Goal: Task Accomplishment & Management: Manage account settings

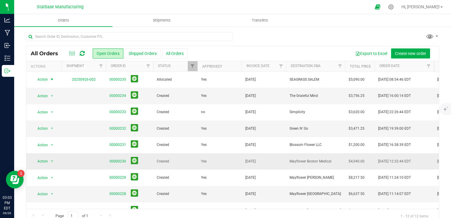
scroll to position [63, 0]
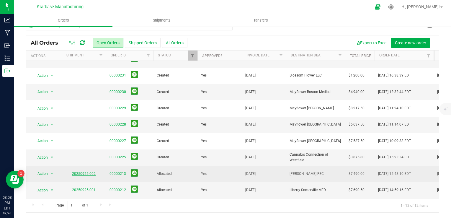
click at [88, 171] on link "20250925-002" at bounding box center [84, 173] width 24 height 4
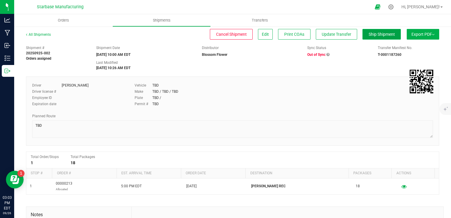
click at [375, 31] on button "Ship Shipment" at bounding box center [381, 34] width 38 height 11
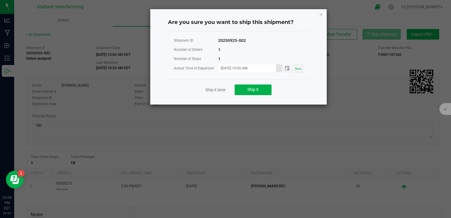
click at [273, 68] on input "[DATE] 10:00 AM" at bounding box center [247, 67] width 58 height 7
click at [240, 68] on input "[DATE] 10:00 AM" at bounding box center [247, 67] width 58 height 7
click at [254, 68] on input "[DATE] 03:00 AM" at bounding box center [247, 67] width 58 height 7
type input "[DATE] 03:00 PM"
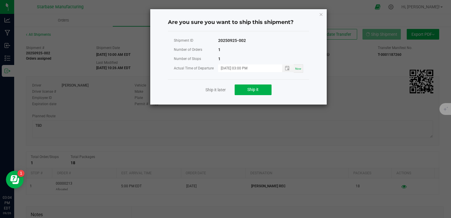
click at [255, 76] on div "Shipment ID 20250925-002 Number of Orders 1 Number of Stops 1 Actual Time of De…" at bounding box center [238, 57] width 141 height 43
click at [254, 92] on button "Ship it" at bounding box center [252, 89] width 37 height 11
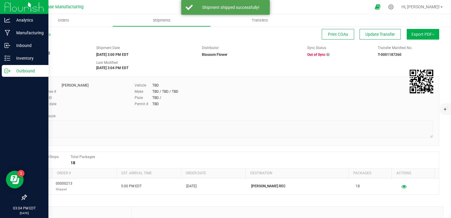
click at [9, 71] on icon at bounding box center [7, 71] width 6 height 6
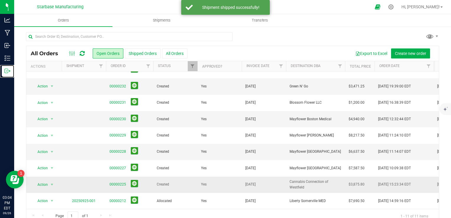
scroll to position [46, 0]
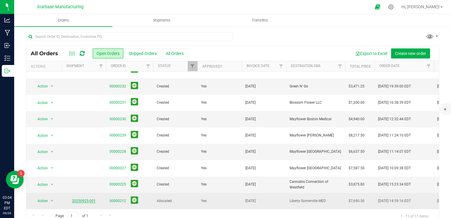
click at [93, 198] on link "20250925-001" at bounding box center [84, 200] width 24 height 4
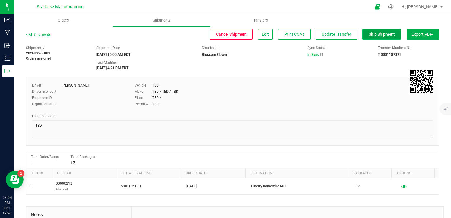
click at [375, 34] on span "Ship Shipment" at bounding box center [381, 34] width 26 height 5
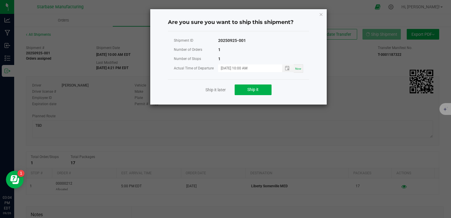
click at [298, 68] on span "Now" at bounding box center [298, 68] width 6 height 3
type input "[DATE] 03:04 PM"
click at [259, 88] on button "Ship it" at bounding box center [252, 89] width 37 height 11
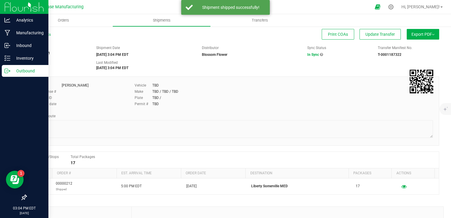
click at [9, 74] on div "Outbound" at bounding box center [25, 71] width 47 height 12
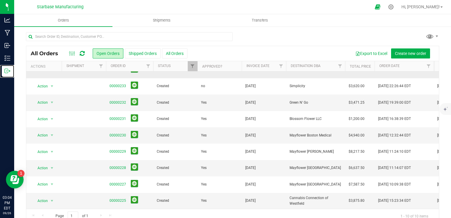
scroll to position [30, 0]
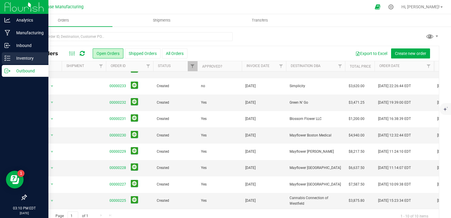
click at [6, 60] on icon at bounding box center [7, 58] width 6 height 6
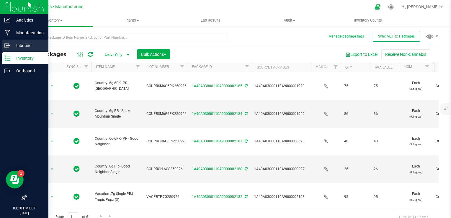
click at [6, 45] on icon at bounding box center [6, 45] width 1 height 1
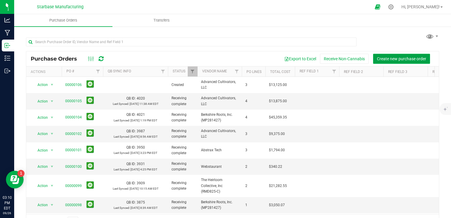
click at [386, 55] on button "Create new purchase order" at bounding box center [401, 59] width 57 height 10
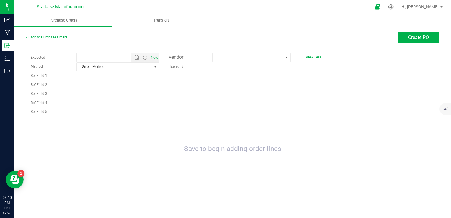
type input "[DATE] 3:10 PM"
click at [277, 58] on span at bounding box center [247, 57] width 70 height 8
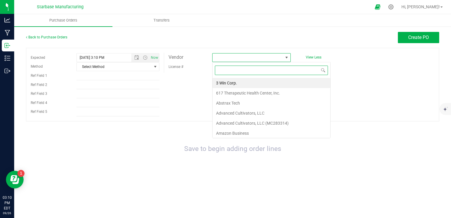
scroll to position [9, 78]
type input "wa"
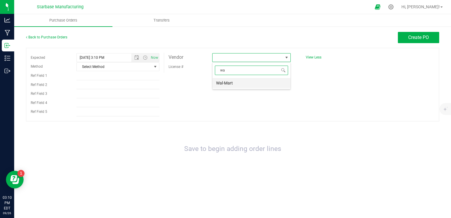
click at [245, 86] on li "Wal-Mart" at bounding box center [251, 83] width 78 height 10
click at [127, 67] on span "Select Method" at bounding box center [114, 67] width 75 height 8
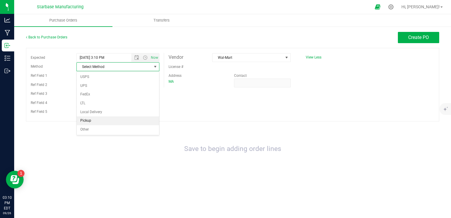
click at [113, 118] on li "Pickup" at bounding box center [118, 120] width 82 height 9
click at [425, 37] on span "Create PO" at bounding box center [418, 37] width 21 height 6
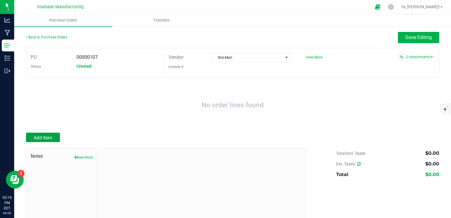
click at [43, 137] on span "Add Item" at bounding box center [43, 138] width 19 height 6
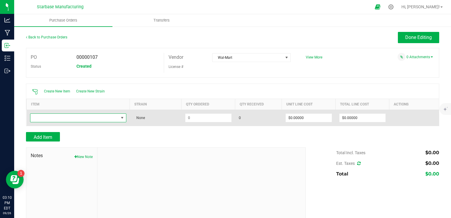
click at [80, 120] on span "NO DATA FOUND" at bounding box center [74, 118] width 88 height 8
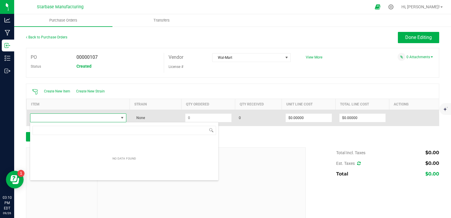
scroll to position [9, 94]
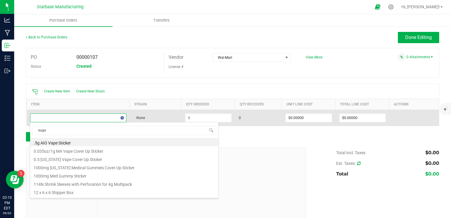
type input "sugar"
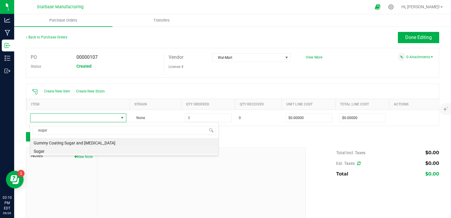
click at [77, 150] on li "Sugar" at bounding box center [124, 150] width 188 height 8
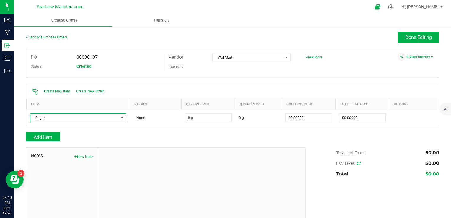
type input "$0.00168"
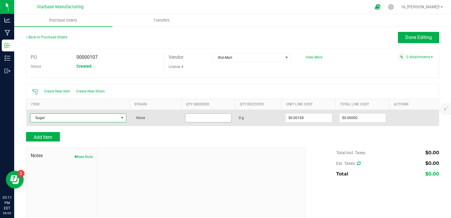
click at [199, 116] on input at bounding box center [208, 118] width 46 height 8
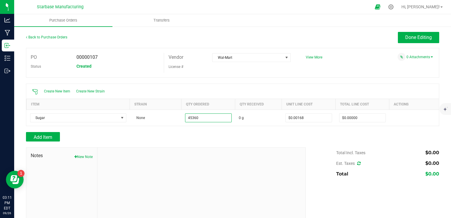
type input "45360.0000 g"
click at [323, 142] on div at bounding box center [232, 144] width 413 height 6
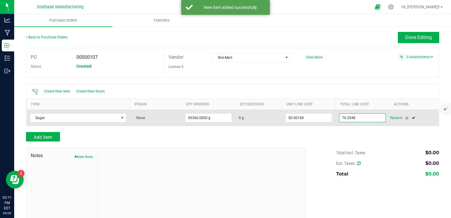
click at [350, 117] on input "76.2048" at bounding box center [362, 118] width 46 height 8
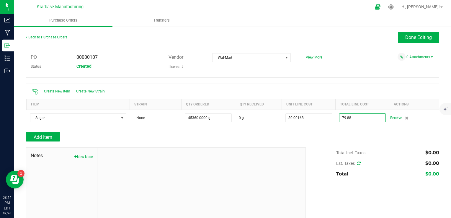
type input "$79.88000"
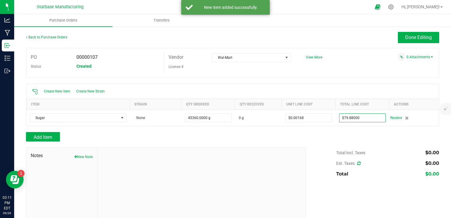
click at [319, 134] on div "Add Item" at bounding box center [232, 136] width 413 height 9
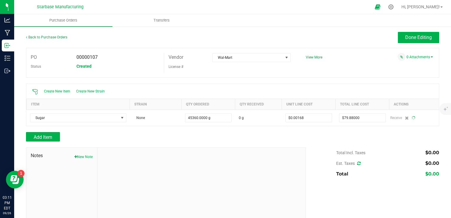
type input "45360"
type input "$0.00176"
click at [173, 139] on div "Add Item" at bounding box center [163, 136] width 275 height 9
click at [426, 35] on span "Done Editing" at bounding box center [418, 37] width 27 height 6
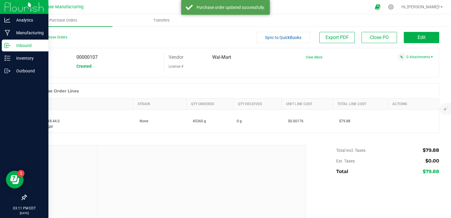
click at [8, 45] on icon at bounding box center [7, 45] width 6 height 6
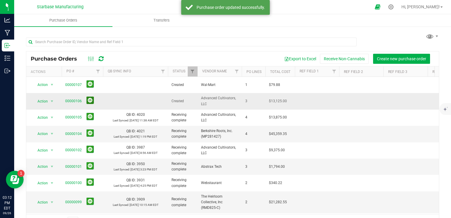
click at [89, 98] on button at bounding box center [89, 99] width 7 height 7
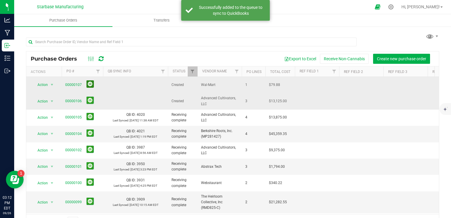
click at [88, 81] on button at bounding box center [89, 83] width 7 height 7
click at [71, 84] on link "00000107" at bounding box center [73, 85] width 17 height 4
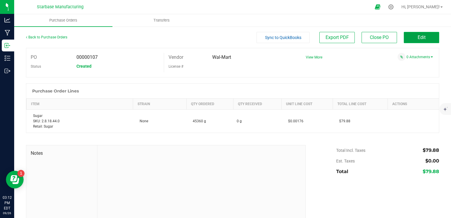
click at [411, 40] on button "Edit" at bounding box center [420, 37] width 35 height 11
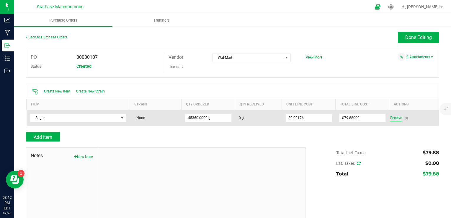
click at [395, 118] on span "Receive" at bounding box center [396, 117] width 12 height 7
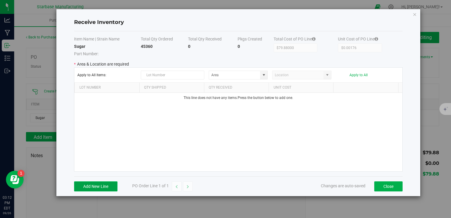
click at [98, 186] on button "Add New Line" at bounding box center [95, 186] width 43 height 10
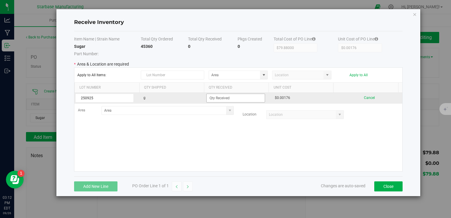
type input "250925"
click at [223, 97] on input at bounding box center [235, 98] width 58 height 8
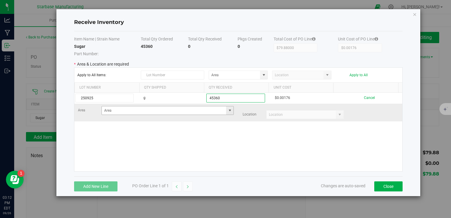
click at [229, 111] on span at bounding box center [229, 110] width 5 height 5
type input "45360.0000 g"
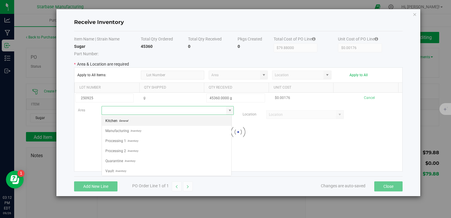
scroll to position [9, 130]
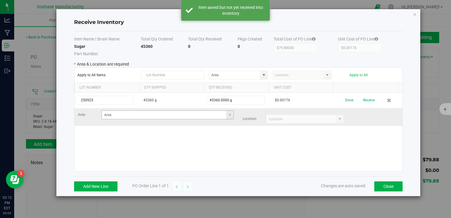
click at [231, 116] on span at bounding box center [229, 115] width 7 height 8
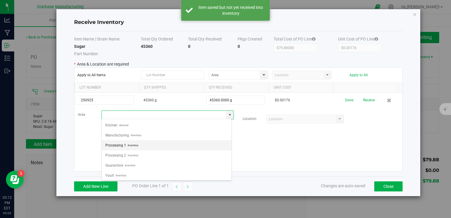
click at [176, 145] on li "Processing 1 Inventory" at bounding box center [166, 145] width 129 height 10
type input "Processing 1"
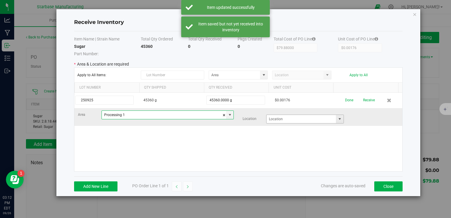
click at [337, 119] on span at bounding box center [339, 118] width 5 height 5
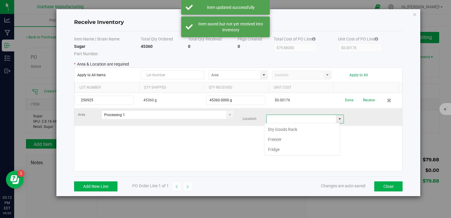
scroll to position [9, 75]
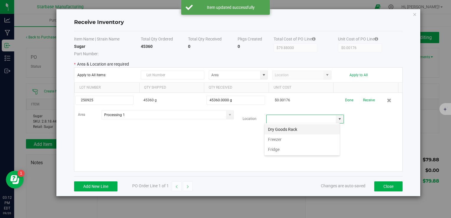
click at [304, 131] on li "Dry Goods Rack" at bounding box center [301, 129] width 75 height 10
type input "Dry Goods Rack"
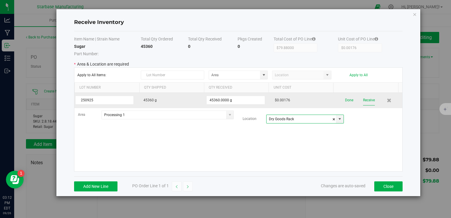
click at [364, 98] on button "Receive" at bounding box center [369, 100] width 12 height 10
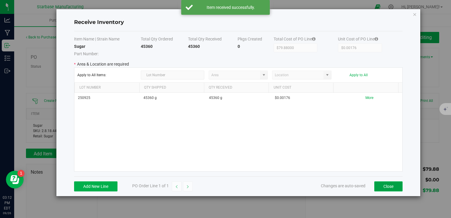
click at [390, 185] on button "Close" at bounding box center [388, 186] width 28 height 10
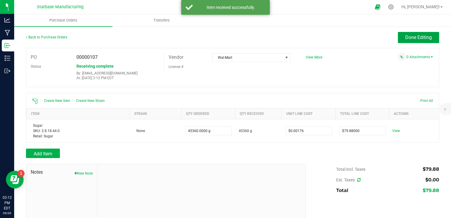
click at [411, 39] on span "Done Editing" at bounding box center [418, 37] width 27 height 6
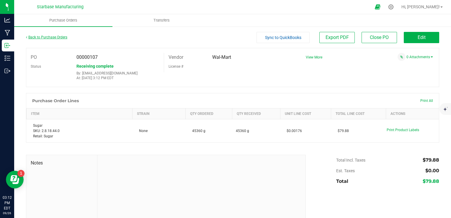
click at [46, 38] on link "Back to Purchase Orders" at bounding box center [46, 37] width 41 height 4
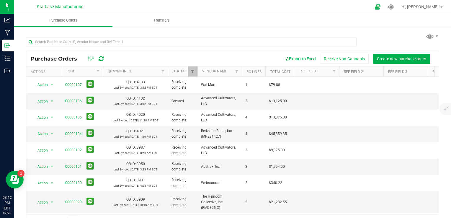
click at [179, 69] on link "Status" at bounding box center [178, 71] width 13 height 4
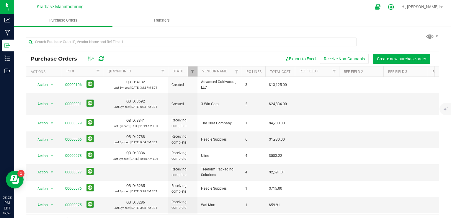
click at [394, 6] on icon at bounding box center [390, 7] width 6 height 6
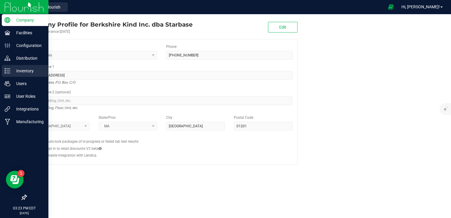
click at [7, 69] on line at bounding box center [8, 69] width 3 height 0
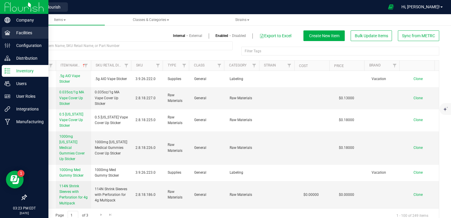
click at [6, 34] on icon at bounding box center [7, 33] width 6 height 6
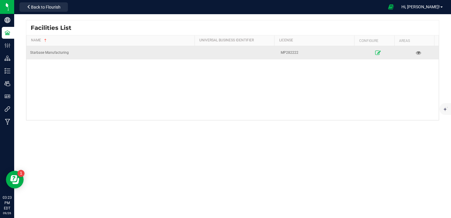
click at [375, 51] on icon at bounding box center [378, 52] width 6 height 4
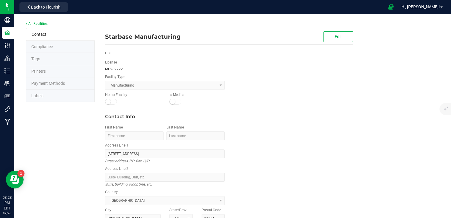
click at [59, 99] on li "Labels" at bounding box center [60, 96] width 69 height 12
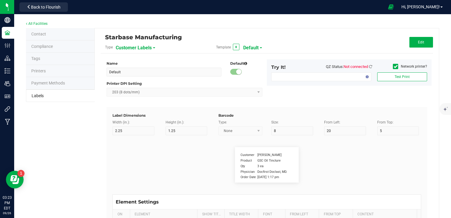
click at [143, 50] on span "Customer Labels" at bounding box center [134, 48] width 36 height 10
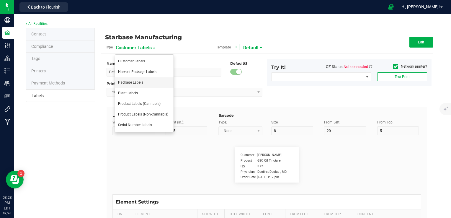
click at [138, 83] on span "Package Labels" at bounding box center [130, 82] width 25 height 4
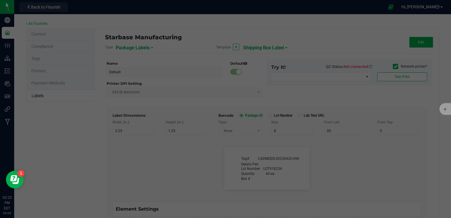
type input "Shipping Box Label"
type input "3"
type input "1.5"
type input "5"
type input "40"
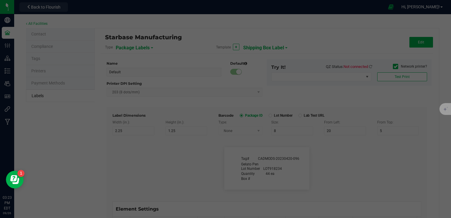
type input "SKU Name"
type input "9"
type input "15"
type input "13"
type input "Gelato Pen"
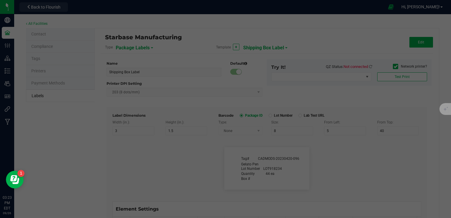
type input "Lot Number"
type input "20"
type input "9"
type input "15"
type input "17"
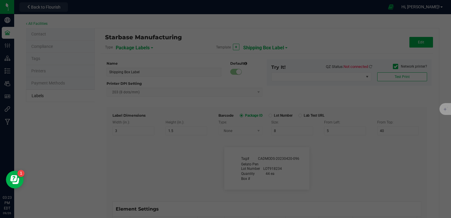
type input "LOT918234"
type input "Box #"
type input "20"
type input "9"
type input "15"
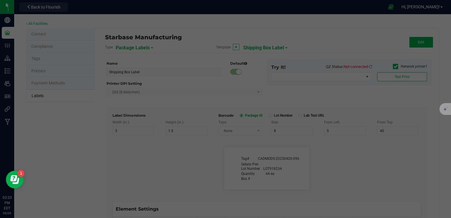
type input "26"
type input "Tag#"
type input "9"
type input "15"
type input "8"
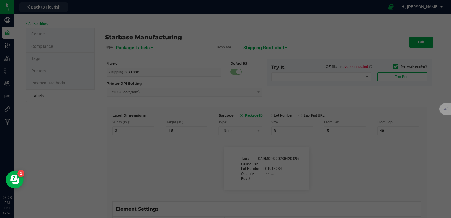
type input "CADMODS-20230420-096"
type input "Quantity"
type input "22"
type input "9"
type input "15"
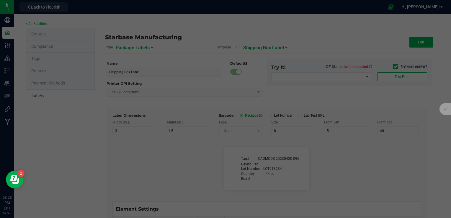
type input "21.5"
type input "44 ea"
type input "Strain"
type input "25"
type input "10"
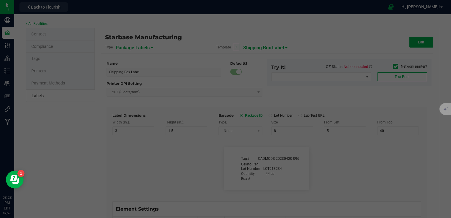
type input "15"
type input "Gelato"
type input "Package Date"
type input "25"
type input "10"
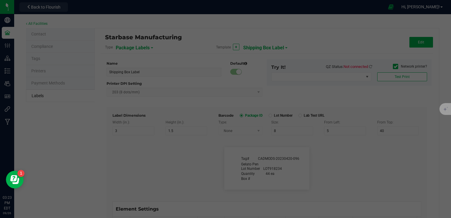
type input "25"
type input "[DATE] 10:14pm"
type input "SKU"
type input "25"
type input "10"
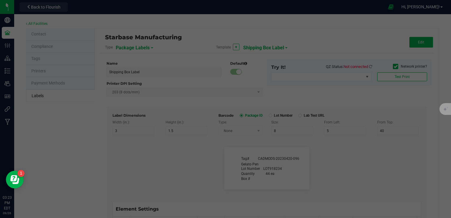
type input "42P017"
type input "Ref Field 1"
type input "25"
type input "10"
type input "35"
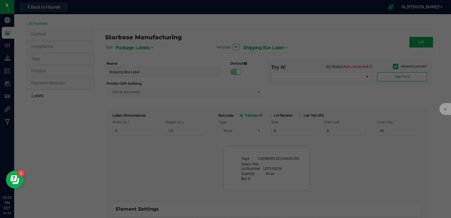
type input "Ref Field 1 Value"
type input "Ref Field 2"
type input "25"
type input "10"
type input "35"
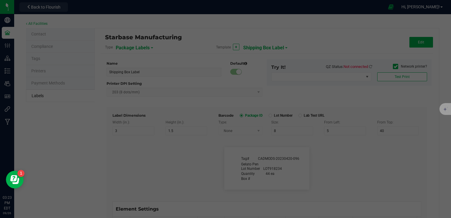
type input "Ref Field 2 Value"
type input "Ref Field 3"
type input "25"
type input "10"
type input "35"
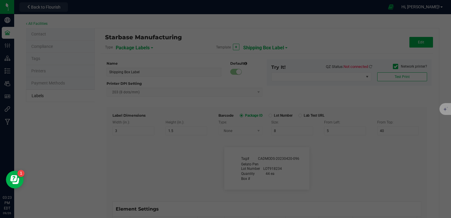
type input "Ref Field 3 Value"
type input "Item Ref Field 1"
type input "25"
type input "10"
type input "35"
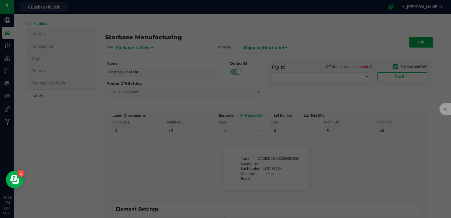
type input "Item Ref Field 1 Value"
type input "Item Ref Field 2"
type input "25"
type input "10"
type input "35"
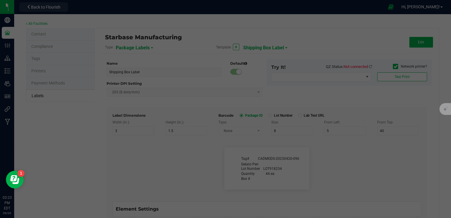
type input "Item Ref Field 2 Value"
type input "Item Ref Field 3"
type input "25"
type input "10"
type input "35"
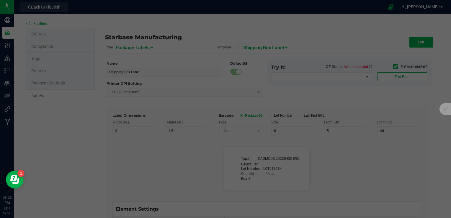
type input "Item Ref Field 3 Value"
type input "Item Ref Field 4"
type input "25"
type input "10"
type input "35"
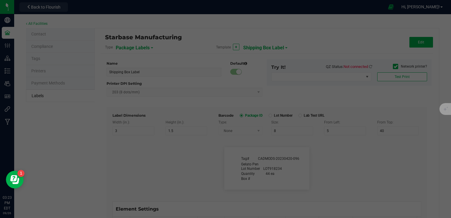
type input "Item Ref Field 4 Value"
type input "Item Ref Field 5"
type input "25"
type input "10"
type input "35"
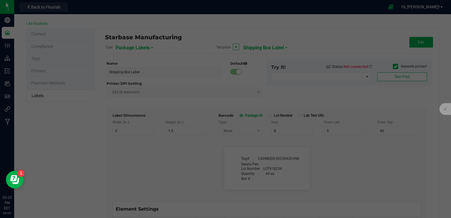
type input "Item Ref Field 5 Value"
type input "NDC Number"
type input "25"
type input "10"
type input "35"
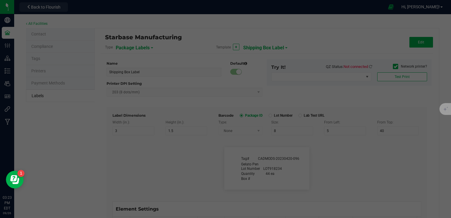
type input "[PHONE_NUMBER]"
type input "Number of Servings"
type input "25"
type input "10"
type input "35"
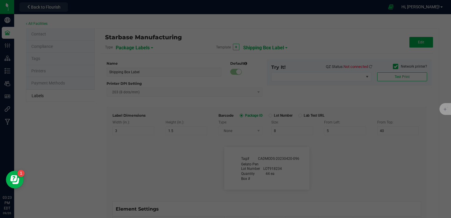
type input "4 servings/item"
type input "Serving Size"
type input "25"
type input "10"
type input "35"
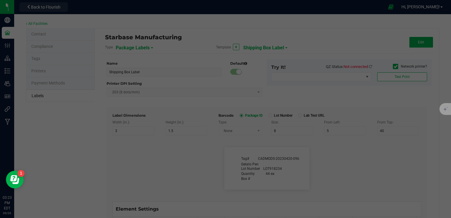
type input "1 cup"
type input "Serving Size (Grams)"
type input "25"
type input "10"
type input "35"
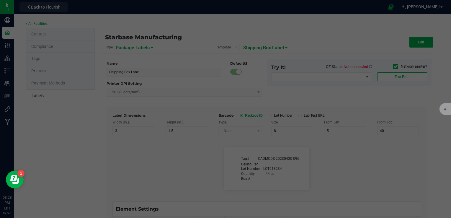
type input "4 g"
type input "Doses Per Unit"
type input "25"
type input "10"
type input "35"
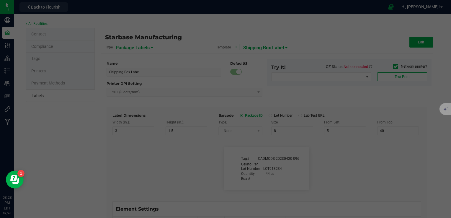
type input "20"
type input "Item Ingredients"
type input "25"
type input "10"
type input "35"
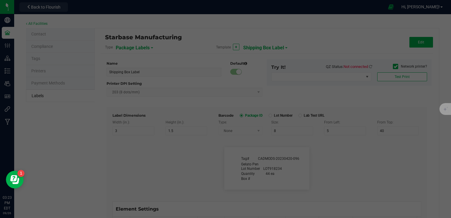
type input "Ingredient one, ingredient two"
click at [257, 47] on div at bounding box center [225, 109] width 451 height 218
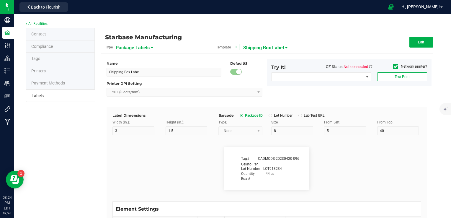
click at [256, 47] on span "Shipping Box Label" at bounding box center [263, 48] width 41 height 10
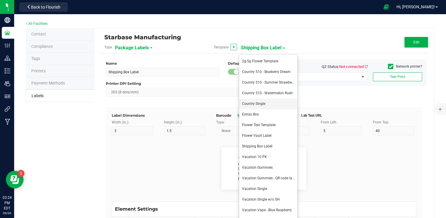
click at [263, 107] on li "Country Single" at bounding box center [268, 103] width 58 height 11
type input "Country Single"
type input "4"
type input "0.75"
type input "5"
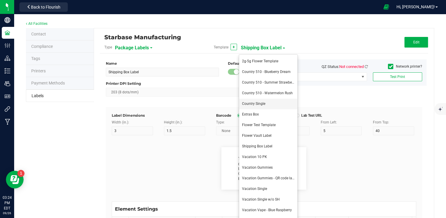
type input "Unit Weight"
type input "11"
type input "6"
type input "64"
type input "18.5"
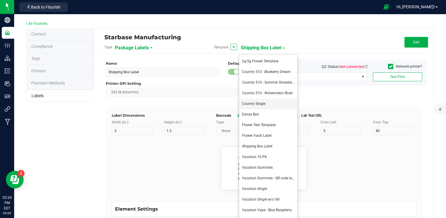
type input ".7g"
type input "10"
type input "6"
type input "1"
type input "2.5"
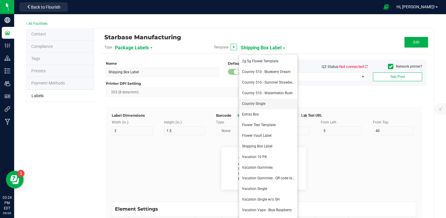
type input "This product has not been analyzed or approved by the FDA. There is lmited"
type input "Example"
type input "10"
type input "6"
type input "1"
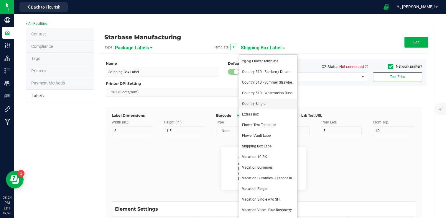
type input "6.5"
type input "health risks. Marijuana use during pregnancy and breast-feeding may pose potent…"
type input "Example"
type input "10"
type input "6"
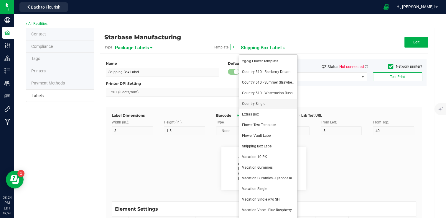
type input "1"
type input "8.5"
type input "It is against the law to drive or operate machinery when under the influence of…"
type input "Example"
type input "10"
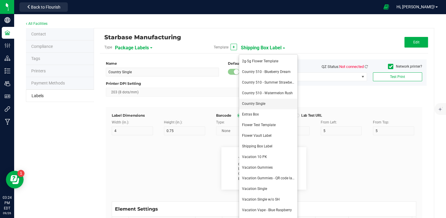
type input "6"
type input "1"
type input "10.5"
type input "KEEP THIS PRODUCT AWAY FROM CHILDREN."
type input "Example"
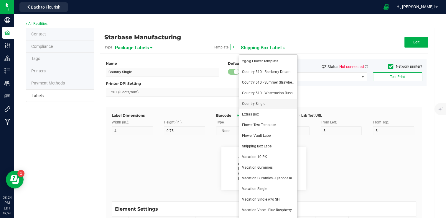
type input "10"
type input "6"
type input "57"
type input "14.5"
type input "[MEDICAL_DATA] Profile:"
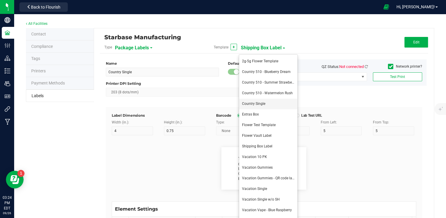
type input "14"
type input "6"
type input "29"
type input "14.5"
type input "[DATE]"
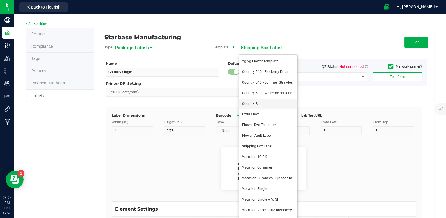
type input "Testing Date"
type input "14"
type input "6"
type input "1"
type input "14.5"
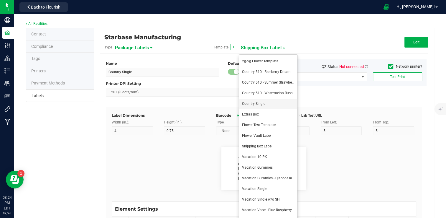
type input "[DATE]"
type input "D9 THC %"
type input "10"
type input "6"
type input "1"
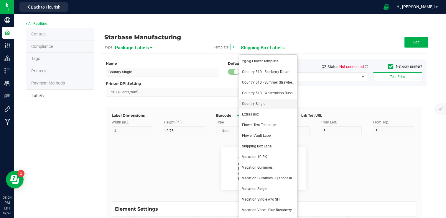
type input "16.5"
type input "20.79"
type input "THCA %"
type input "8"
type input "6"
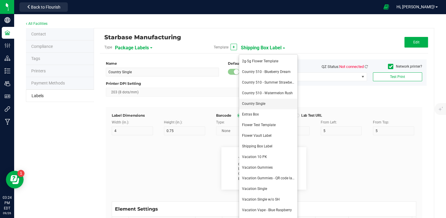
type input "75"
type input "14.5"
type input "29.05"
type input "Total CBD %"
type input "12"
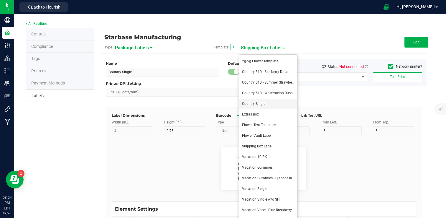
type input "6"
type input "16"
type input "16.5"
type input "27.43"
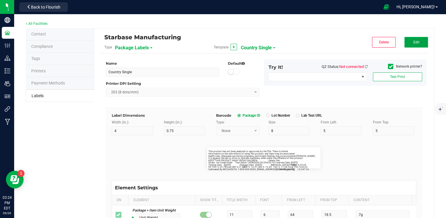
click at [409, 43] on button "Edit" at bounding box center [417, 42] width 24 height 11
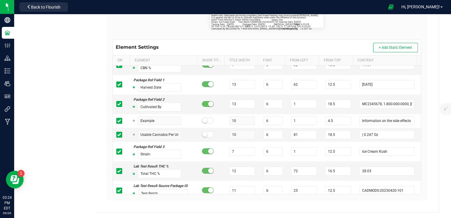
scroll to position [236, 0]
click at [247, 102] on input "13" at bounding box center [242, 103] width 26 height 9
click at [348, 26] on flourish-label-viewer "Unit Weight .7g This product has not been analyzed or approved by the FDA. Ther…" at bounding box center [266, 16] width 308 height 21
click at [163, 106] on input "Cultivated By" at bounding box center [160, 106] width 44 height 9
click at [234, 100] on input "11" at bounding box center [242, 103] width 26 height 9
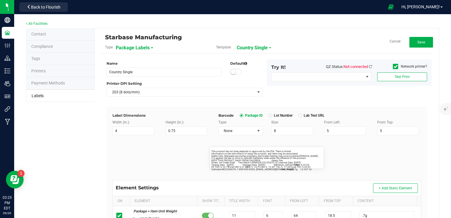
scroll to position [118, 0]
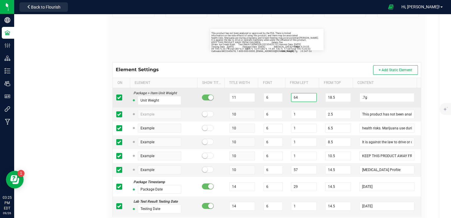
click at [293, 97] on input "64" at bounding box center [304, 97] width 26 height 9
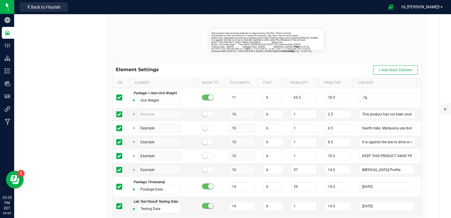
click at [369, 41] on flourish-label-viewer "Unit Weight .7g This product has not been analyzed or approved by the FDA. Ther…" at bounding box center [266, 39] width 308 height 21
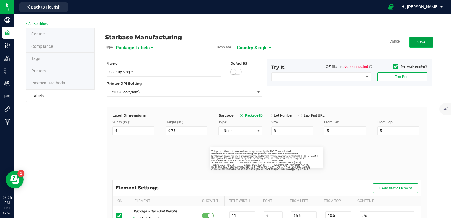
click at [410, 43] on button "Save" at bounding box center [421, 42] width 24 height 11
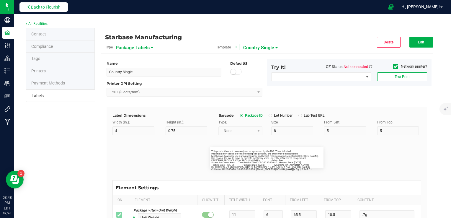
click at [52, 5] on span "Back to Flourish" at bounding box center [45, 7] width 29 height 5
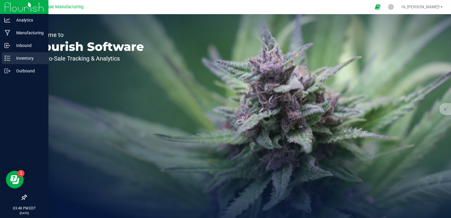
click at [9, 59] on icon at bounding box center [7, 58] width 6 height 6
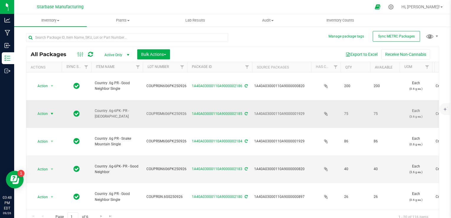
click at [51, 111] on span "select" at bounding box center [52, 113] width 5 height 5
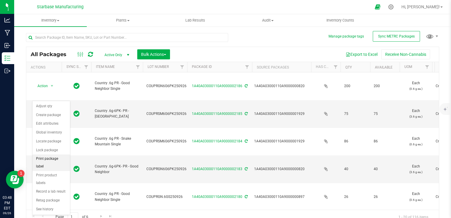
click at [47, 158] on li "Print package label" at bounding box center [50, 162] width 37 height 16
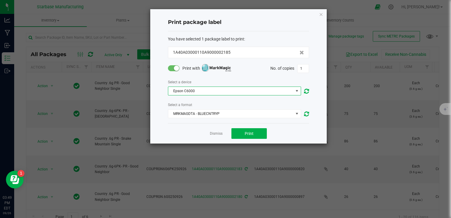
click at [184, 88] on span "Epson C6000" at bounding box center [230, 91] width 125 height 8
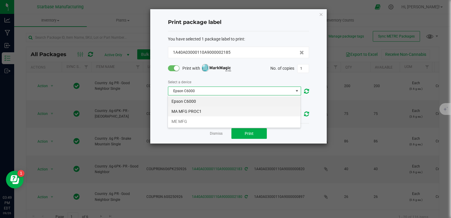
click at [185, 110] on li "MA MFG PROC1" at bounding box center [234, 111] width 132 height 10
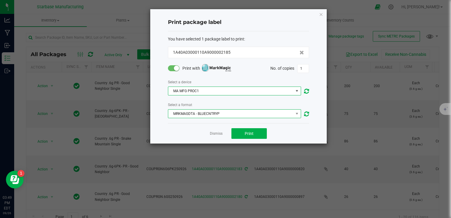
click at [187, 113] on span "MRKMAGDTA - BLUECNTRYP" at bounding box center [230, 113] width 125 height 8
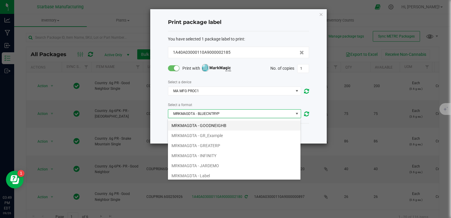
click at [192, 124] on li "MRKMAGDTA - GOODNEIGHB" at bounding box center [234, 125] width 132 height 10
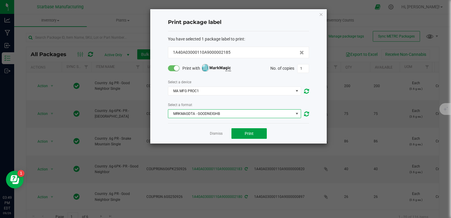
click at [241, 130] on button "Print" at bounding box center [248, 133] width 35 height 11
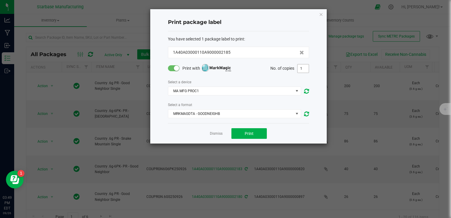
click at [303, 68] on input "1" at bounding box center [302, 68] width 11 height 8
click at [256, 133] on button "Print" at bounding box center [248, 133] width 35 height 11
click at [215, 132] on link "Dismiss" at bounding box center [216, 133] width 13 height 5
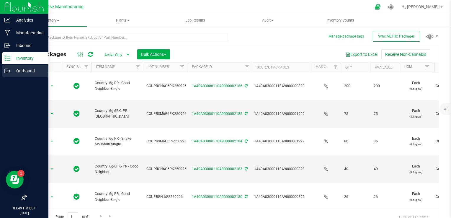
click at [10, 71] on icon at bounding box center [9, 71] width 1 height 1
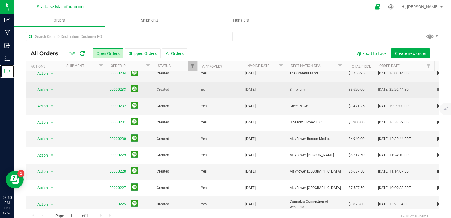
scroll to position [30, 0]
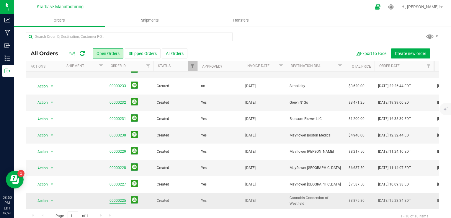
click at [118, 198] on link "00000225" at bounding box center [117, 201] width 17 height 6
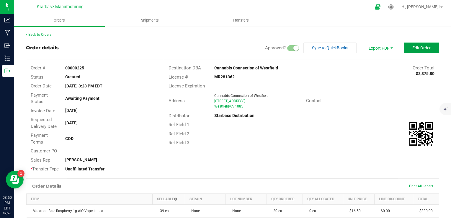
click at [415, 44] on button "Edit Order" at bounding box center [420, 47] width 35 height 11
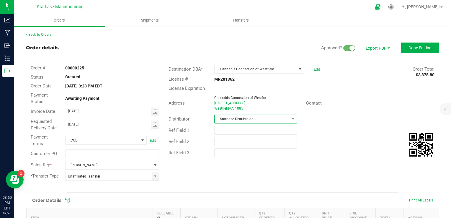
click at [277, 122] on span "Starbase Distribution" at bounding box center [251, 119] width 75 height 8
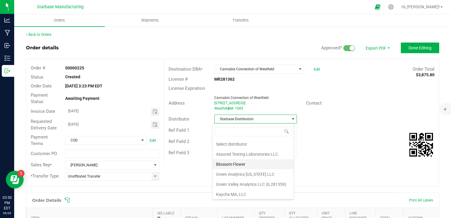
click at [256, 161] on li "Blossom Flower" at bounding box center [252, 164] width 81 height 10
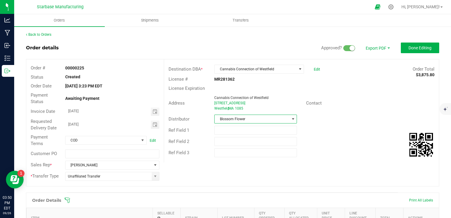
click at [342, 137] on div "Ref Field 2" at bounding box center [301, 141] width 274 height 11
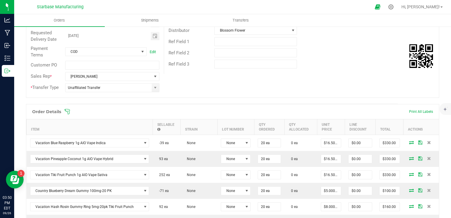
scroll to position [147, 0]
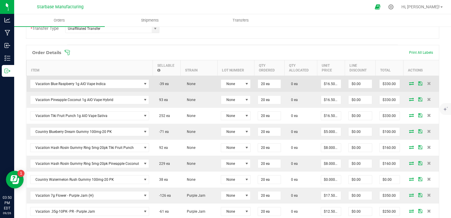
click at [409, 82] on icon at bounding box center [411, 83] width 5 height 4
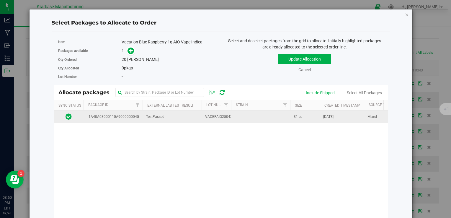
click at [254, 117] on td at bounding box center [260, 116] width 59 height 13
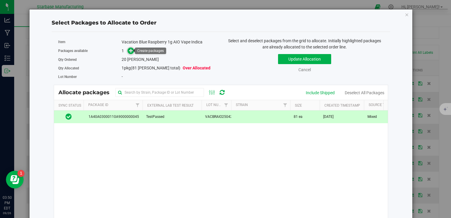
click at [129, 51] on icon at bounding box center [131, 50] width 4 height 4
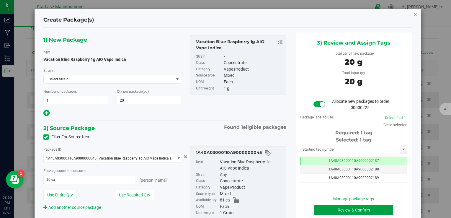
click at [353, 212] on button "Review & Confirm" at bounding box center [353, 210] width 79 height 10
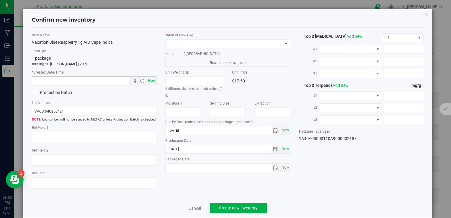
click at [149, 83] on span "Now" at bounding box center [152, 80] width 10 height 9
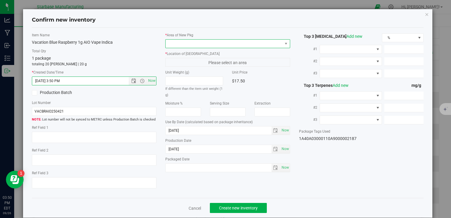
click at [184, 43] on span at bounding box center [223, 44] width 116 height 8
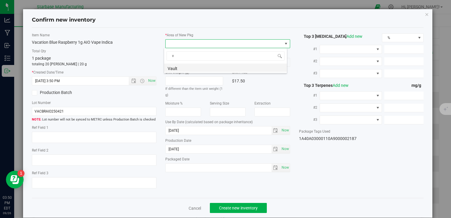
click at [180, 65] on li "Vault" at bounding box center [225, 67] width 123 height 8
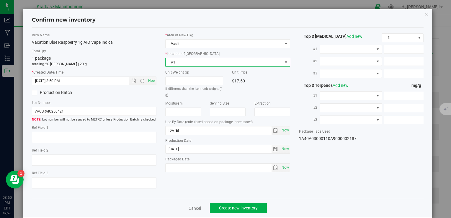
click at [180, 60] on span "A1" at bounding box center [223, 62] width 116 height 8
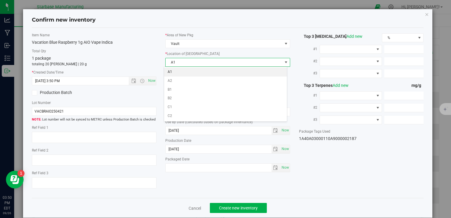
click at [177, 72] on li "A1" at bounding box center [225, 72] width 123 height 9
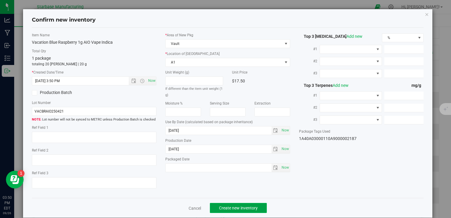
click at [239, 207] on span "Create new inventory" at bounding box center [238, 207] width 39 height 5
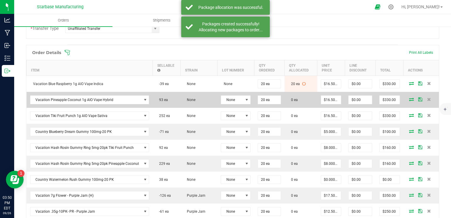
click at [409, 98] on icon at bounding box center [411, 99] width 5 height 4
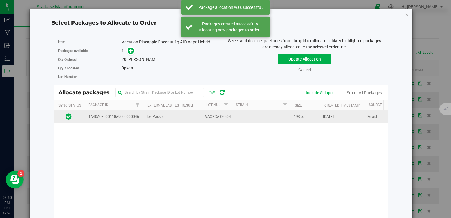
click at [219, 114] on span "VACPCAIO250421" at bounding box center [220, 117] width 30 height 6
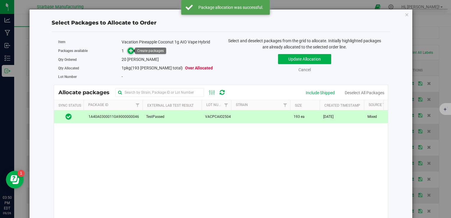
click at [130, 49] on icon at bounding box center [131, 50] width 4 height 4
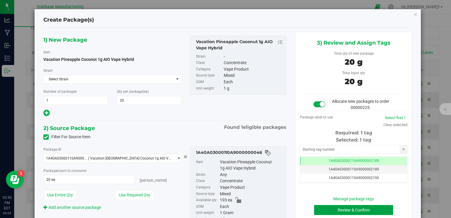
click at [327, 207] on button "Review & Confirm" at bounding box center [353, 210] width 79 height 10
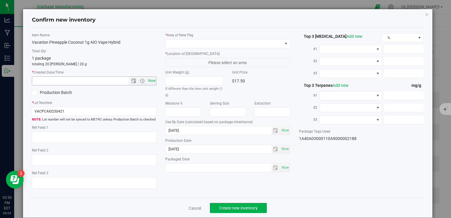
click at [152, 80] on span "Now" at bounding box center [152, 80] width 10 height 9
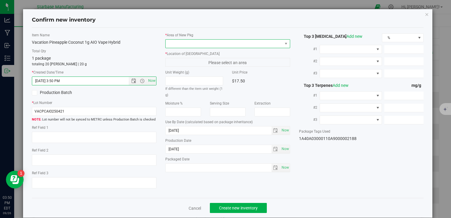
click at [183, 40] on span at bounding box center [223, 44] width 116 height 8
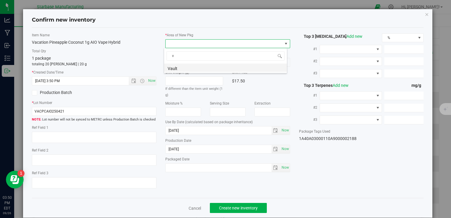
click at [191, 68] on li "Vault" at bounding box center [225, 67] width 123 height 8
click at [190, 62] on span "A1" at bounding box center [223, 62] width 116 height 8
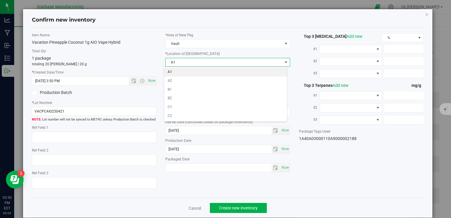
click at [190, 69] on li "A1" at bounding box center [225, 72] width 123 height 9
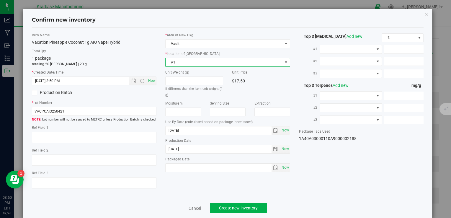
click at [244, 202] on div "Cancel Create new inventory" at bounding box center [227, 208] width 391 height 20
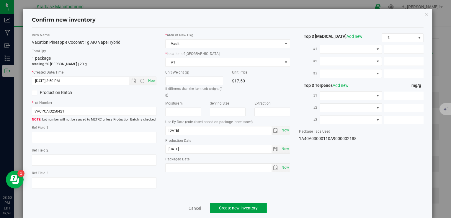
click at [246, 208] on span "Create new inventory" at bounding box center [238, 207] width 39 height 5
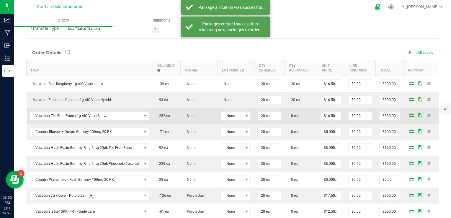
click at [409, 113] on icon at bounding box center [411, 115] width 5 height 4
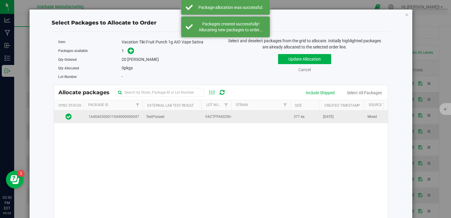
drag, startPoint x: 182, startPoint y: 114, endPoint x: 178, endPoint y: 115, distance: 4.4
click at [182, 115] on td "TestPassed" at bounding box center [171, 116] width 59 height 13
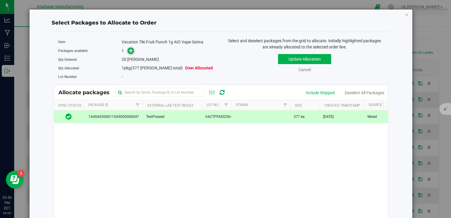
click at [132, 50] on icon at bounding box center [131, 50] width 4 height 4
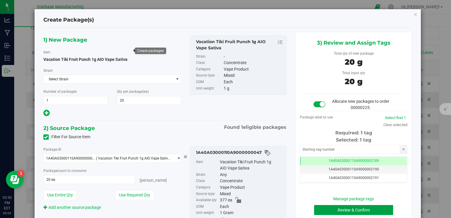
click at [331, 209] on button "Review & Confirm" at bounding box center [353, 210] width 79 height 10
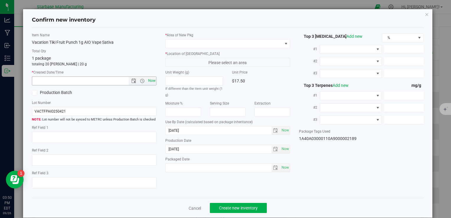
click at [149, 78] on span "Now" at bounding box center [152, 80] width 10 height 9
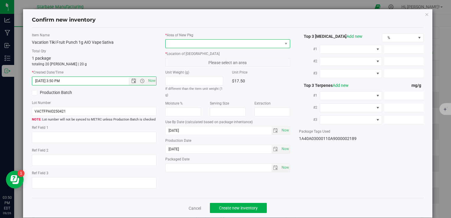
click at [184, 40] on span at bounding box center [223, 44] width 116 height 8
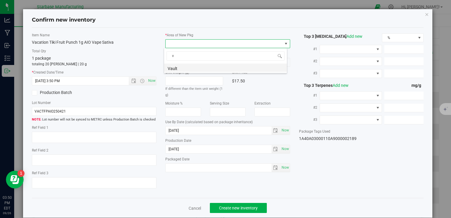
click at [182, 66] on li "Vault" at bounding box center [225, 67] width 123 height 8
click at [180, 66] on div "* Area of [GEOGRAPHIC_DATA] Vault * Location of [GEOGRAPHIC_DATA] A1 A1 A2 B1 B…" at bounding box center [227, 103] width 133 height 142
click at [183, 62] on span "A1" at bounding box center [223, 62] width 116 height 8
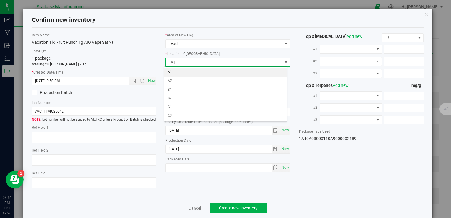
click at [181, 71] on li "A1" at bounding box center [225, 72] width 123 height 9
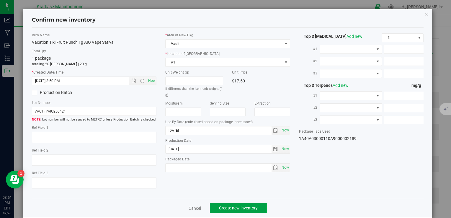
click at [235, 208] on span "Create new inventory" at bounding box center [238, 207] width 39 height 5
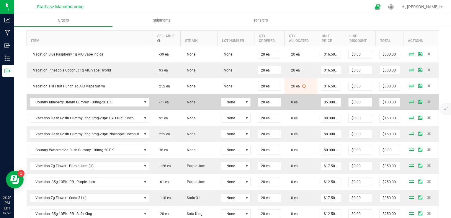
click at [409, 100] on icon at bounding box center [411, 102] width 5 height 4
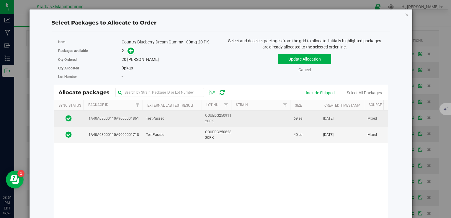
click at [200, 121] on td "TestPassed" at bounding box center [171, 118] width 59 height 16
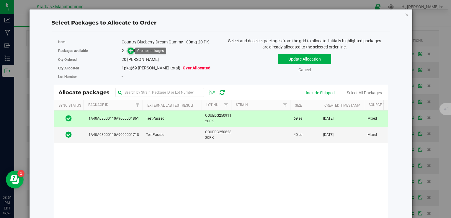
click at [130, 51] on icon at bounding box center [131, 50] width 4 height 4
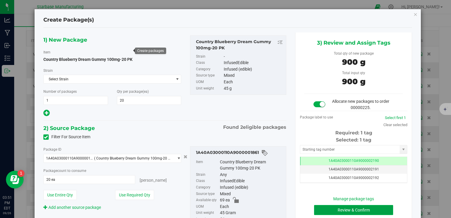
click at [337, 207] on button "Review & Confirm" at bounding box center [353, 210] width 79 height 10
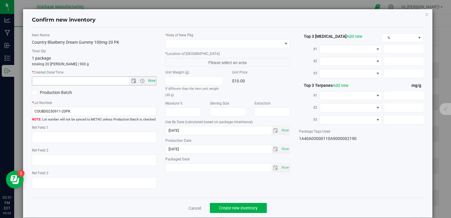
click at [147, 80] on span "Now" at bounding box center [152, 80] width 10 height 9
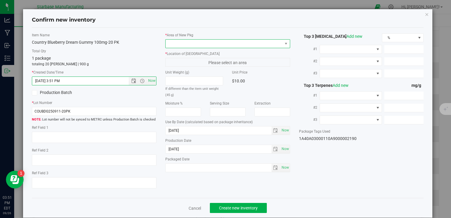
click at [178, 40] on span at bounding box center [223, 44] width 116 height 8
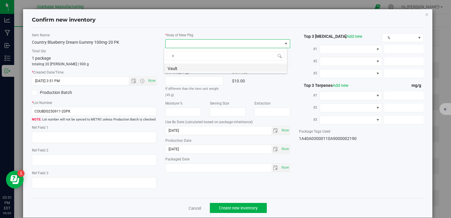
click at [183, 70] on li "Vault" at bounding box center [225, 67] width 123 height 8
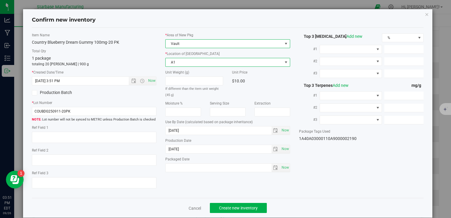
click at [184, 65] on span "A1" at bounding box center [223, 62] width 116 height 8
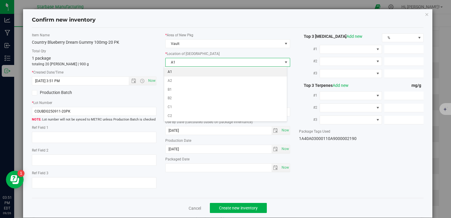
click at [183, 73] on li "A1" at bounding box center [225, 72] width 123 height 9
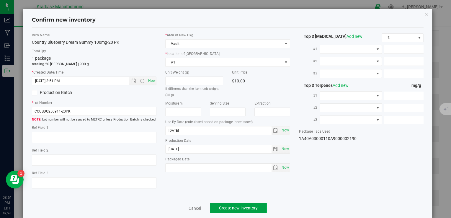
click at [241, 209] on span "Create new inventory" at bounding box center [238, 207] width 39 height 5
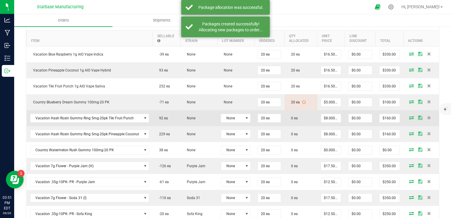
click at [409, 116] on icon at bounding box center [411, 118] width 5 height 4
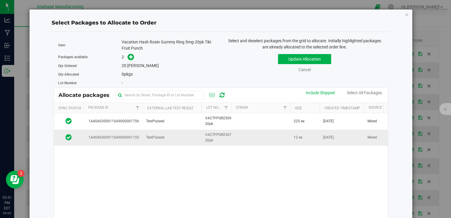
click at [179, 139] on td "TestPassed" at bounding box center [171, 137] width 59 height 16
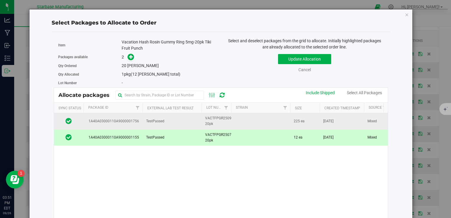
click at [166, 123] on td "TestPassed" at bounding box center [171, 121] width 59 height 16
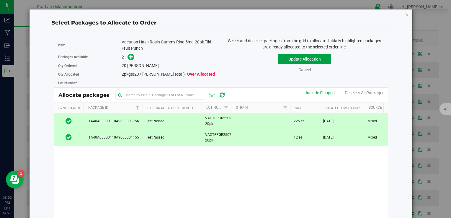
click at [289, 59] on button "Update Allocation" at bounding box center [304, 59] width 53 height 10
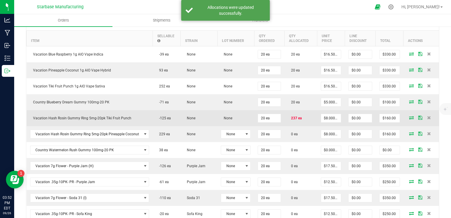
click at [409, 116] on icon at bounding box center [411, 118] width 5 height 4
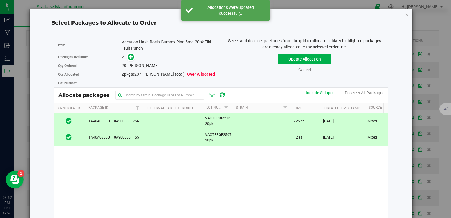
click at [223, 136] on span "VACTFPGR250729-20pk" at bounding box center [220, 137] width 31 height 11
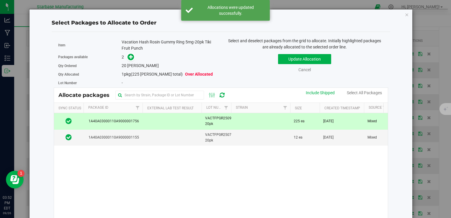
click at [221, 124] on span "VACTFPGR250905-20pk" at bounding box center [220, 120] width 31 height 11
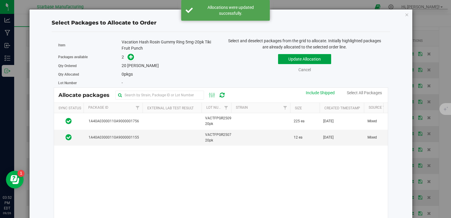
click at [310, 60] on button "Update Allocation" at bounding box center [304, 59] width 53 height 10
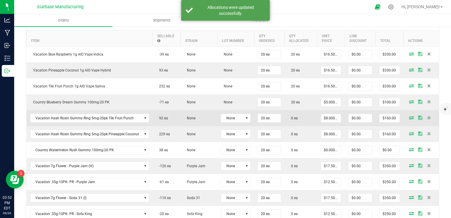
click at [409, 116] on icon at bounding box center [411, 118] width 5 height 4
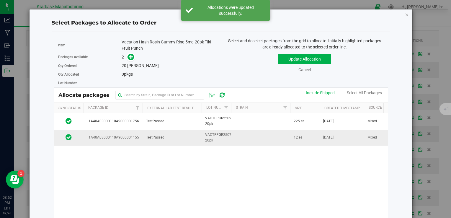
click at [229, 133] on span "VACTFPGR250729-20pk" at bounding box center [220, 137] width 31 height 11
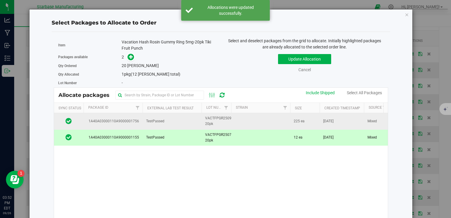
click at [214, 122] on span "VACTFPGR250905-20pk" at bounding box center [220, 120] width 31 height 11
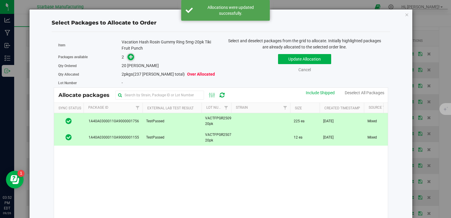
click at [129, 56] on icon at bounding box center [131, 57] width 4 height 4
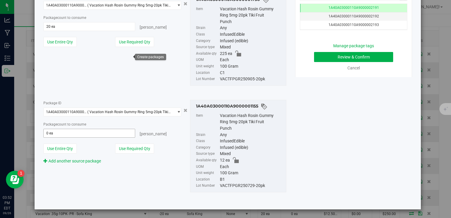
click at [106, 130] on span "0 ea 0" at bounding box center [89, 133] width 92 height 9
click at [106, 130] on input "text" at bounding box center [89, 133] width 91 height 8
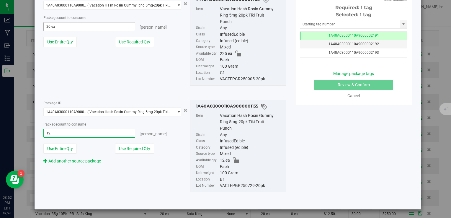
click at [110, 27] on span "20 ea 20" at bounding box center [89, 26] width 92 height 9
click at [110, 27] on input "20" at bounding box center [89, 26] width 91 height 8
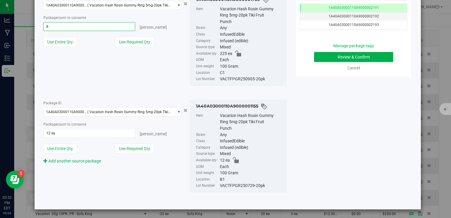
click at [315, 94] on div "1) New Package Item Vacation Hash Rosin Gummy Ring 5mg-20pk Tiki Fruit Punch [G…" at bounding box center [227, 42] width 377 height 325
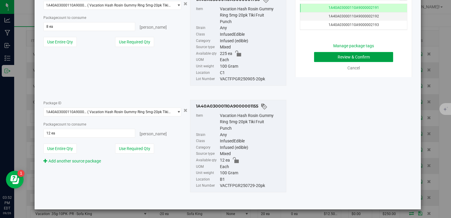
click at [327, 55] on button "Review & Confirm" at bounding box center [353, 57] width 79 height 10
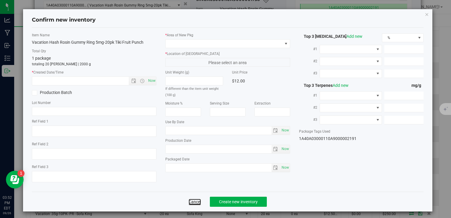
click at [193, 200] on link "Cancel" at bounding box center [194, 201] width 12 height 6
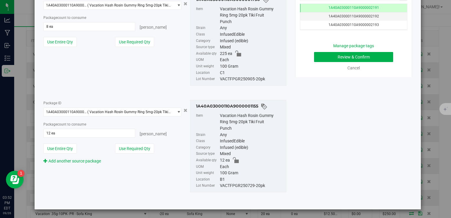
click at [231, 73] on div "C1" at bounding box center [251, 73] width 63 height 6
click at [231, 78] on div "VACTFPGR250905-20pk" at bounding box center [251, 79] width 63 height 6
copy div "VACTFPGR250905-20pk"
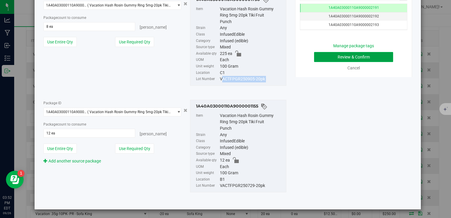
click at [337, 53] on button "Review & Confirm" at bounding box center [353, 57] width 79 height 10
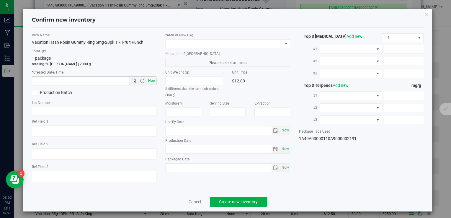
click at [153, 81] on span "Now" at bounding box center [152, 80] width 10 height 9
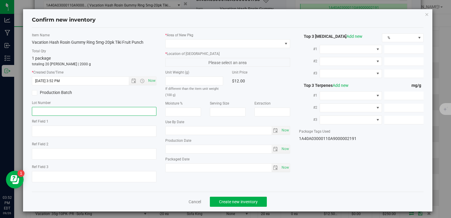
paste input "VACTFPGR250905-20pk"
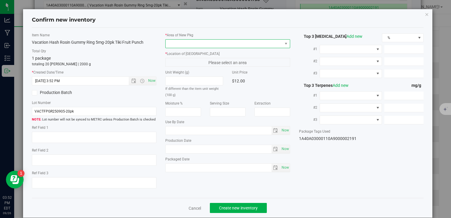
click at [249, 42] on span at bounding box center [223, 44] width 116 height 8
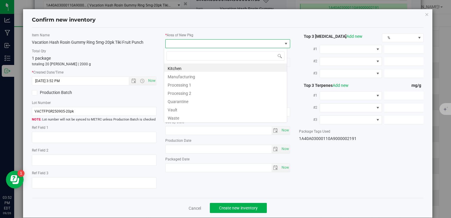
scroll to position [9, 123]
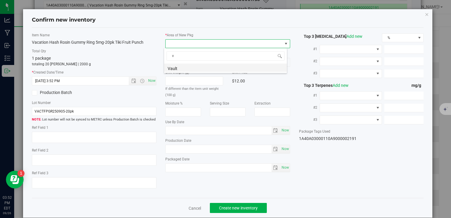
click at [233, 68] on li "Vault" at bounding box center [225, 67] width 123 height 8
click at [217, 63] on span "A1" at bounding box center [223, 62] width 116 height 8
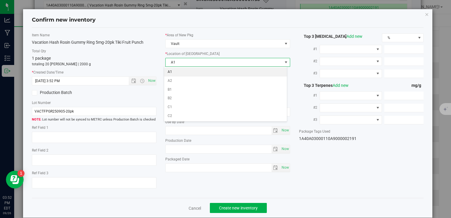
click at [207, 72] on li "A1" at bounding box center [225, 72] width 123 height 9
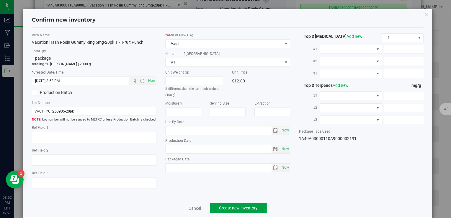
click at [255, 207] on span "Create new inventory" at bounding box center [238, 207] width 39 height 5
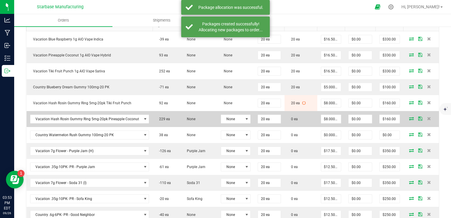
scroll to position [206, 0]
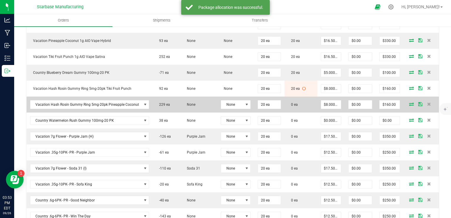
click at [409, 102] on icon at bounding box center [411, 104] width 5 height 4
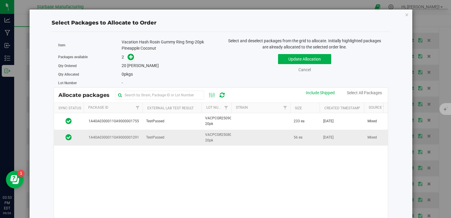
click at [230, 139] on span "VACPCGR250806-20pk" at bounding box center [219, 137] width 29 height 11
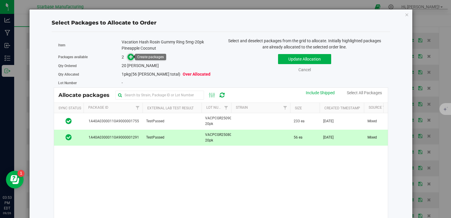
click at [129, 56] on icon at bounding box center [131, 57] width 4 height 4
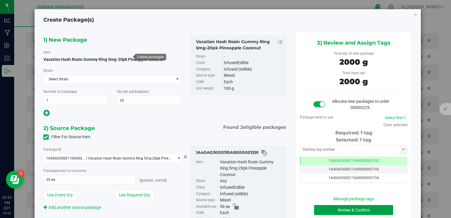
click at [330, 205] on button "Review & Confirm" at bounding box center [353, 210] width 79 height 10
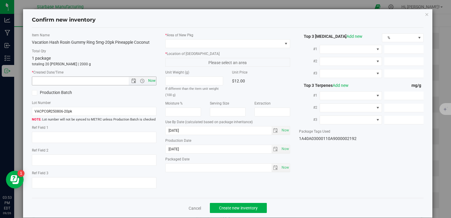
click at [150, 83] on span "Now" at bounding box center [152, 80] width 10 height 9
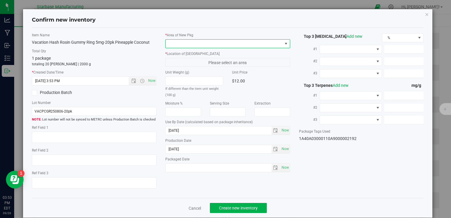
click at [179, 43] on span at bounding box center [223, 44] width 116 height 8
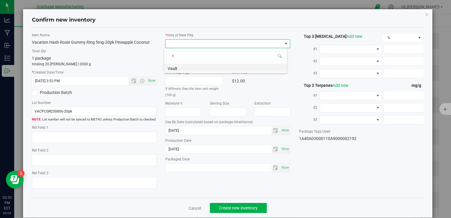
click at [178, 66] on li "Vault" at bounding box center [225, 67] width 123 height 8
click at [178, 61] on span "A1" at bounding box center [223, 62] width 116 height 8
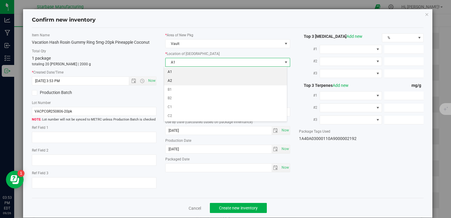
click at [178, 70] on li "A1" at bounding box center [225, 72] width 123 height 9
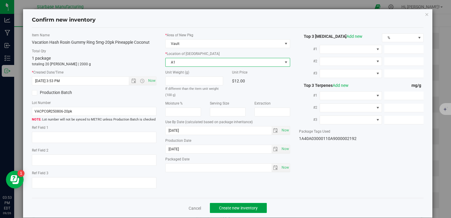
click at [245, 210] on button "Create new inventory" at bounding box center [238, 208] width 57 height 10
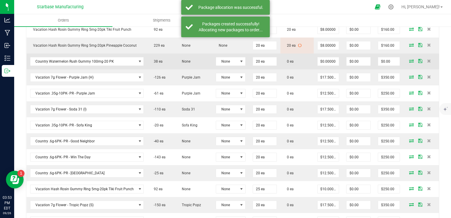
click at [409, 59] on icon at bounding box center [411, 61] width 5 height 4
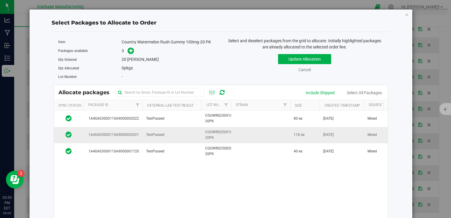
click at [200, 133] on td "TestPassed" at bounding box center [171, 135] width 59 height 16
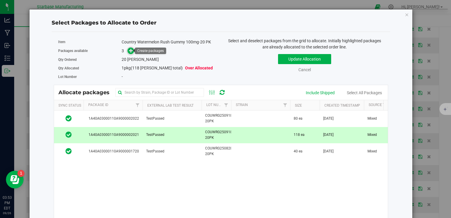
click at [129, 48] on icon at bounding box center [131, 50] width 4 height 4
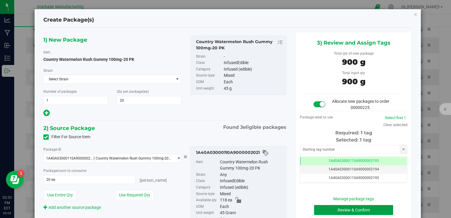
click at [351, 207] on button "Review & Confirm" at bounding box center [353, 210] width 79 height 10
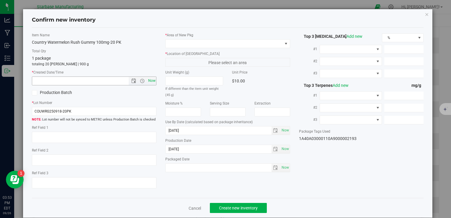
click at [153, 80] on span "Now" at bounding box center [152, 80] width 10 height 9
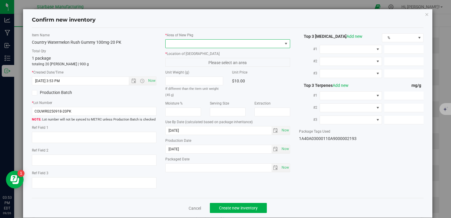
click at [185, 41] on span at bounding box center [223, 44] width 116 height 8
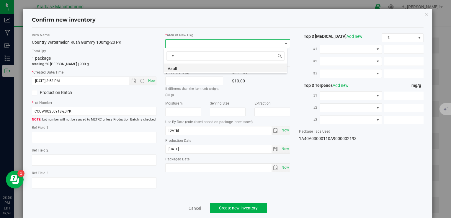
click at [185, 69] on li "Vault" at bounding box center [225, 67] width 123 height 8
click at [185, 63] on span "A1" at bounding box center [223, 62] width 116 height 8
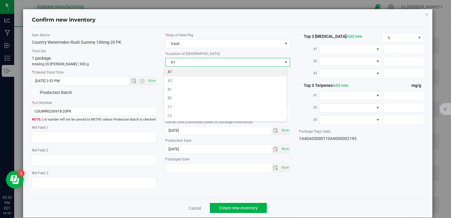
click at [185, 69] on li "A1" at bounding box center [225, 72] width 123 height 9
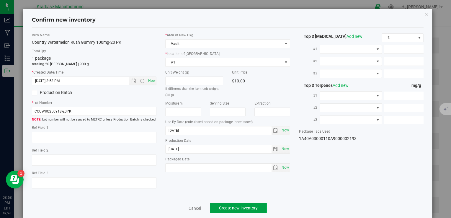
click at [240, 206] on span "Create new inventory" at bounding box center [238, 207] width 39 height 5
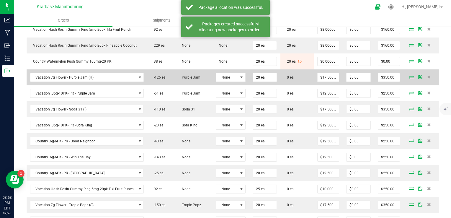
click at [409, 75] on icon at bounding box center [411, 77] width 5 height 4
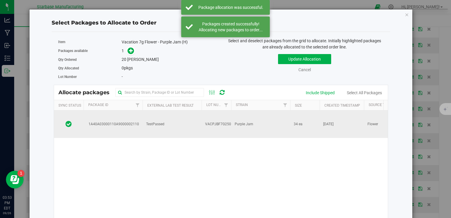
click at [249, 121] on td "Purple Jam" at bounding box center [260, 123] width 59 height 27
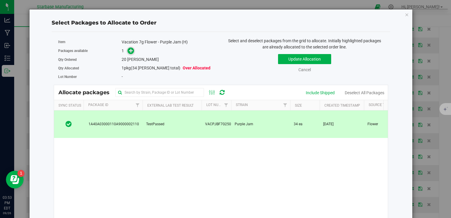
click at [130, 52] on icon at bounding box center [131, 50] width 4 height 4
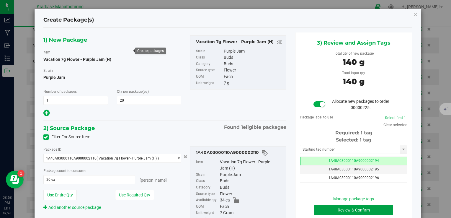
click at [327, 207] on button "Review & Confirm" at bounding box center [353, 210] width 79 height 10
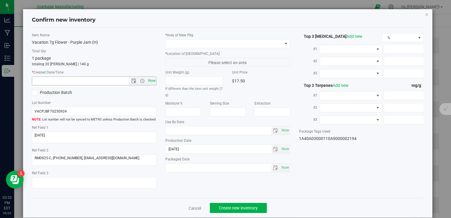
click at [149, 82] on span "Now" at bounding box center [152, 80] width 10 height 9
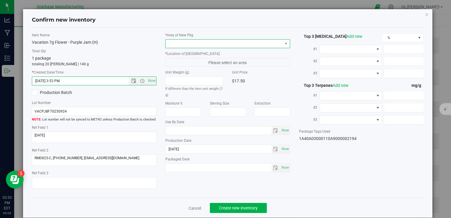
click at [185, 45] on span at bounding box center [223, 44] width 116 height 8
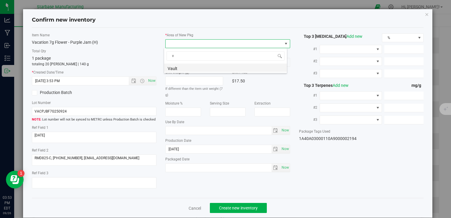
click at [185, 67] on li "Vault" at bounding box center [225, 67] width 123 height 8
click at [185, 55] on label "* Location of [GEOGRAPHIC_DATA]" at bounding box center [227, 53] width 124 height 5
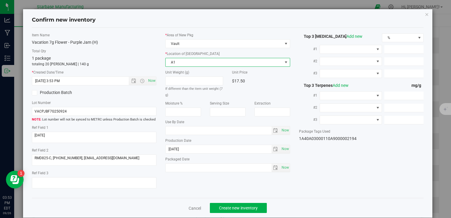
click at [185, 60] on span "A1" at bounding box center [223, 62] width 116 height 8
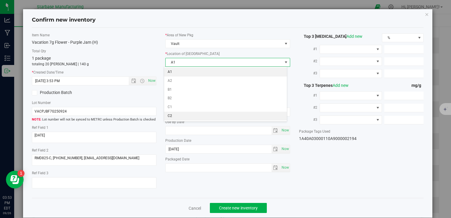
drag, startPoint x: 186, startPoint y: 70, endPoint x: 187, endPoint y: 73, distance: 3.0
click at [186, 70] on li "A1" at bounding box center [225, 72] width 123 height 9
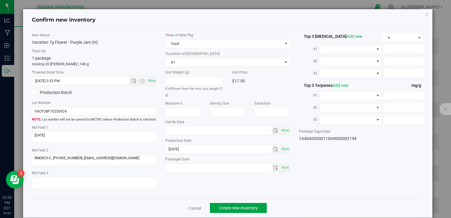
click at [236, 209] on span "Create new inventory" at bounding box center [238, 207] width 39 height 5
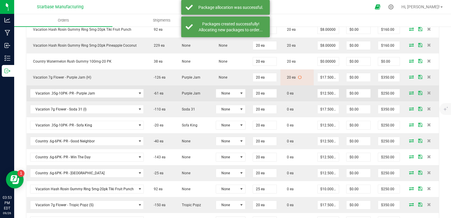
click at [409, 91] on icon at bounding box center [411, 93] width 5 height 4
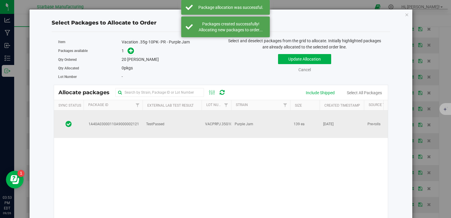
click at [216, 121] on span "VACPRPJ.35G10PK250925" at bounding box center [227, 124] width 44 height 6
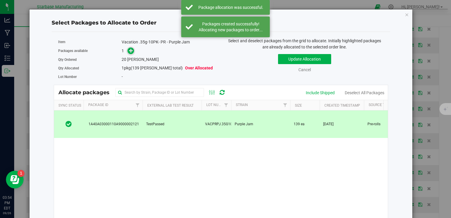
click at [132, 50] on icon at bounding box center [131, 50] width 4 height 4
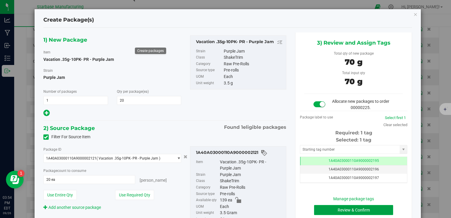
click at [336, 211] on button "Review & Confirm" at bounding box center [353, 210] width 79 height 10
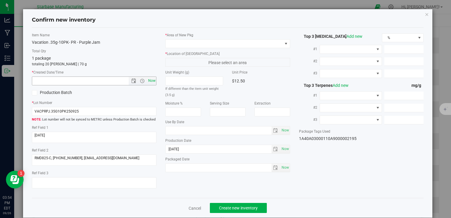
click at [152, 82] on span "Now" at bounding box center [152, 80] width 10 height 9
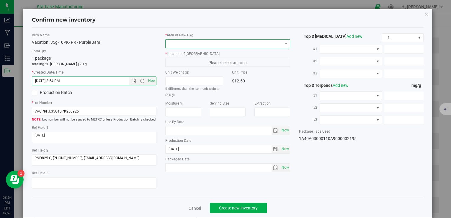
click at [190, 40] on span at bounding box center [223, 44] width 116 height 8
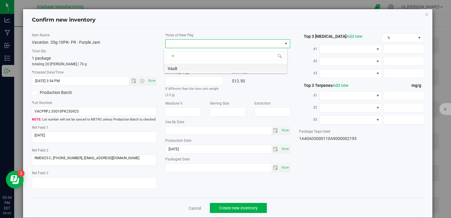
click at [186, 68] on li "Vault" at bounding box center [225, 67] width 123 height 8
click at [184, 62] on span "A1" at bounding box center [223, 62] width 116 height 8
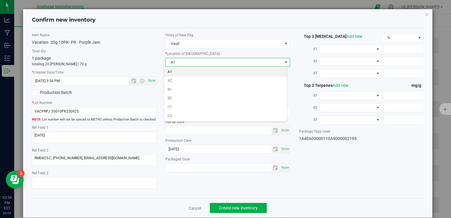
drag, startPoint x: 185, startPoint y: 71, endPoint x: 198, endPoint y: 91, distance: 23.4
click at [185, 71] on li "A1" at bounding box center [225, 72] width 123 height 9
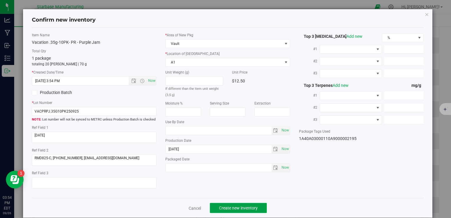
click at [233, 204] on button "Create new inventory" at bounding box center [238, 208] width 57 height 10
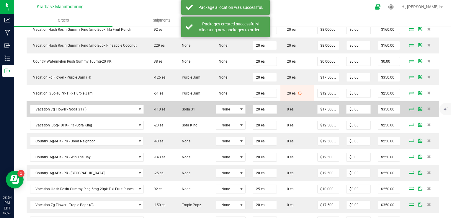
click at [409, 107] on icon at bounding box center [411, 109] width 5 height 4
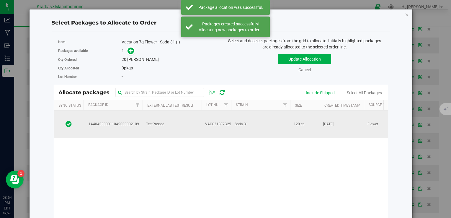
click at [170, 121] on td "TestPassed" at bounding box center [171, 123] width 59 height 27
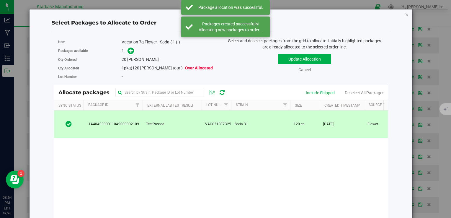
click at [134, 53] on div "1" at bounding box center [168, 50] width 95 height 7
click at [131, 50] on icon at bounding box center [131, 50] width 4 height 4
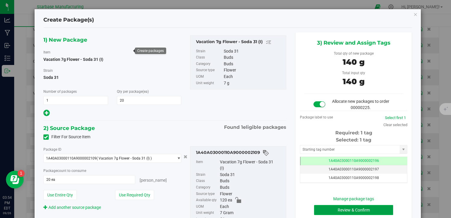
click at [325, 211] on button "Review & Confirm" at bounding box center [353, 210] width 79 height 10
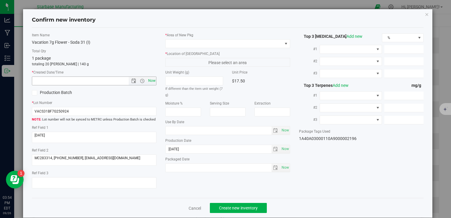
drag, startPoint x: 149, startPoint y: 84, endPoint x: 151, endPoint y: 79, distance: 5.4
click at [149, 83] on span "Now" at bounding box center [152, 80] width 10 height 9
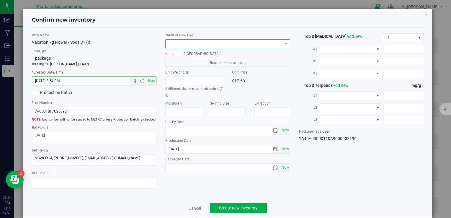
click at [176, 42] on span at bounding box center [223, 44] width 116 height 8
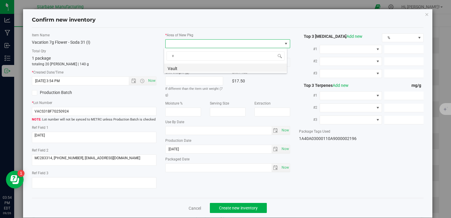
click at [172, 68] on li "Vault" at bounding box center [225, 67] width 123 height 8
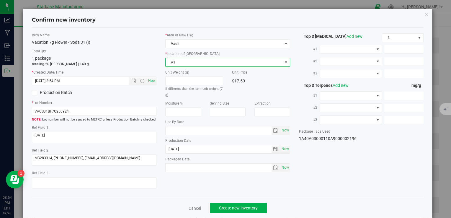
click at [172, 63] on span "A1" at bounding box center [223, 62] width 116 height 8
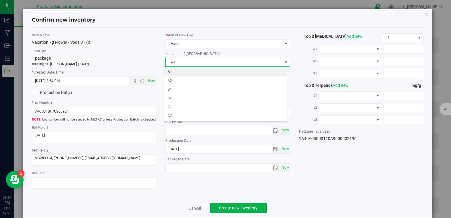
click at [174, 70] on li "A1" at bounding box center [225, 72] width 123 height 9
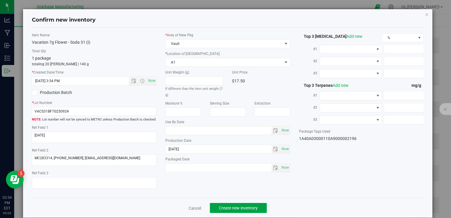
click at [245, 209] on span "Create new inventory" at bounding box center [238, 207] width 39 height 5
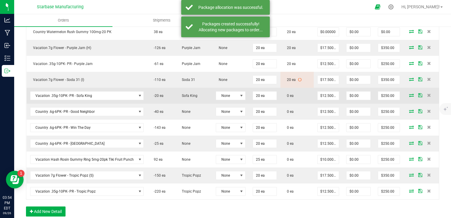
click at [409, 93] on icon at bounding box center [411, 95] width 5 height 4
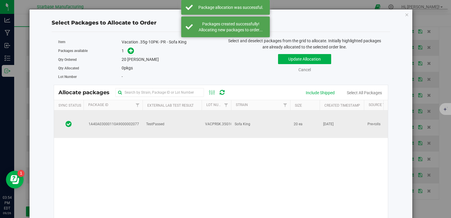
click at [251, 117] on td "Sofa King" at bounding box center [260, 123] width 59 height 27
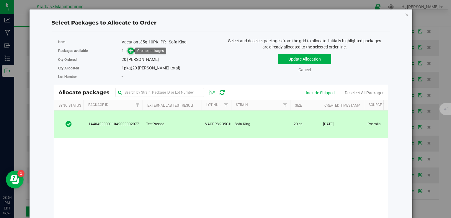
click at [131, 52] on icon at bounding box center [131, 50] width 4 height 4
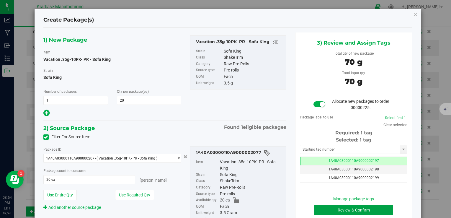
click at [329, 210] on button "Review & Confirm" at bounding box center [353, 210] width 79 height 10
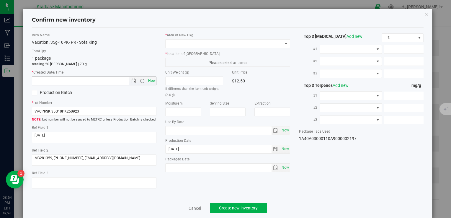
click at [149, 78] on span "Now" at bounding box center [152, 80] width 10 height 9
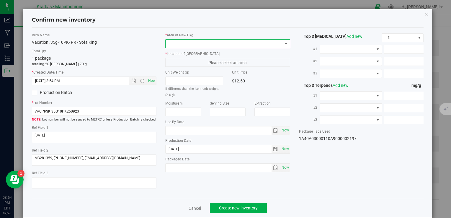
click at [173, 43] on span at bounding box center [223, 44] width 116 height 8
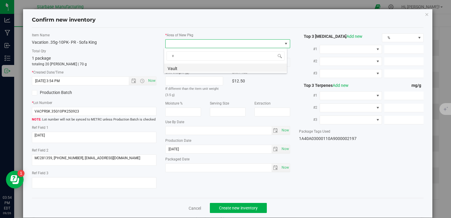
click at [176, 69] on li "Vault" at bounding box center [225, 67] width 123 height 8
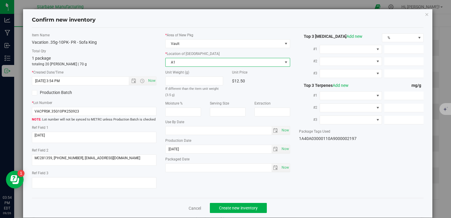
click at [176, 63] on span "A1" at bounding box center [223, 62] width 116 height 8
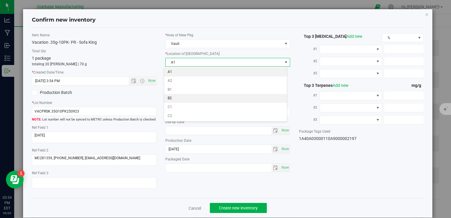
click at [176, 70] on li "A1" at bounding box center [225, 72] width 123 height 9
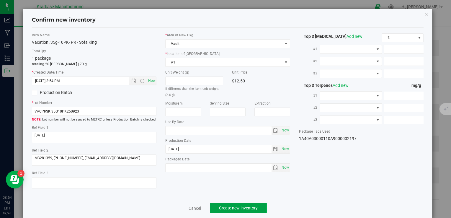
drag, startPoint x: 235, startPoint y: 207, endPoint x: 238, endPoint y: 210, distance: 4.0
click at [235, 208] on span "Create new inventory" at bounding box center [238, 207] width 39 height 5
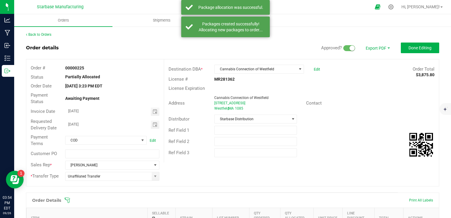
scroll to position [295, 0]
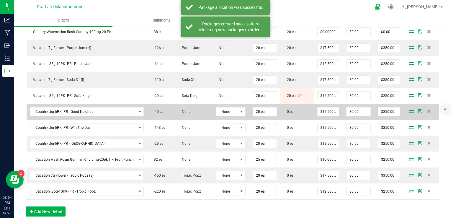
click at [409, 109] on icon at bounding box center [411, 111] width 5 height 4
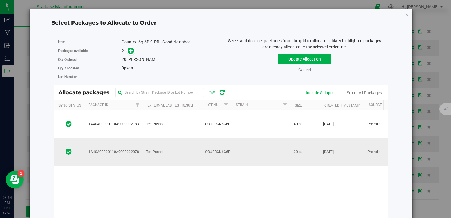
click at [171, 138] on td "TestPassed" at bounding box center [171, 151] width 59 height 27
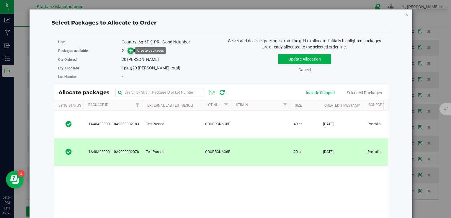
click at [131, 50] on icon at bounding box center [131, 50] width 4 height 4
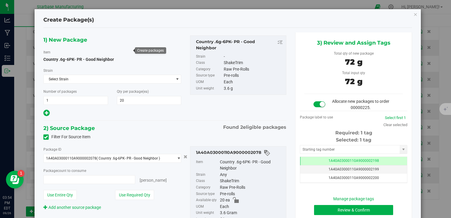
type input "20 ea"
click at [340, 206] on button "Review & Confirm" at bounding box center [353, 210] width 79 height 10
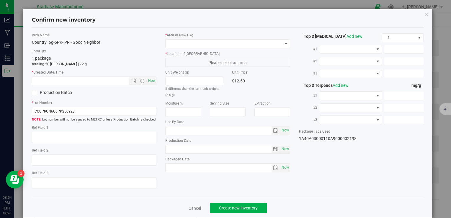
type textarea "[DATE]"
type textarea "MC281359, [PHONE_NUMBER], [EMAIL_ADDRESS][DOMAIN_NAME]"
type textarea "Papaya"
type input "[DATE]"
click at [153, 79] on span "Now" at bounding box center [152, 80] width 10 height 9
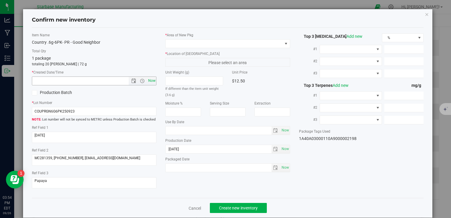
type input "[DATE] 3:54 PM"
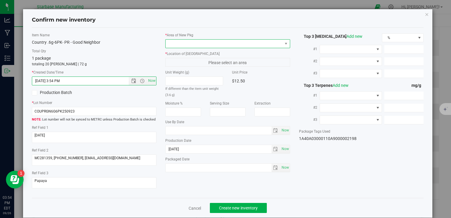
click at [178, 44] on span at bounding box center [223, 44] width 116 height 8
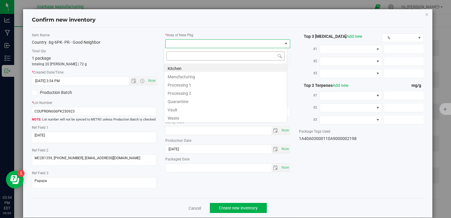
type input "v"
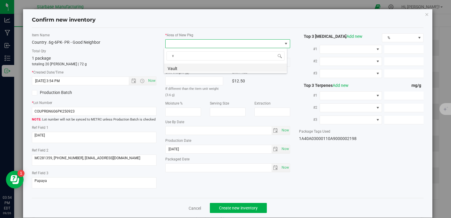
click at [176, 68] on li "Vault" at bounding box center [225, 67] width 123 height 8
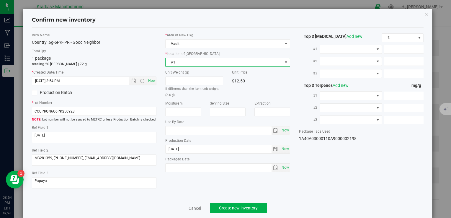
click at [175, 61] on span "A1" at bounding box center [223, 62] width 116 height 8
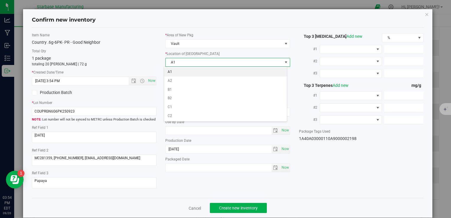
drag, startPoint x: 174, startPoint y: 72, endPoint x: 176, endPoint y: 79, distance: 7.5
click at [174, 72] on li "A1" at bounding box center [225, 72] width 123 height 9
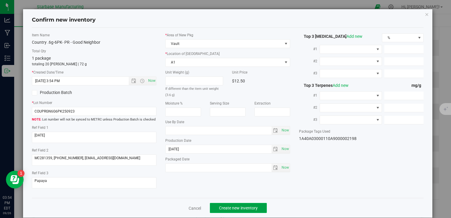
click at [226, 208] on span "Create new inventory" at bounding box center [238, 207] width 39 height 5
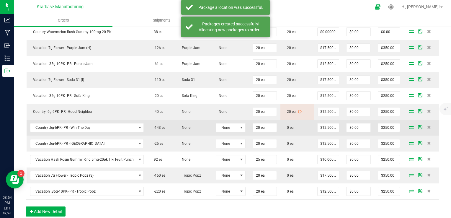
click at [409, 125] on icon at bounding box center [411, 127] width 5 height 4
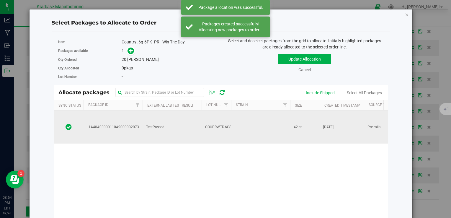
click at [168, 120] on td "TestPassed" at bounding box center [171, 126] width 59 height 33
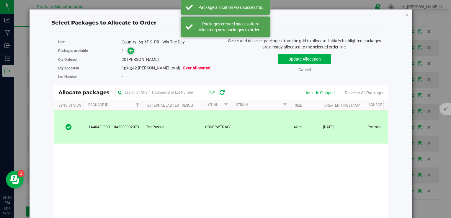
click at [130, 49] on icon at bounding box center [131, 50] width 4 height 4
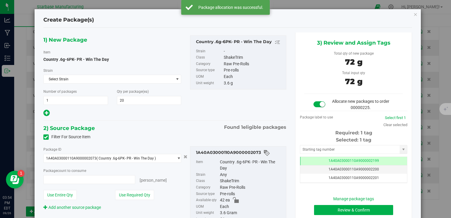
type input "20 ea"
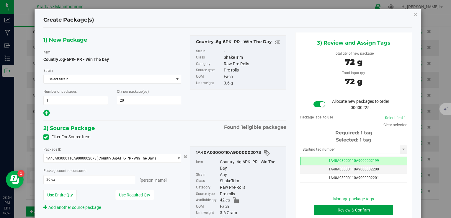
click at [325, 210] on button "Review & Confirm" at bounding box center [353, 210] width 79 height 10
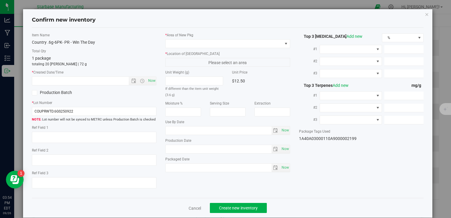
type textarea "05/06/25"
type textarea "MP281427 I [PHONE_NUMBER] I [EMAIL_ADDRESS][DOMAIN_NAME]"
type textarea "Tropicanna Banana"
type input "2025-09-22"
click at [153, 80] on span "Now" at bounding box center [152, 80] width 10 height 9
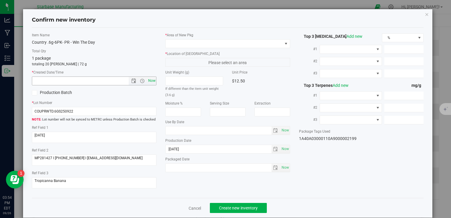
type input "[DATE] 3:54 PM"
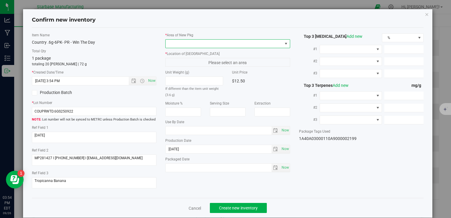
click at [189, 44] on span at bounding box center [223, 44] width 116 height 8
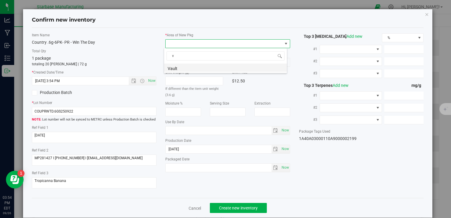
click at [190, 68] on li "Vault" at bounding box center [225, 67] width 123 height 8
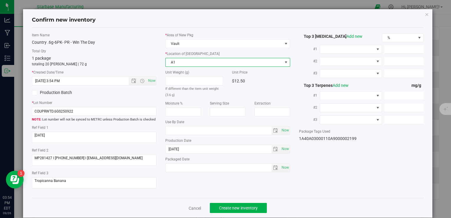
click at [186, 61] on span "A1" at bounding box center [223, 62] width 116 height 8
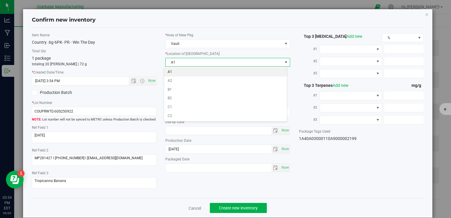
click at [185, 70] on li "A1" at bounding box center [225, 72] width 123 height 9
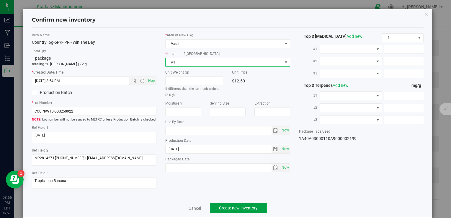
click at [232, 206] on span "Create new inventory" at bounding box center [238, 207] width 39 height 5
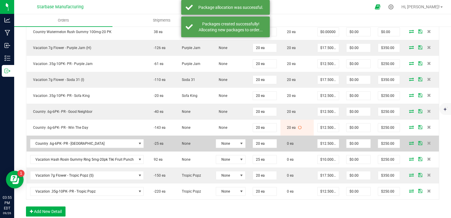
click at [409, 141] on icon at bounding box center [411, 143] width 5 height 4
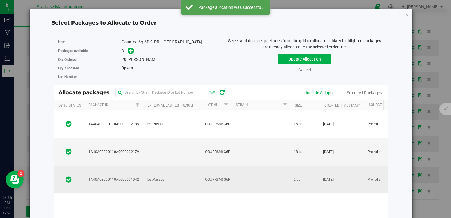
click at [208, 177] on span "COUPRSM6G6PK250916" at bounding box center [225, 180] width 40 height 6
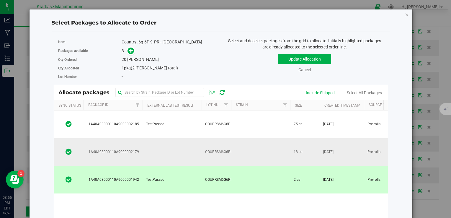
click at [194, 139] on td at bounding box center [171, 152] width 59 height 28
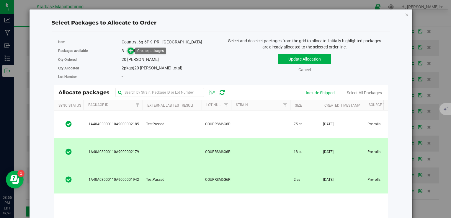
click at [130, 50] on icon at bounding box center [131, 50] width 4 height 4
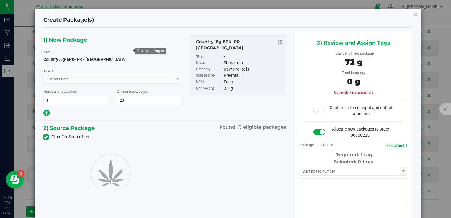
type input "20"
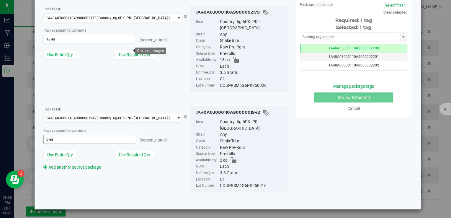
click at [83, 141] on span "0 ea 0" at bounding box center [89, 139] width 92 height 9
type input "2"
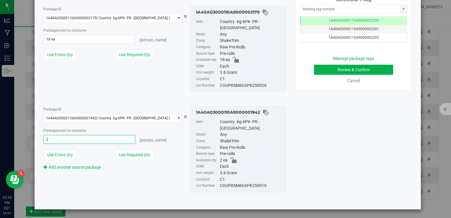
type input "2 ea"
click at [124, 82] on div "Package ID 1A40A03000110A9000002179 ( Country .6g-6PK- PR - Snake Mountain ) 1A…" at bounding box center [164, 49] width 251 height 96
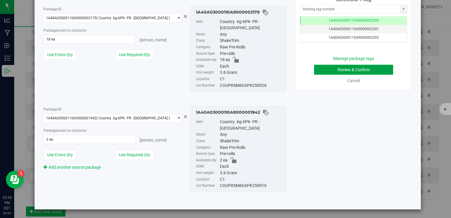
click at [332, 68] on button "Review & Confirm" at bounding box center [353, 70] width 79 height 10
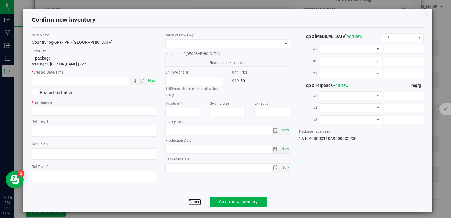
click at [194, 203] on link "Cancel" at bounding box center [194, 201] width 12 height 6
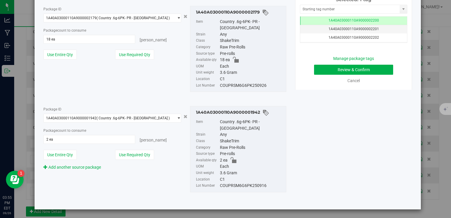
click at [243, 83] on div "COUPRSM6G6PK250926" at bounding box center [251, 85] width 63 height 6
copy div "COUPRSM6G6PK250926"
click at [363, 68] on button "Review & Confirm" at bounding box center [353, 70] width 79 height 10
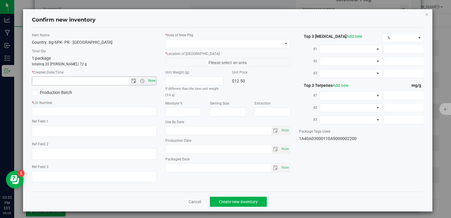
click at [149, 82] on span "Now" at bounding box center [152, 80] width 10 height 9
type input "9/26/2025 3:55 PM"
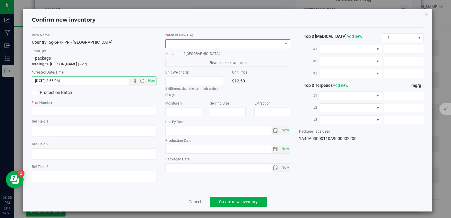
click at [193, 41] on span at bounding box center [223, 44] width 116 height 8
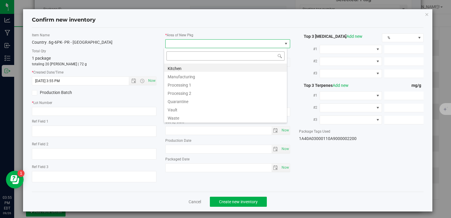
type input "v"
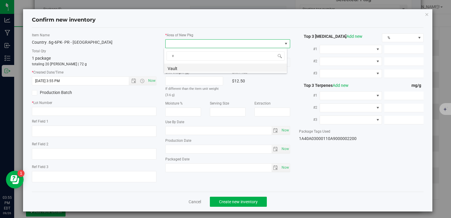
click at [183, 70] on li "Vault" at bounding box center [225, 67] width 123 height 8
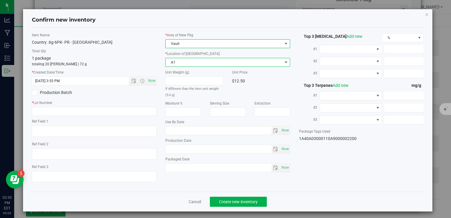
click at [180, 66] on span "A1" at bounding box center [227, 62] width 124 height 9
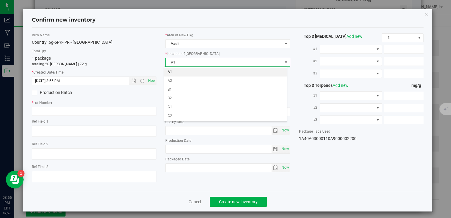
click at [179, 73] on li "A1" at bounding box center [225, 72] width 123 height 9
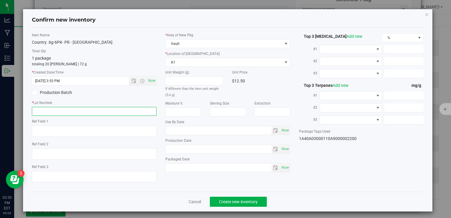
paste input "COUPRSM6G6PK250926"
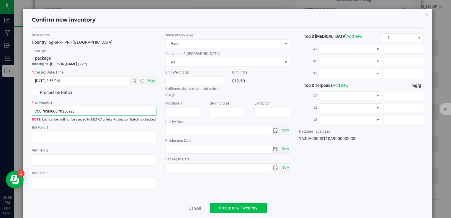
type input "COUPRSM6G6PK250926"
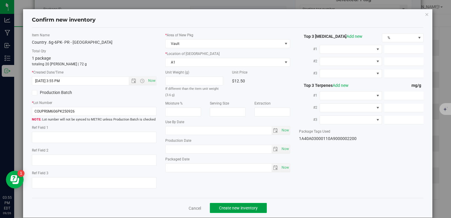
click at [246, 206] on span "Create new inventory" at bounding box center [238, 207] width 39 height 5
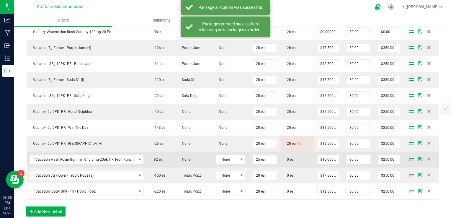
click at [409, 157] on icon at bounding box center [411, 159] width 5 height 4
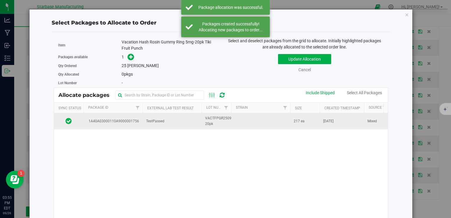
click at [212, 124] on span "VACTFPGR250905-20pk" at bounding box center [220, 120] width 31 height 11
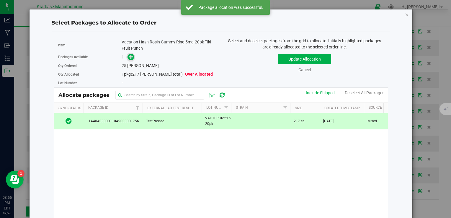
click at [132, 56] on icon at bounding box center [131, 57] width 4 height 4
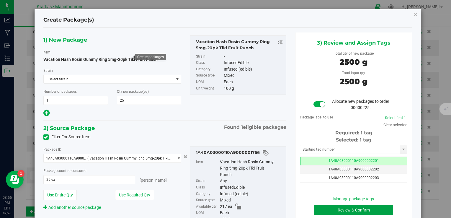
click at [322, 211] on button "Review & Confirm" at bounding box center [353, 210] width 79 height 10
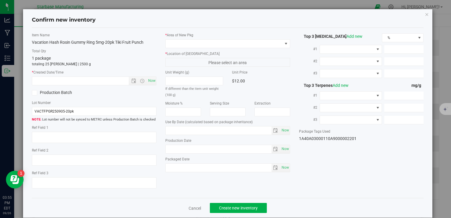
type input "2026-09-03"
type input "2025-08-27"
drag, startPoint x: 149, startPoint y: 82, endPoint x: 153, endPoint y: 73, distance: 10.4
click at [150, 81] on span "Now" at bounding box center [152, 80] width 10 height 9
type input "9/26/2025 3:55 PM"
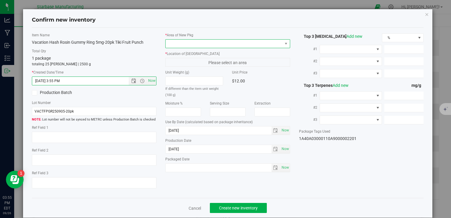
click at [179, 40] on span at bounding box center [223, 44] width 116 height 8
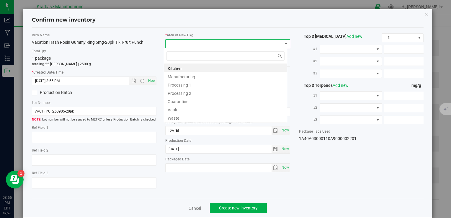
type input "v"
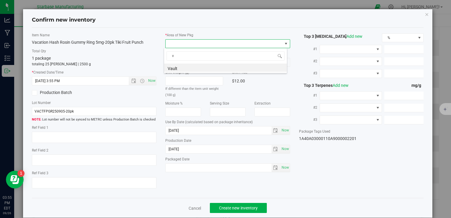
click at [176, 66] on li "Vault" at bounding box center [225, 67] width 123 height 8
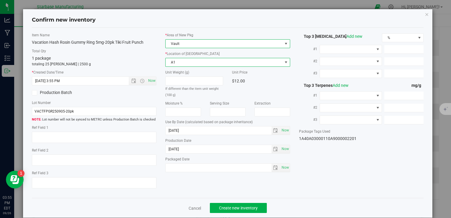
click at [177, 60] on span "A1" at bounding box center [223, 62] width 116 height 8
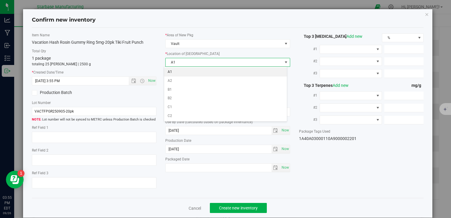
click at [176, 71] on li "A1" at bounding box center [225, 72] width 123 height 9
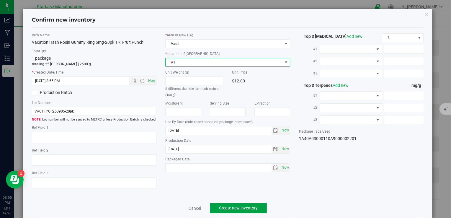
click at [229, 208] on span "Create new inventory" at bounding box center [238, 207] width 39 height 5
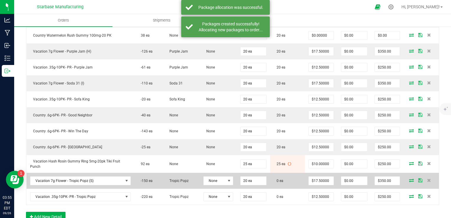
click at [409, 178] on icon at bounding box center [411, 180] width 5 height 4
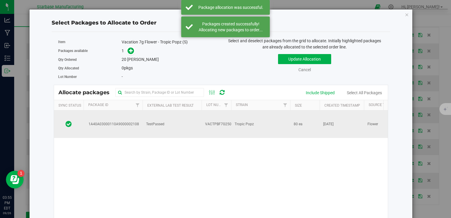
click at [219, 121] on td "VACTPBF7G250924" at bounding box center [215, 123] width 29 height 27
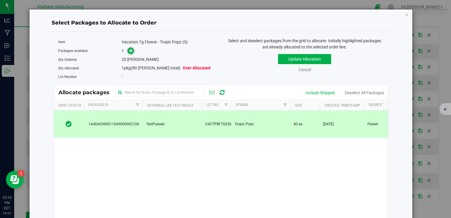
click at [127, 52] on span at bounding box center [130, 50] width 7 height 7
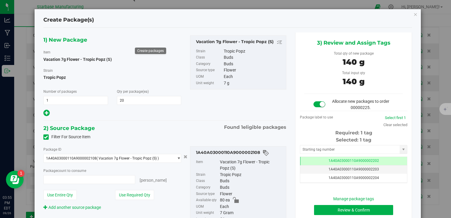
type input "20 ea"
click at [328, 209] on button "Review & Confirm" at bounding box center [353, 210] width 79 height 10
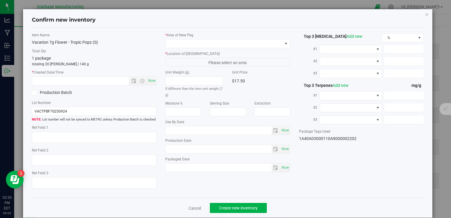
type textarea "[DATE]"
type textarea "MC283314, [PHONE_NUMBER], [EMAIL_ADDRESS][DOMAIN_NAME]"
type input "[DATE]"
click at [150, 80] on span "Now" at bounding box center [152, 80] width 10 height 9
type input "9/26/2025 3:55 PM"
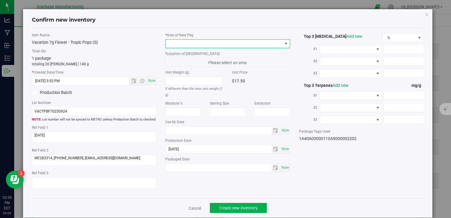
click at [177, 43] on span at bounding box center [223, 44] width 116 height 8
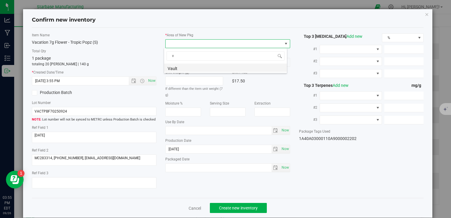
click at [177, 67] on li "Vault" at bounding box center [225, 67] width 123 height 8
click at [176, 64] on span "A1" at bounding box center [223, 62] width 116 height 8
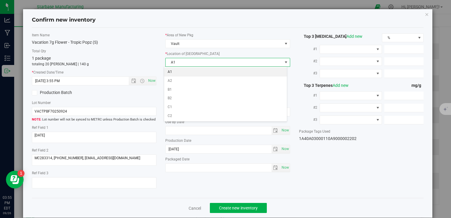
click at [175, 73] on li "A1" at bounding box center [225, 72] width 123 height 9
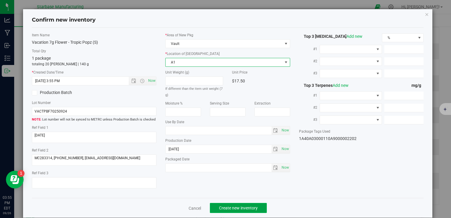
click at [222, 205] on span "Create new inventory" at bounding box center [238, 207] width 39 height 5
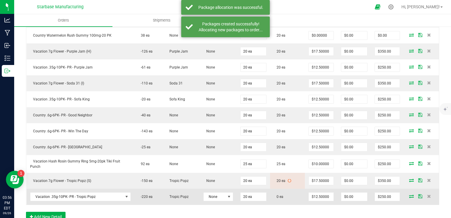
click at [409, 195] on icon at bounding box center [411, 196] width 5 height 4
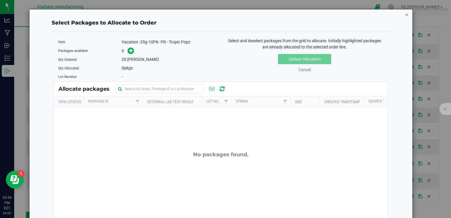
click at [405, 14] on icon "button" at bounding box center [407, 14] width 4 height 7
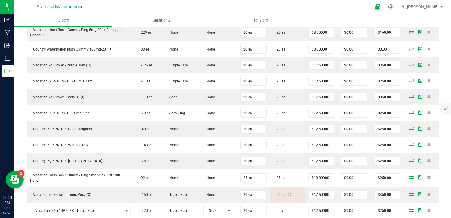
scroll to position [295, 0]
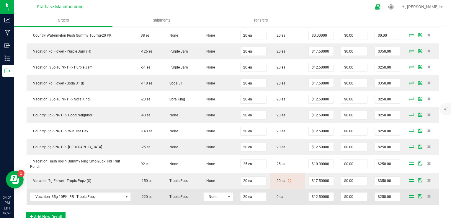
click at [409, 194] on icon at bounding box center [411, 196] width 5 height 4
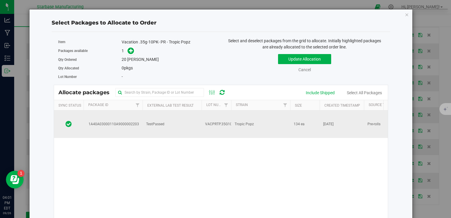
click at [223, 121] on span "VACPRTP.35G10PK250926" at bounding box center [227, 124] width 44 height 6
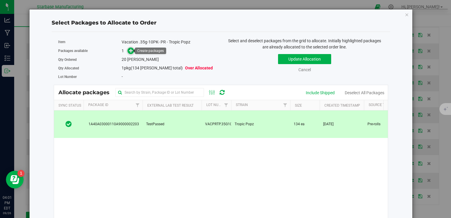
click at [129, 52] on icon at bounding box center [131, 50] width 4 height 4
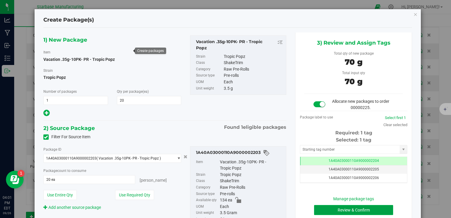
click at [343, 209] on button "Review & Confirm" at bounding box center [353, 210] width 79 height 10
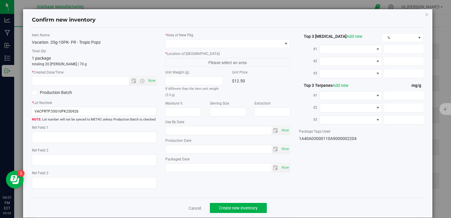
type textarea "[DATE]"
type textarea "MC283314, [PHONE_NUMBER],[EMAIL_ADDRESS][DOMAIN_NAME]"
type input "[DATE]"
click at [151, 82] on span "Now" at bounding box center [152, 80] width 10 height 9
type input "9/26/2025 4:01 PM"
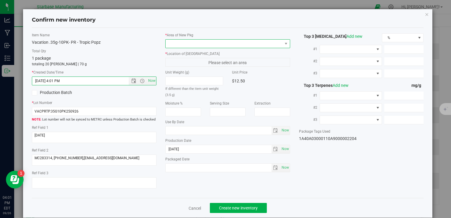
click at [207, 44] on span at bounding box center [223, 44] width 116 height 8
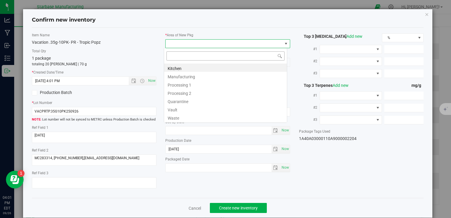
type input "v"
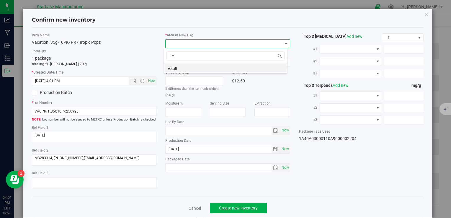
click at [202, 66] on li "Vault" at bounding box center [225, 67] width 123 height 8
click at [199, 64] on span "A1" at bounding box center [223, 62] width 116 height 8
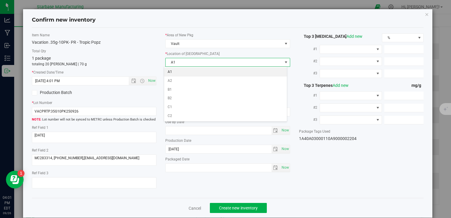
click at [196, 72] on li "A1" at bounding box center [225, 72] width 123 height 9
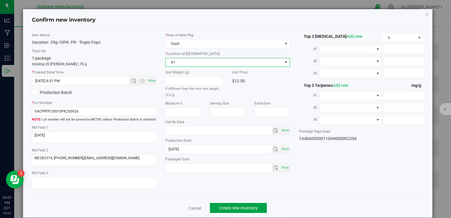
click at [242, 205] on span "Create new inventory" at bounding box center [238, 207] width 39 height 5
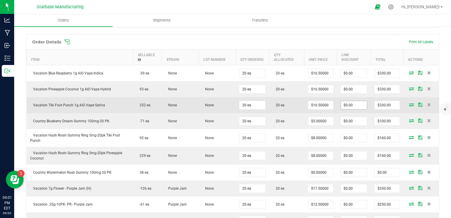
scroll to position [118, 0]
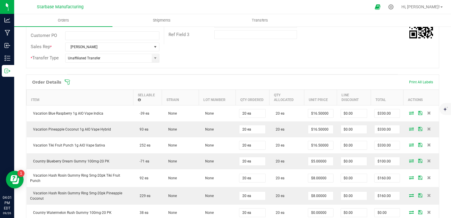
click at [419, 82] on span at bounding box center [270, 82] width 413 height 6
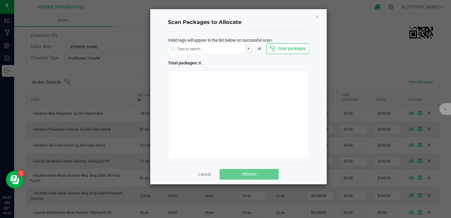
click at [200, 177] on div "Cancel Allocate" at bounding box center [238, 174] width 141 height 20
click at [202, 172] on link "Cancel" at bounding box center [204, 174] width 12 height 6
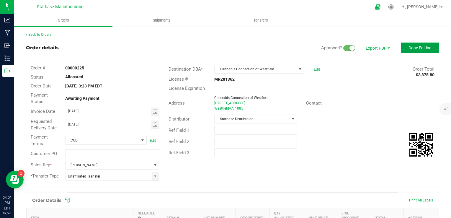
click at [411, 47] on span "Done Editing" at bounding box center [419, 47] width 23 height 5
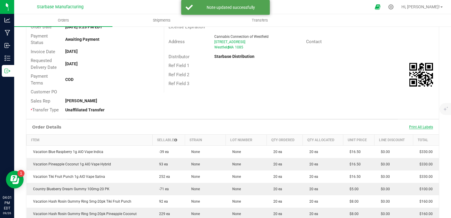
click at [416, 127] on span "Print All Labels" at bounding box center [421, 127] width 24 height 4
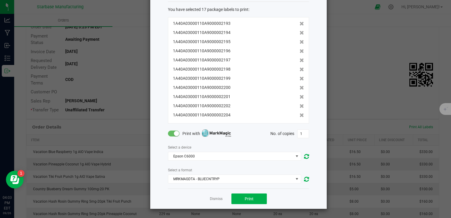
click at [216, 195] on div "Dismiss Print" at bounding box center [238, 198] width 141 height 20
click at [213, 198] on link "Dismiss" at bounding box center [216, 198] width 13 height 5
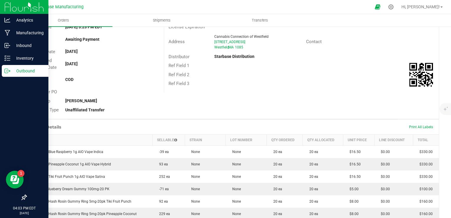
click at [11, 73] on p "Outbound" at bounding box center [27, 70] width 35 height 7
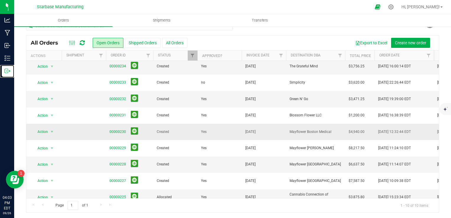
scroll to position [29, 0]
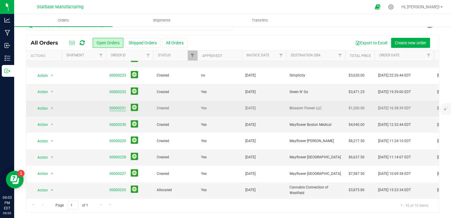
click at [121, 105] on link "00000231" at bounding box center [117, 108] width 17 height 6
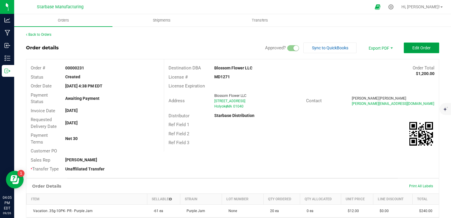
click at [424, 47] on span "Edit Order" at bounding box center [421, 47] width 18 height 5
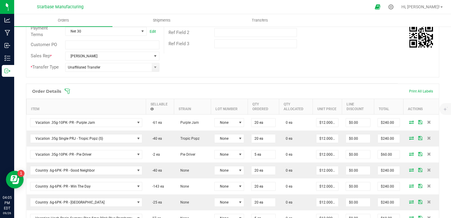
scroll to position [118, 0]
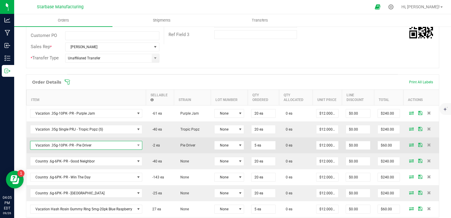
click at [92, 142] on span "Vacation .35g-10PK- PR - Pie Driver" at bounding box center [82, 145] width 104 height 8
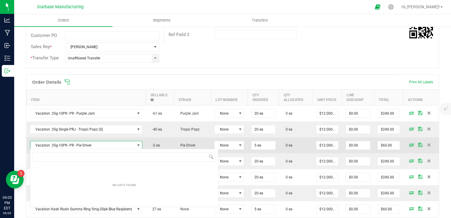
scroll to position [9, 110]
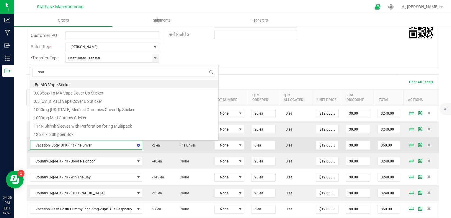
type input "sour"
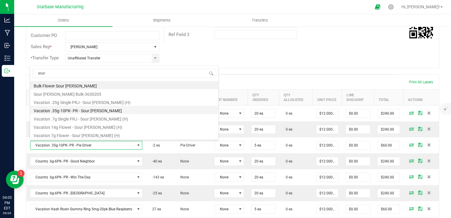
click at [75, 109] on li "Vacation .35g-10PK- PR - Sour Runtz" at bounding box center [124, 110] width 188 height 8
type input "$12.50000"
type input "$62.50"
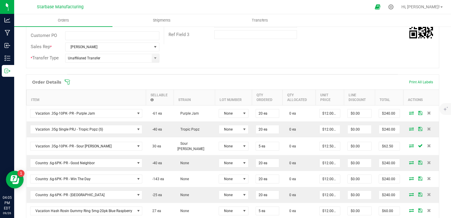
click at [244, 68] on div "Order details Approved? Export PDF Done Editing Order # 00000231 Status Created…" at bounding box center [232, 129] width 413 height 408
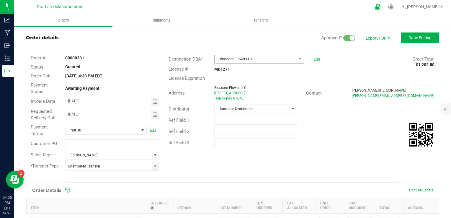
scroll to position [0, 0]
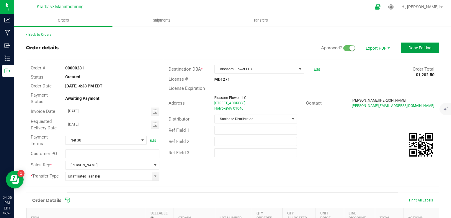
click at [410, 47] on span "Done Editing" at bounding box center [419, 47] width 23 height 5
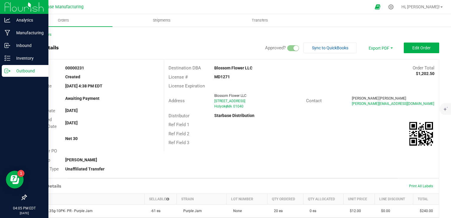
click at [8, 73] on icon at bounding box center [7, 71] width 6 height 6
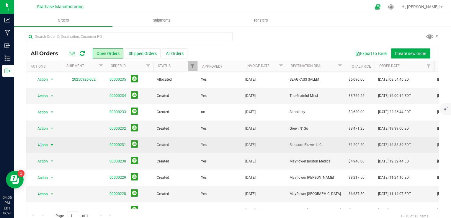
click at [41, 145] on span "Action" at bounding box center [40, 145] width 16 height 8
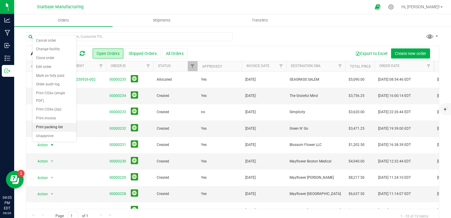
click at [52, 126] on li "Print packing list" at bounding box center [54, 127] width 44 height 9
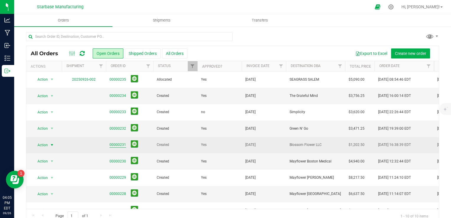
click at [122, 144] on link "00000231" at bounding box center [117, 145] width 17 height 6
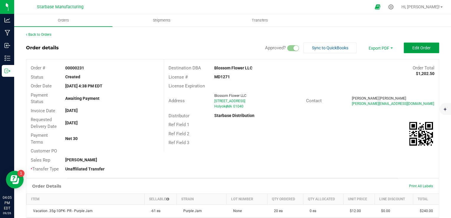
click at [422, 48] on span "Edit Order" at bounding box center [421, 47] width 18 height 5
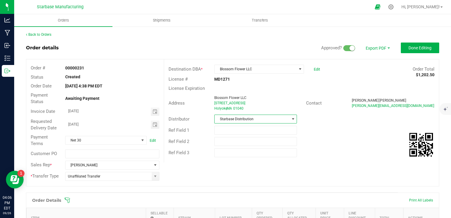
drag, startPoint x: 273, startPoint y: 116, endPoint x: 267, endPoint y: 122, distance: 8.6
click at [273, 116] on span "Starbase Distribution" at bounding box center [251, 119] width 75 height 8
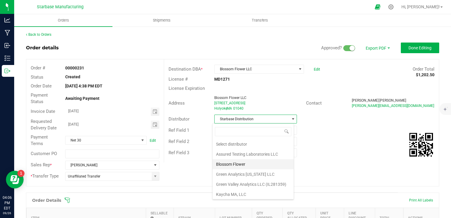
click at [241, 161] on li "Blossom Flower" at bounding box center [252, 164] width 81 height 10
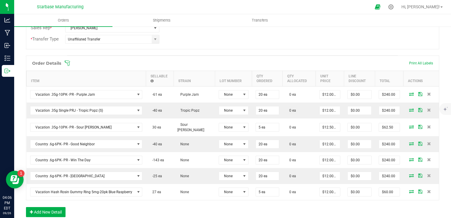
scroll to position [147, 0]
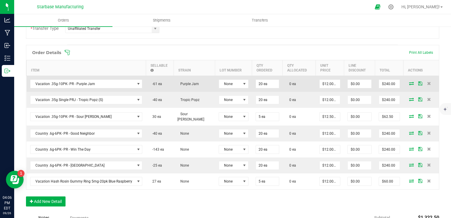
click at [409, 83] on icon at bounding box center [411, 83] width 5 height 4
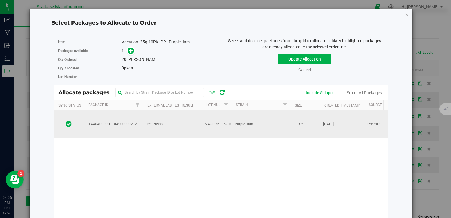
click at [214, 121] on td "VACPRPJ.35G10PK250925" at bounding box center [215, 123] width 29 height 27
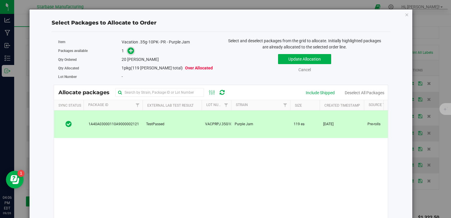
click at [130, 51] on icon at bounding box center [131, 50] width 4 height 4
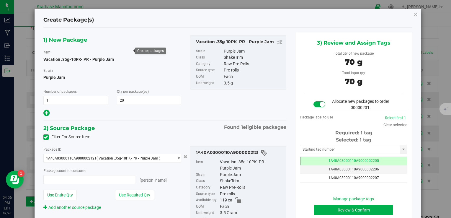
type input "20 ea"
click at [335, 210] on button "Review & Confirm" at bounding box center [353, 210] width 79 height 10
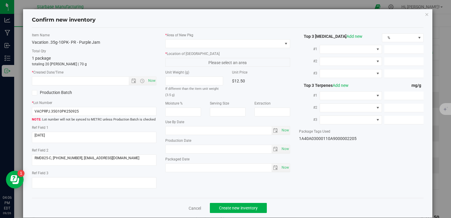
type input "[DATE]"
click at [150, 83] on span "Now" at bounding box center [152, 80] width 10 height 9
type input "9/26/2025 4:06 PM"
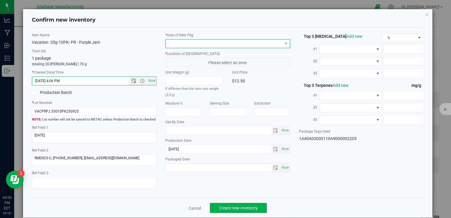
click at [176, 40] on span at bounding box center [223, 44] width 116 height 8
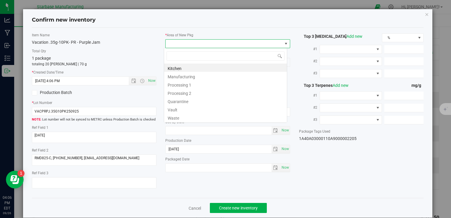
type input "v"
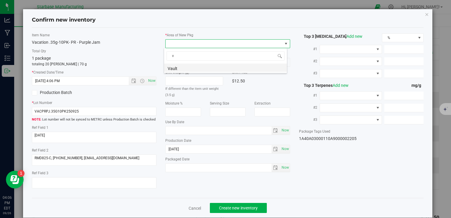
click at [180, 67] on li "Vault" at bounding box center [225, 67] width 123 height 8
click at [180, 60] on span "A1" at bounding box center [223, 62] width 116 height 8
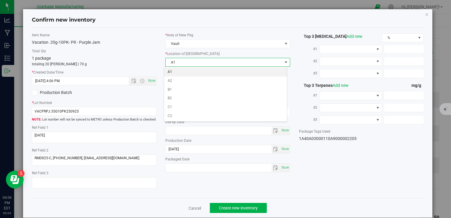
click at [179, 71] on li "A1" at bounding box center [225, 72] width 123 height 9
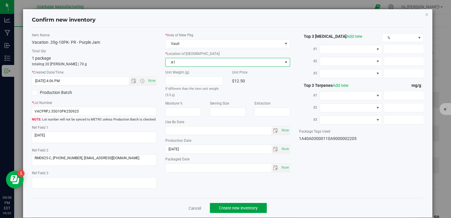
click at [232, 207] on span "Create new inventory" at bounding box center [238, 207] width 39 height 5
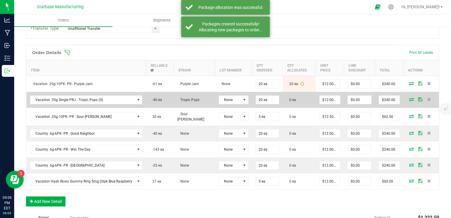
click at [409, 97] on icon at bounding box center [411, 99] width 5 height 4
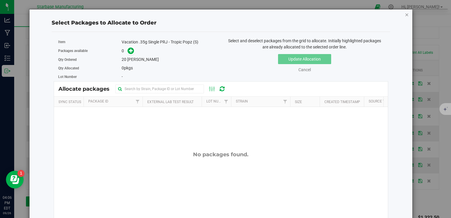
click at [405, 15] on icon "button" at bounding box center [407, 14] width 4 height 7
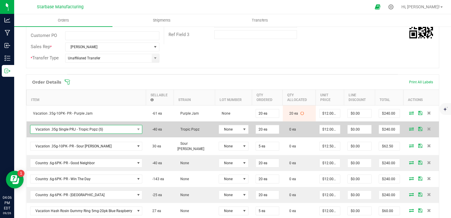
click at [114, 130] on span "Vacation .35g Single PRJ - Tropic Popz (S)" at bounding box center [82, 129] width 104 height 8
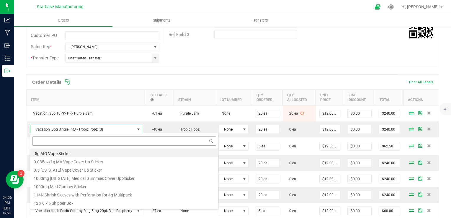
click at [111, 139] on input at bounding box center [123, 140] width 183 height 9
click at [104, 141] on input ".35" at bounding box center [123, 140] width 183 height 9
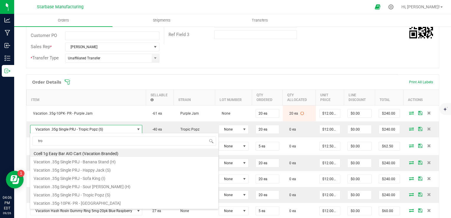
type input "trop"
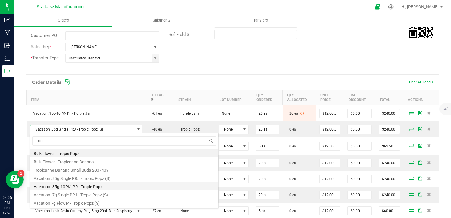
click at [88, 188] on li "Vacation .35g-10PK- PR - Tropic Popz" at bounding box center [124, 185] width 188 height 8
type input "$12.50000"
type input "$250.00"
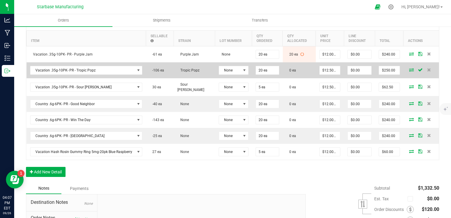
click at [409, 69] on icon at bounding box center [411, 70] width 5 height 4
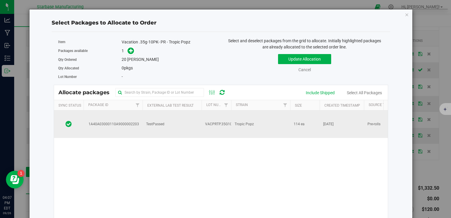
click at [250, 121] on span "Tropic Popz" at bounding box center [243, 124] width 19 height 6
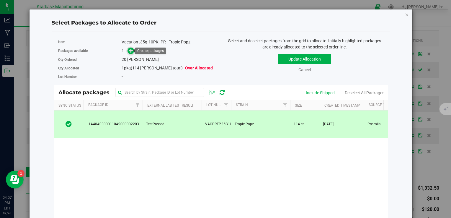
click at [129, 51] on icon at bounding box center [131, 50] width 4 height 4
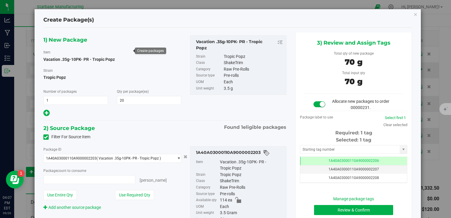
type input "20 ea"
click at [352, 210] on button "Review & Confirm" at bounding box center [353, 210] width 79 height 10
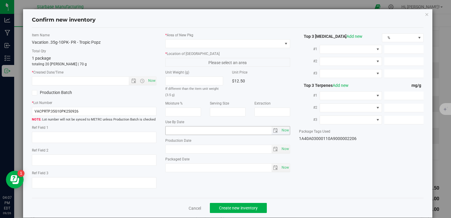
type textarea "[DATE]"
type textarea "MC283314, [PHONE_NUMBER],[EMAIL_ADDRESS][DOMAIN_NAME]"
type input "[DATE]"
click at [150, 77] on span "Now" at bounding box center [152, 80] width 10 height 9
type input "9/26/2025 4:07 PM"
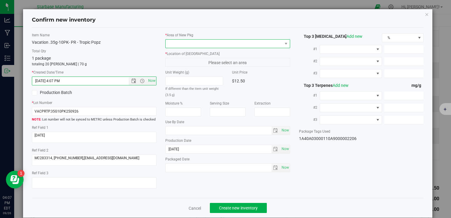
click at [177, 42] on span at bounding box center [223, 44] width 116 height 8
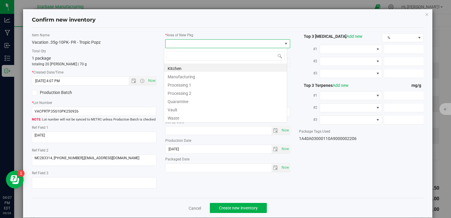
type input "v"
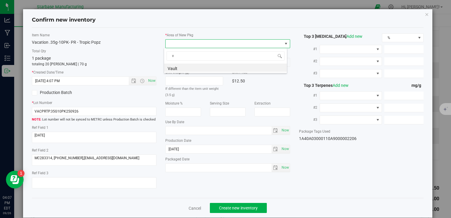
click at [178, 65] on li "Vault" at bounding box center [225, 67] width 123 height 8
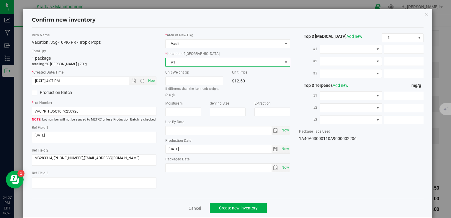
click at [178, 63] on span "A1" at bounding box center [223, 62] width 116 height 8
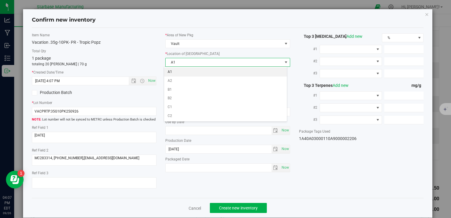
click at [177, 72] on li "A1" at bounding box center [225, 72] width 123 height 9
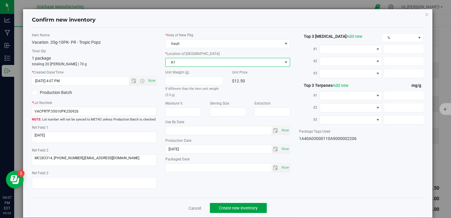
click at [236, 211] on button "Create new inventory" at bounding box center [238, 208] width 57 height 10
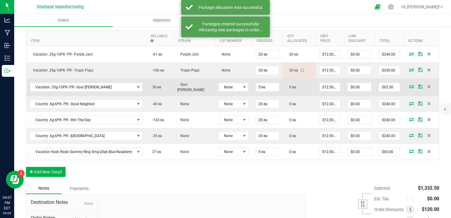
click at [407, 85] on span at bounding box center [411, 87] width 9 height 4
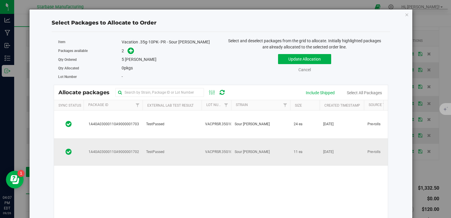
click at [196, 138] on td "TestPassed" at bounding box center [171, 151] width 59 height 27
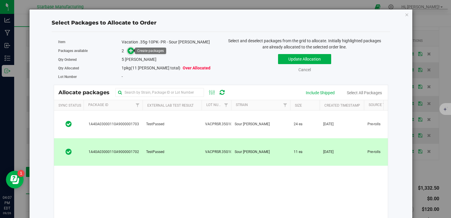
click at [129, 49] on icon at bounding box center [131, 50] width 4 height 4
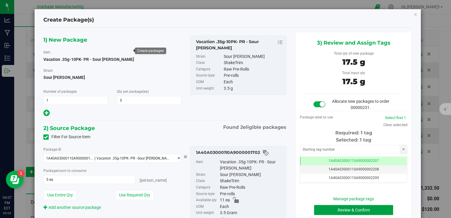
click at [330, 208] on button "Review & Confirm" at bounding box center [353, 210] width 79 height 10
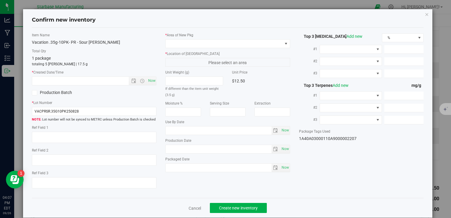
type textarea "05/07/25"
type textarea "MC281359, [PHONE_NUMBER], [EMAIL_ADDRESS][DOMAIN_NAME]"
type input "2025-08-28"
click at [148, 79] on span "Now" at bounding box center [152, 80] width 10 height 9
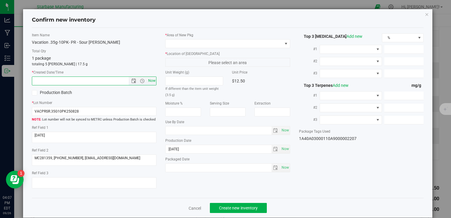
type input "9/26/2025 4:07 PM"
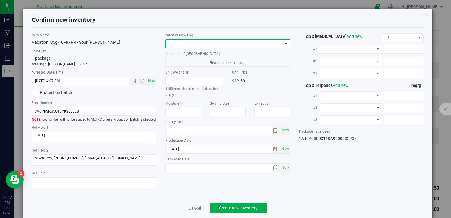
click at [175, 40] on span at bounding box center [223, 44] width 116 height 8
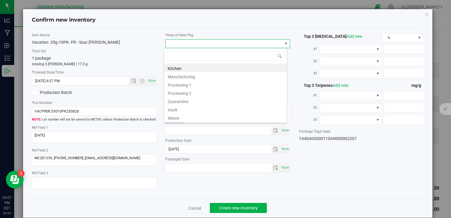
type input "v"
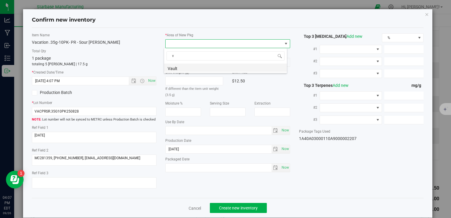
click at [175, 68] on li "Vault" at bounding box center [225, 67] width 123 height 8
click at [177, 63] on span "A1" at bounding box center [223, 62] width 116 height 8
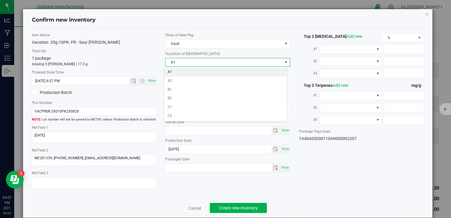
click at [179, 70] on li "A1" at bounding box center [225, 72] width 123 height 9
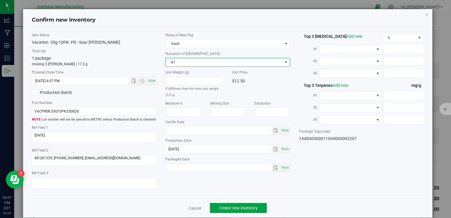
click at [238, 207] on span "Create new inventory" at bounding box center [238, 207] width 39 height 5
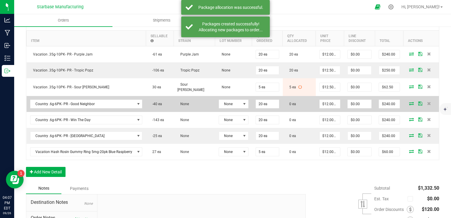
click at [409, 101] on icon at bounding box center [411, 103] width 5 height 4
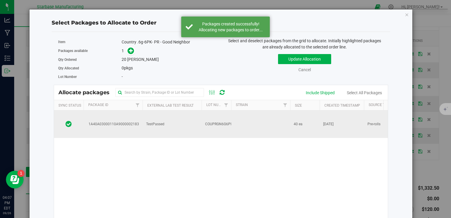
click at [297, 122] on td "40 ea" at bounding box center [304, 123] width 29 height 27
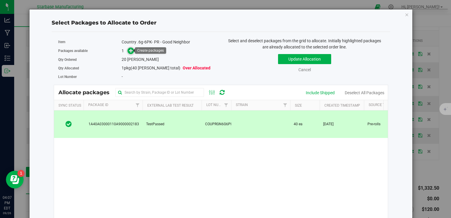
click at [129, 49] on icon at bounding box center [131, 50] width 4 height 4
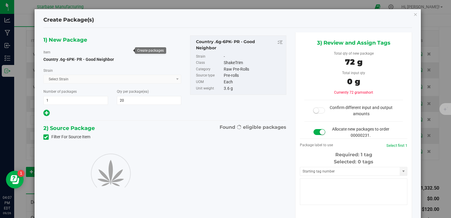
type input "20"
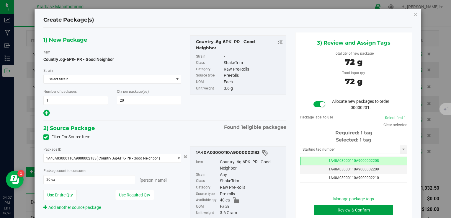
click at [351, 211] on button "Review & Confirm" at bounding box center [353, 210] width 79 height 10
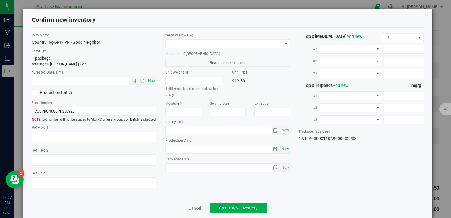
type textarea "[DATE]"
type textarea "MC281359, [PHONE_NUMBER], [EMAIL_ADDRESS][DOMAIN_NAME]"
type textarea "Papaya"
type input "[DATE]"
click at [149, 82] on span "Now" at bounding box center [152, 80] width 10 height 9
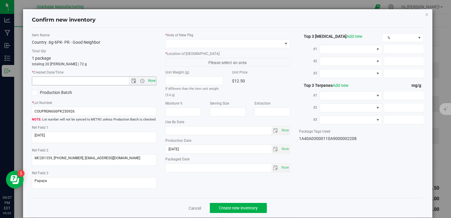
type input "9/26/2025 4:07 PM"
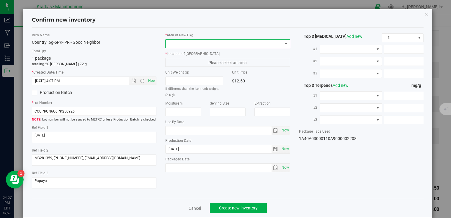
click at [175, 46] on span at bounding box center [223, 44] width 116 height 8
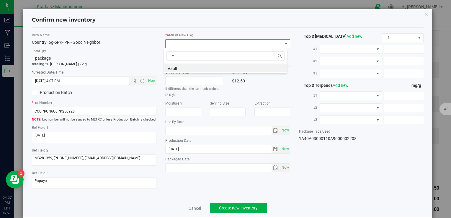
click at [179, 66] on li "Vault" at bounding box center [225, 67] width 123 height 8
click at [179, 59] on span "A1" at bounding box center [223, 62] width 116 height 8
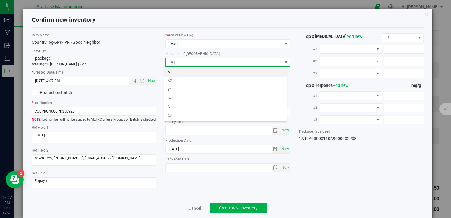
click at [180, 66] on span "A1" at bounding box center [223, 62] width 116 height 8
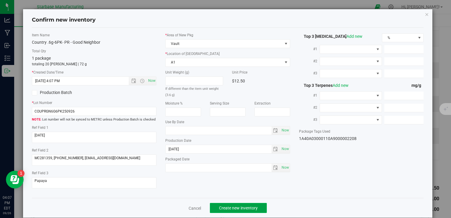
click at [237, 206] on span "Create new inventory" at bounding box center [238, 207] width 39 height 5
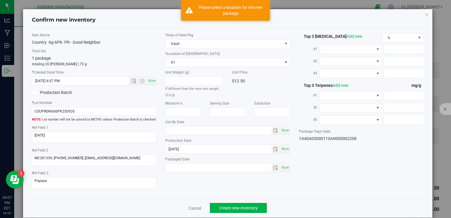
click at [202, 66] on div "* Area of New Pkg Vault * Location of New Pkg A1 A1 A2 B1 B2 C1 C2 Unit Weight …" at bounding box center [227, 103] width 133 height 142
click at [202, 61] on span "A1" at bounding box center [223, 62] width 116 height 8
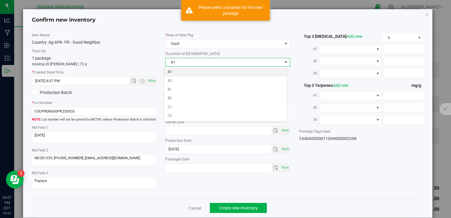
click at [202, 73] on li "A1" at bounding box center [225, 72] width 123 height 9
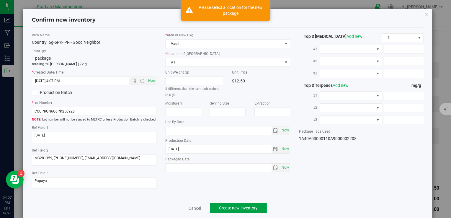
click at [237, 206] on span "Create new inventory" at bounding box center [238, 207] width 39 height 5
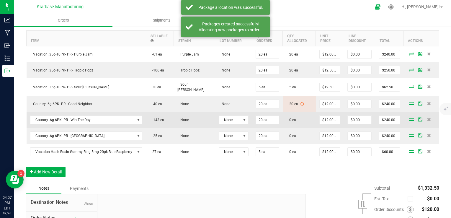
click at [409, 117] on icon at bounding box center [411, 119] width 5 height 4
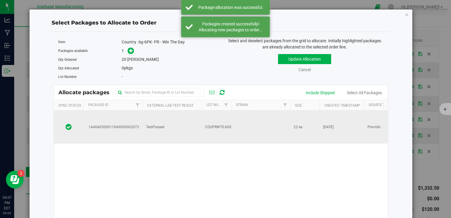
click at [239, 122] on td at bounding box center [260, 126] width 59 height 33
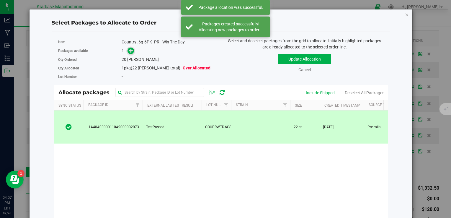
click at [130, 48] on icon at bounding box center [131, 50] width 4 height 4
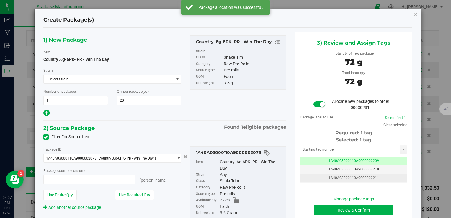
type input "20 ea"
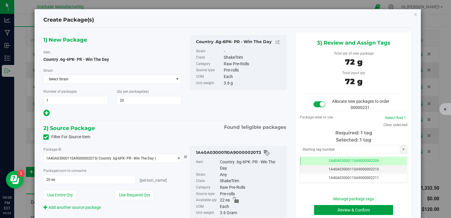
click at [336, 208] on button "Review & Confirm" at bounding box center [353, 210] width 79 height 10
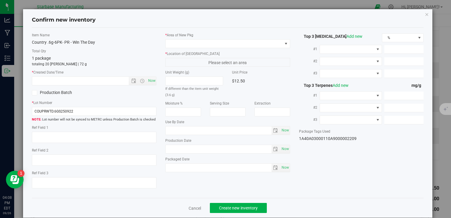
type textarea "05/06/25"
type textarea "MP281427 I [PHONE_NUMBER] I [EMAIL_ADDRESS][DOMAIN_NAME]"
type textarea "Tropicanna Banana"
type input "2025-09-22"
click at [153, 79] on span "Now" at bounding box center [152, 80] width 10 height 9
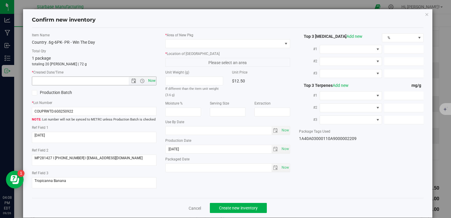
type input "9/26/2025 4:08 PM"
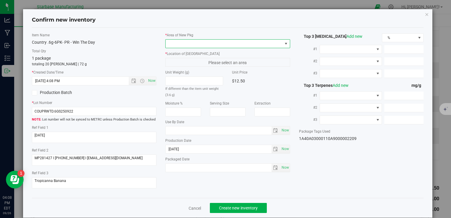
click at [176, 41] on span at bounding box center [223, 44] width 116 height 8
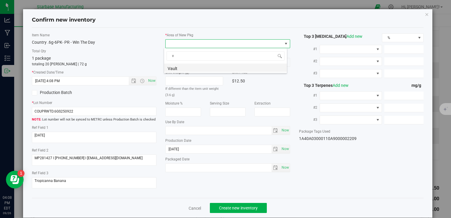
click at [182, 68] on li "Vault" at bounding box center [225, 67] width 123 height 8
click at [183, 63] on span "A1" at bounding box center [223, 62] width 116 height 8
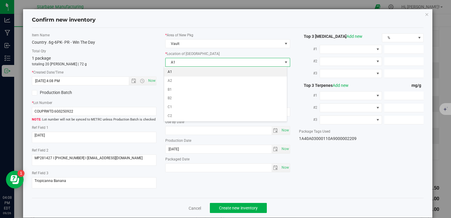
click at [184, 74] on li "A1" at bounding box center [225, 72] width 123 height 9
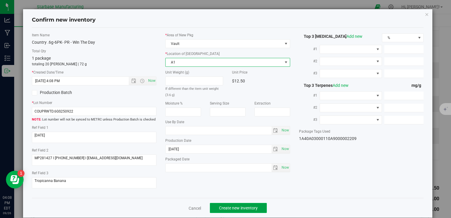
click at [242, 206] on span "Create new inventory" at bounding box center [238, 207] width 39 height 5
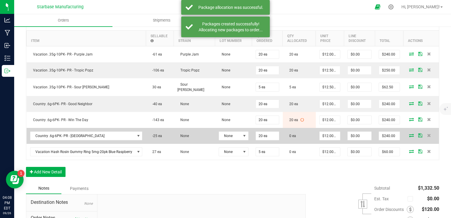
click at [409, 133] on icon at bounding box center [411, 135] width 5 height 4
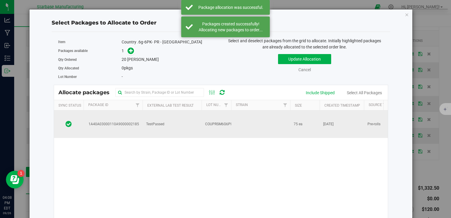
click at [224, 121] on span "COUPRSM6G6PK250926" at bounding box center [225, 124] width 40 height 6
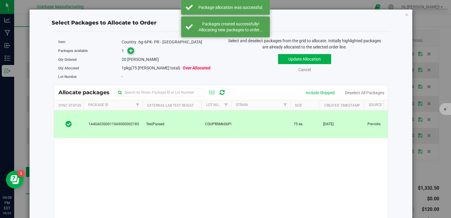
click at [130, 50] on icon at bounding box center [131, 50] width 4 height 4
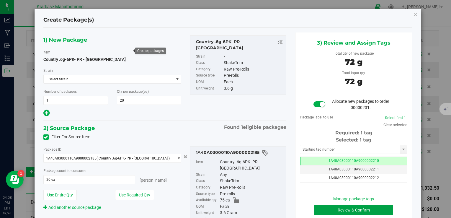
click at [349, 209] on button "Review & Confirm" at bounding box center [353, 210] width 79 height 10
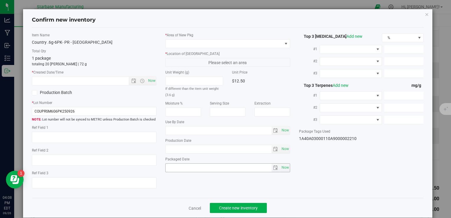
type textarea "[DATE]"
type textarea "MC283314, [PHONE_NUMBER],[EMAIL_ADDRESS][DOMAIN_NAME]"
type textarea "Taste the Rainbow"
type input "[DATE]"
click at [150, 81] on span "Now" at bounding box center [152, 80] width 10 height 9
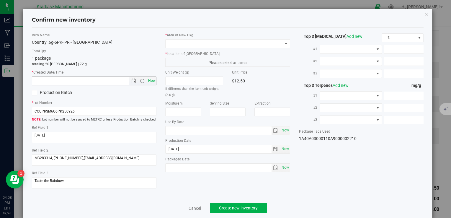
type input "9/26/2025 4:08 PM"
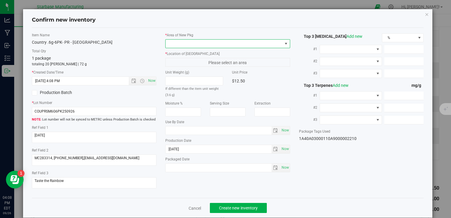
click at [179, 44] on span at bounding box center [223, 44] width 116 height 8
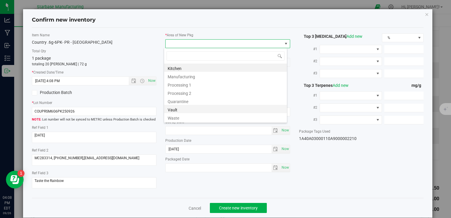
click at [184, 111] on li "Vault" at bounding box center [225, 109] width 123 height 8
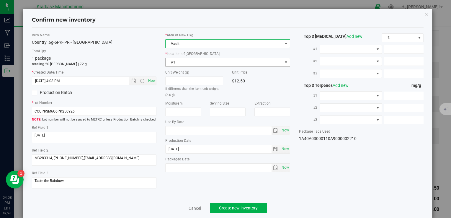
click at [179, 64] on span "A1" at bounding box center [223, 62] width 116 height 8
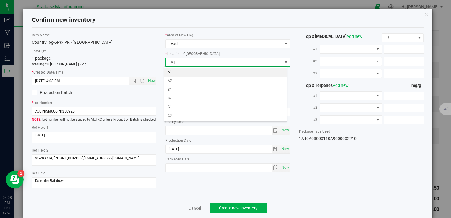
click at [179, 72] on li "A1" at bounding box center [225, 72] width 123 height 9
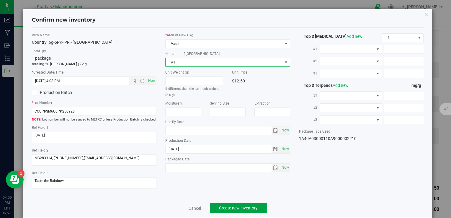
click at [246, 205] on span "Create new inventory" at bounding box center [238, 207] width 39 height 5
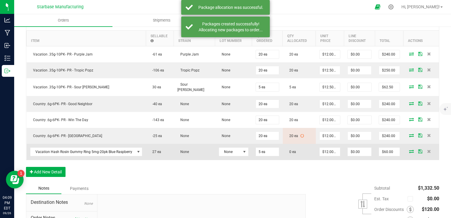
click at [409, 149] on icon at bounding box center [411, 151] width 5 height 4
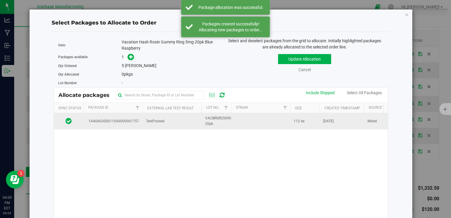
click at [212, 122] on span "VACBRGR250905-20pk" at bounding box center [219, 120] width 29 height 11
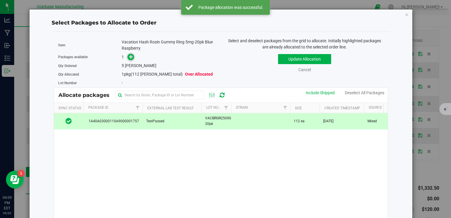
click at [131, 56] on icon at bounding box center [131, 57] width 4 height 4
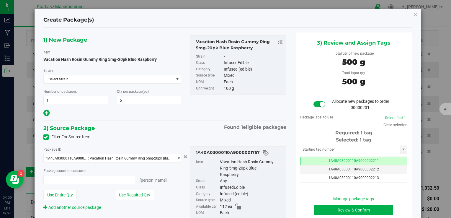
type input "5 ea"
click at [341, 210] on button "Review & Confirm" at bounding box center [353, 210] width 79 height 10
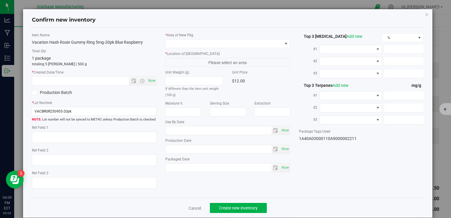
type input "2026-09-03"
type input "2025-08-25"
click at [152, 83] on span "Now" at bounding box center [152, 80] width 10 height 9
type input "9/26/2025 4:09 PM"
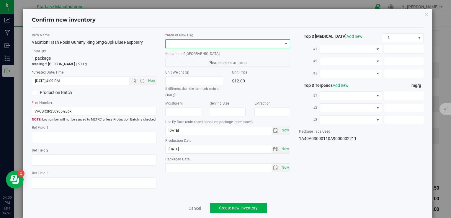
click at [182, 41] on span at bounding box center [223, 44] width 116 height 8
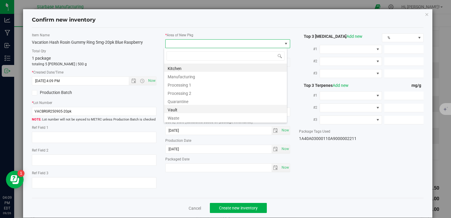
click at [180, 110] on li "Vault" at bounding box center [225, 109] width 123 height 8
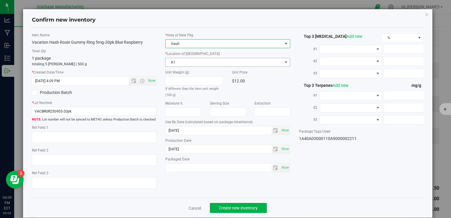
click at [177, 62] on span "A1" at bounding box center [223, 62] width 116 height 8
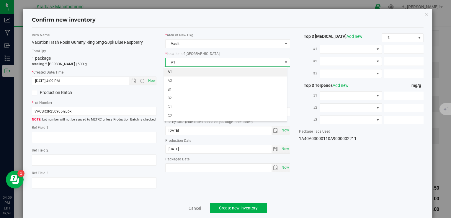
click at [176, 73] on li "A1" at bounding box center [225, 72] width 123 height 9
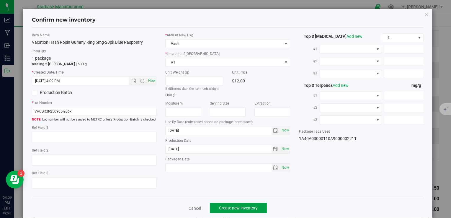
click at [255, 207] on button "Create new inventory" at bounding box center [238, 208] width 57 height 10
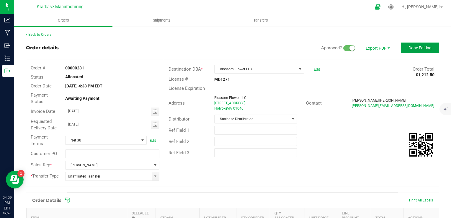
click at [409, 48] on span "Done Editing" at bounding box center [419, 47] width 23 height 5
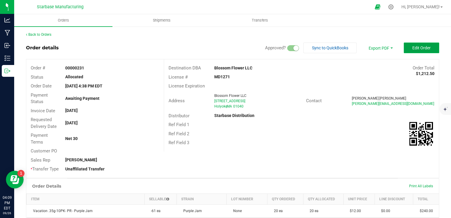
click at [417, 46] on span "Edit Order" at bounding box center [421, 47] width 18 height 5
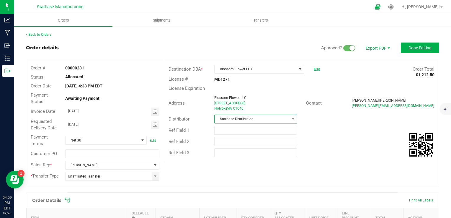
click at [250, 116] on span "Starbase Distribution" at bounding box center [251, 119] width 75 height 8
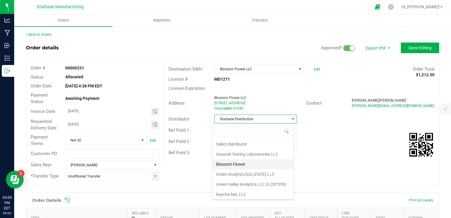
click at [241, 166] on li "Blossom Flower" at bounding box center [252, 164] width 81 height 10
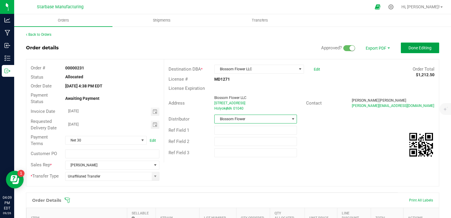
click at [410, 45] on span "Done Editing" at bounding box center [419, 47] width 23 height 5
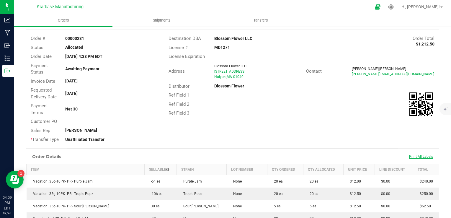
click at [409, 155] on span "Print All Labels" at bounding box center [421, 156] width 24 height 4
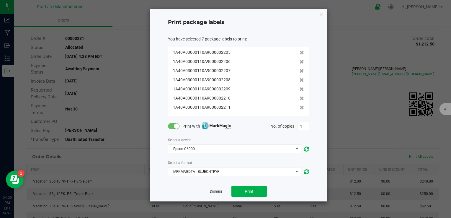
click at [213, 190] on link "Dismiss" at bounding box center [216, 191] width 13 height 5
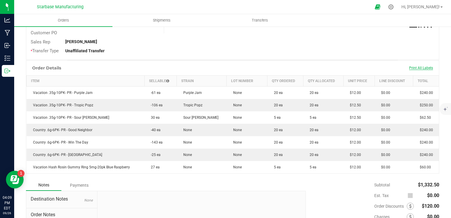
click at [410, 66] on span "Print All Labels" at bounding box center [421, 68] width 24 height 4
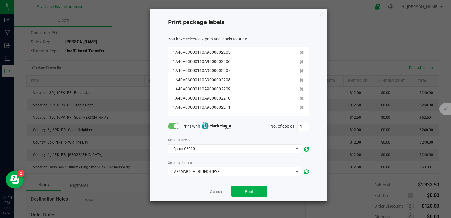
click at [215, 190] on link "Dismiss" at bounding box center [216, 191] width 13 height 5
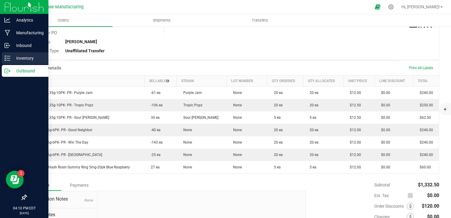
click at [15, 57] on p "Inventory" at bounding box center [27, 58] width 35 height 7
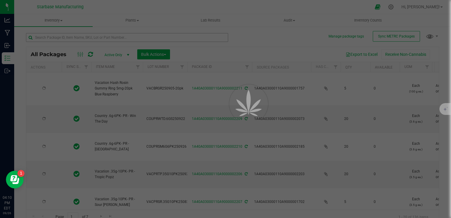
type input "2025-08-25"
type input "2026-09-03"
type input "2025-09-22"
type input "[DATE]"
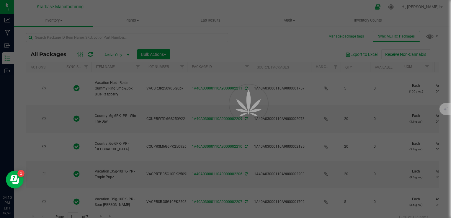
type input "2025-08-28"
type input "[DATE]"
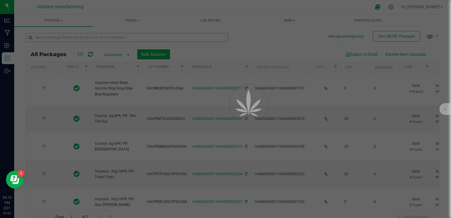
type input "2025-08-27"
type input "2026-09-03"
type input "[DATE]"
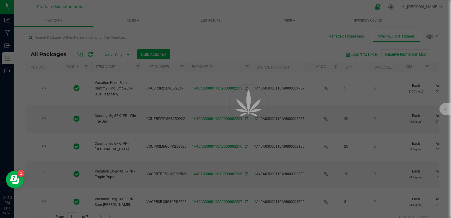
type input "[DATE]"
type input "2025-09-22"
type input "[DATE]"
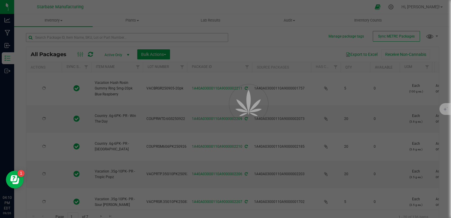
type input "[DATE]"
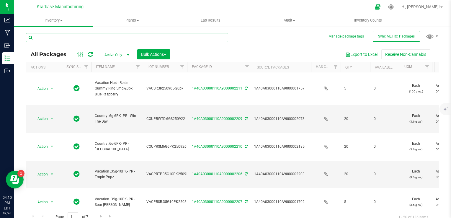
click at [88, 40] on input "text" at bounding box center [127, 37] width 202 height 9
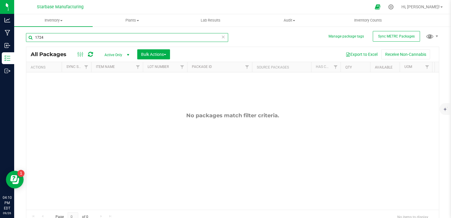
type input "1724"
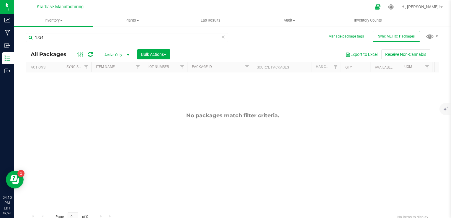
click at [108, 53] on span "Active Only" at bounding box center [115, 55] width 32 height 8
click at [111, 89] on li "All" at bounding box center [115, 90] width 32 height 9
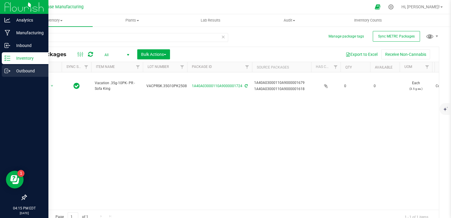
click at [12, 70] on p "Outbound" at bounding box center [27, 70] width 35 height 7
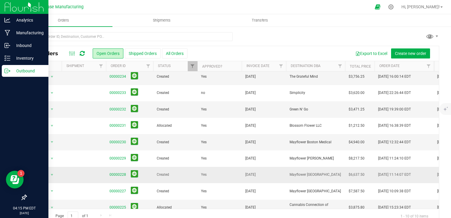
scroll to position [30, 0]
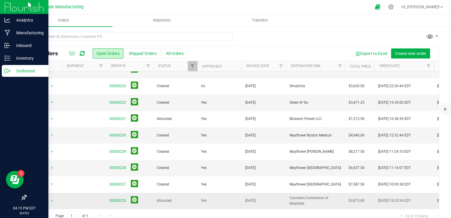
click at [215, 198] on td "Yes" at bounding box center [219, 201] width 44 height 16
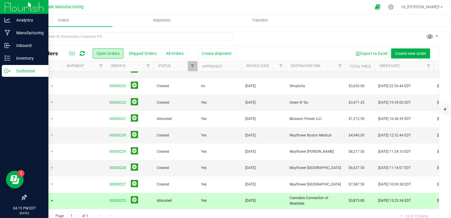
click at [222, 59] on div "All Orders Open Orders Shipped Orders All Orders Create shipment Export to Exce…" at bounding box center [232, 53] width 412 height 15
click at [218, 53] on span "Create shipment" at bounding box center [216, 53] width 30 height 5
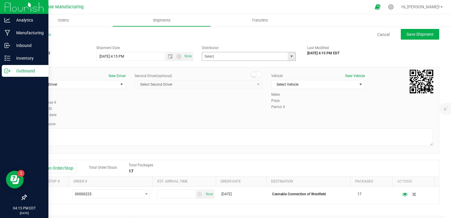
click at [289, 57] on span "select" at bounding box center [291, 56] width 5 height 5
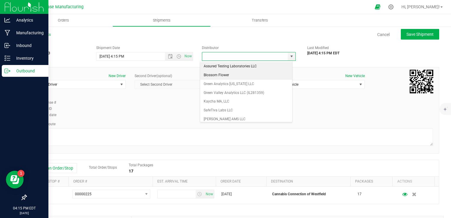
click at [259, 75] on li "Blossom Flower" at bounding box center [246, 75] width 92 height 9
type input "Blossom Flower"
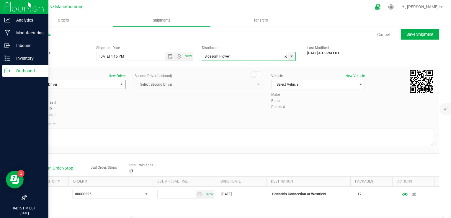
click at [107, 83] on span "Select Driver" at bounding box center [75, 84] width 86 height 8
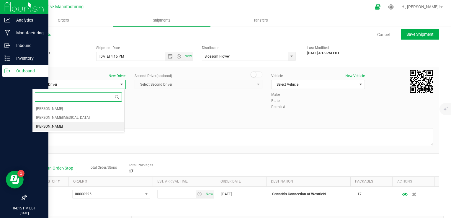
click at [98, 125] on li "TBD TBD" at bounding box center [78, 126] width 92 height 9
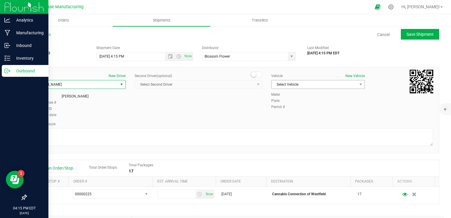
click at [310, 85] on span "Select Vehicle" at bounding box center [314, 84] width 86 height 8
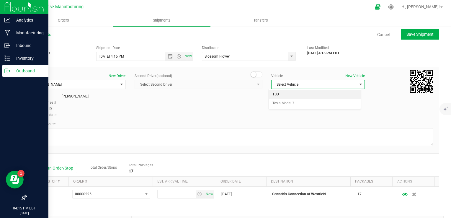
click at [301, 95] on li "TBD" at bounding box center [315, 94] width 92 height 9
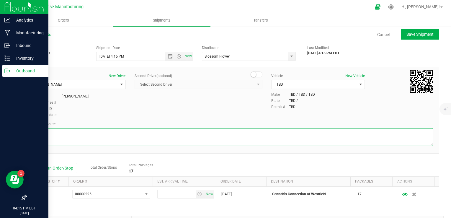
click at [288, 136] on textarea at bounding box center [232, 137] width 400 height 18
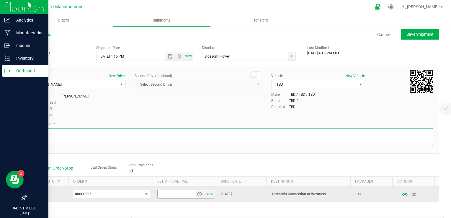
click at [197, 195] on span "select" at bounding box center [199, 193] width 5 height 5
type textarea "TBD"
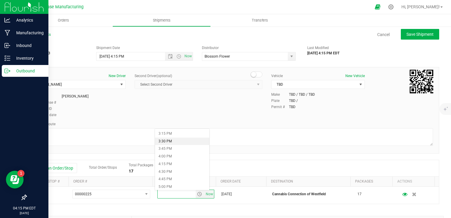
scroll to position [472, 0]
click at [167, 177] on li "5:00 PM" at bounding box center [182, 177] width 54 height 8
click at [200, 164] on div "Add an Order/Stop Total Order/Stops Total Packages 17" at bounding box center [232, 168] width 403 height 10
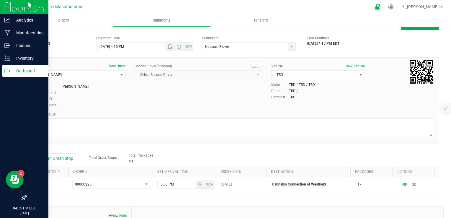
scroll to position [0, 0]
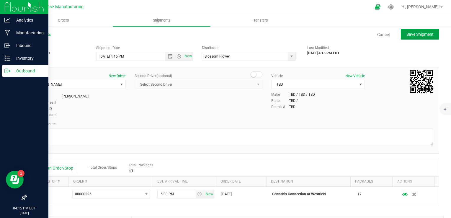
click at [406, 39] on button "Save Shipment" at bounding box center [419, 34] width 38 height 11
type input "9/26/2025 8:15 PM"
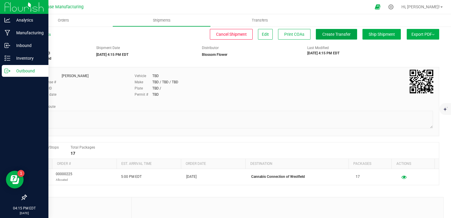
click at [325, 36] on span "Create Transfer" at bounding box center [336, 34] width 28 height 5
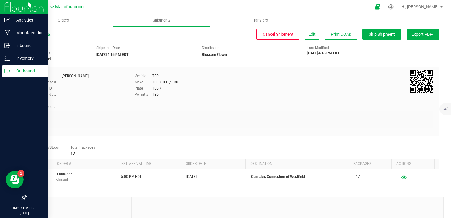
click at [13, 72] on p "Outbound" at bounding box center [27, 70] width 35 height 7
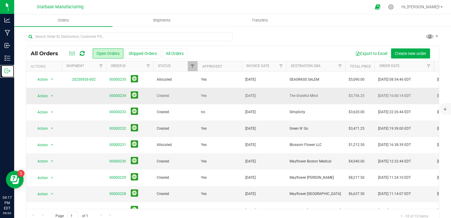
scroll to position [30, 0]
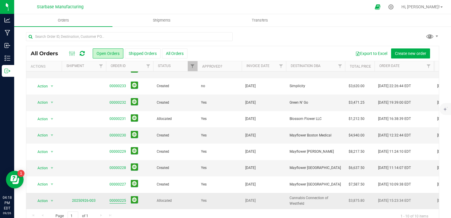
click at [121, 198] on link "00000225" at bounding box center [117, 201] width 17 height 6
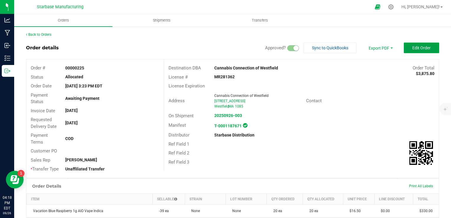
click at [413, 46] on span "Edit Order" at bounding box center [421, 47] width 18 height 5
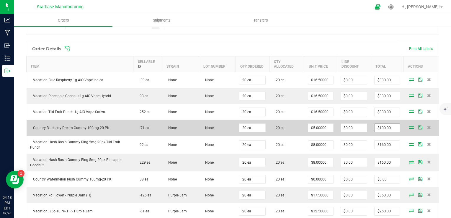
scroll to position [206, 0]
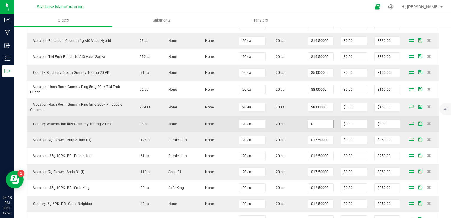
click at [316, 122] on input "0" at bounding box center [320, 124] width 25 height 8
type input "$5.00000"
type input "$100.00"
click at [289, 121] on td "20 ea" at bounding box center [286, 124] width 35 height 16
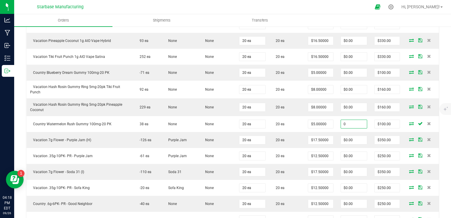
click at [351, 123] on input "0" at bounding box center [354, 124] width 26 height 8
type input "100"
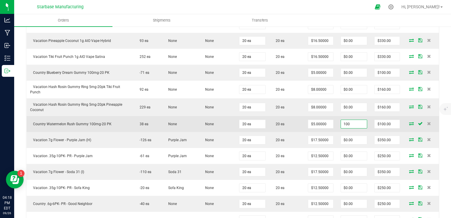
click at [346, 122] on input "100" at bounding box center [354, 124] width 26 height 8
click at [346, 123] on input "100" at bounding box center [354, 124] width 26 height 8
click at [350, 116] on td at bounding box center [354, 124] width 34 height 16
click at [417, 121] on icon at bounding box center [419, 123] width 5 height 4
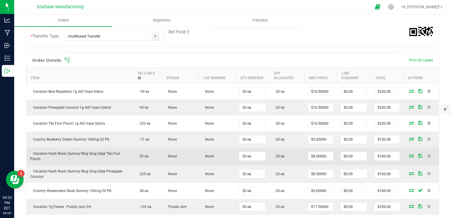
scroll to position [59, 0]
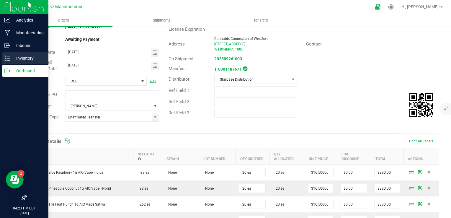
click at [7, 57] on icon at bounding box center [7, 58] width 6 height 6
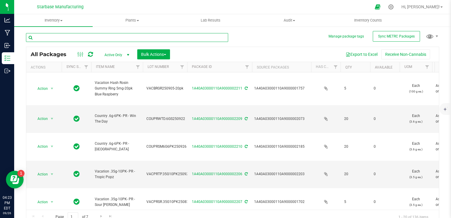
click at [70, 37] on input "text" at bounding box center [127, 37] width 202 height 9
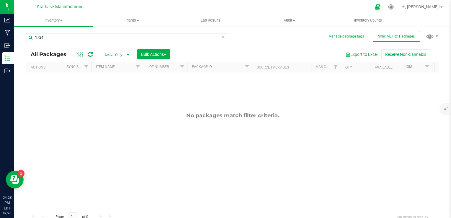
type input "1724"
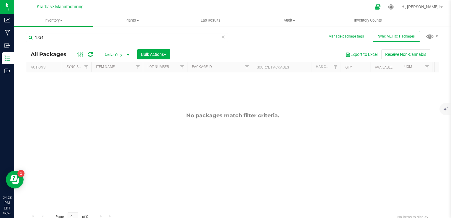
click at [113, 56] on span "Active Only" at bounding box center [115, 55] width 32 height 8
click at [114, 90] on li "All" at bounding box center [115, 90] width 32 height 9
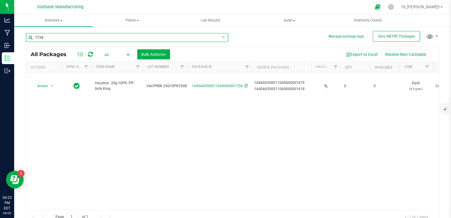
click at [128, 36] on input "1724" at bounding box center [127, 37] width 202 height 9
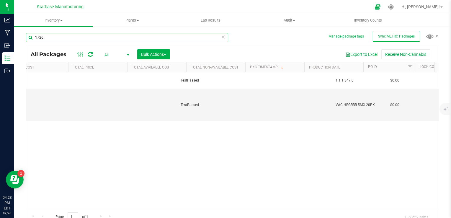
scroll to position [0, 707]
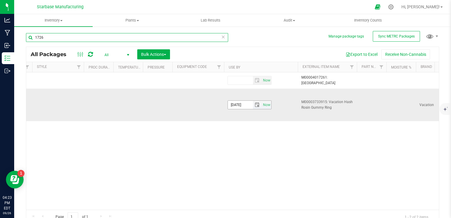
click at [258, 103] on span "select" at bounding box center [256, 104] width 5 height 5
type input "1726"
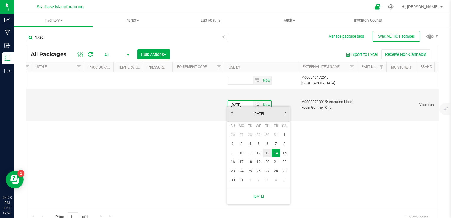
click at [268, 154] on link "13" at bounding box center [267, 152] width 9 height 9
type input "[DATE]"
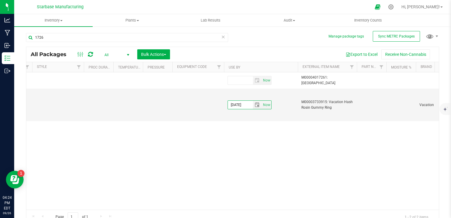
click at [204, 140] on div "Action Action Adjust qty Edit attributes Global inventory Locate package Print …" at bounding box center [232, 140] width 412 height 137
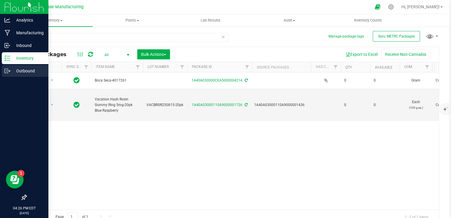
click at [9, 71] on icon at bounding box center [7, 71] width 6 height 6
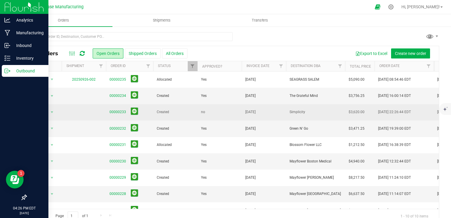
scroll to position [30, 0]
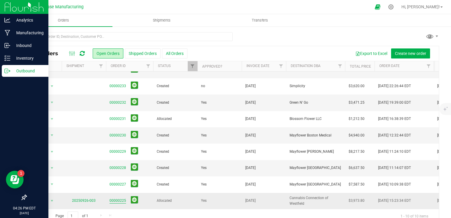
click at [118, 198] on link "00000225" at bounding box center [117, 201] width 17 height 6
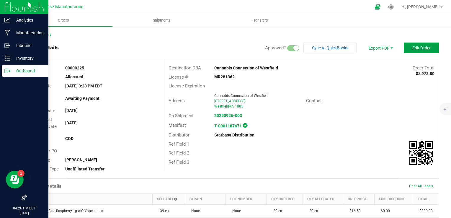
click at [412, 45] on span "Edit Order" at bounding box center [421, 47] width 18 height 5
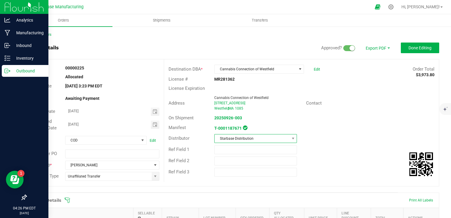
click at [261, 140] on span "Starbase Distribution" at bounding box center [251, 138] width 75 height 8
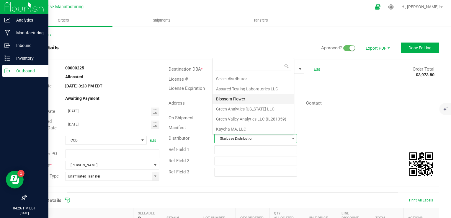
click at [250, 97] on li "Blossom Flower" at bounding box center [252, 99] width 81 height 10
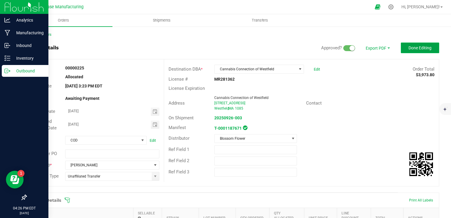
click at [408, 45] on span "Done Editing" at bounding box center [419, 47] width 23 height 5
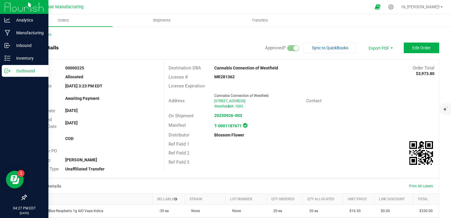
click at [11, 70] on p "Outbound" at bounding box center [27, 70] width 35 height 7
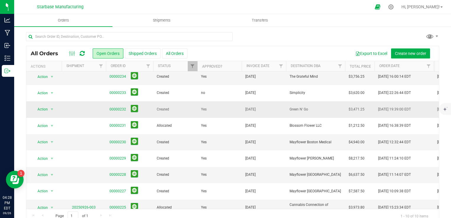
scroll to position [30, 0]
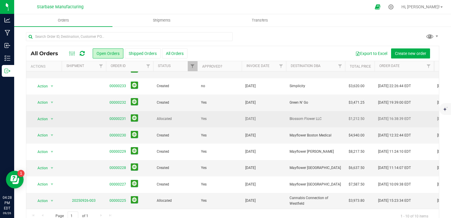
click at [185, 116] on span "Allocated" at bounding box center [175, 119] width 37 height 6
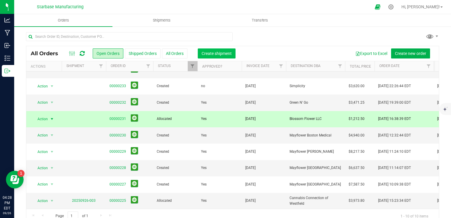
click at [216, 52] on span "Create shipment" at bounding box center [216, 53] width 30 height 5
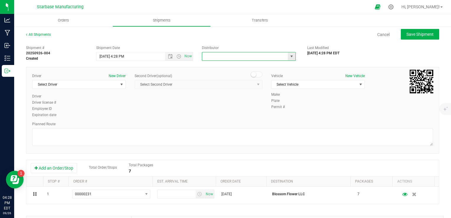
click at [234, 60] on input "text" at bounding box center [243, 56] width 83 height 8
click at [289, 58] on span "select" at bounding box center [291, 56] width 5 height 5
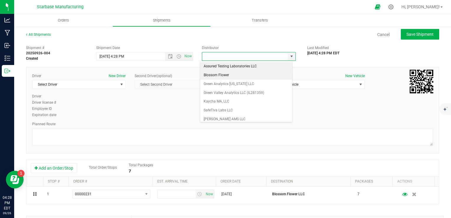
click at [233, 74] on li "Blossom Flower" at bounding box center [246, 75] width 92 height 9
type input "Blossom Flower"
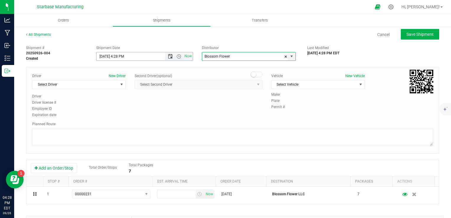
click at [168, 56] on span "Open the date view" at bounding box center [170, 56] width 5 height 5
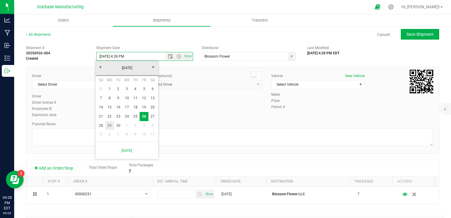
click at [111, 125] on link "29" at bounding box center [109, 125] width 9 height 9
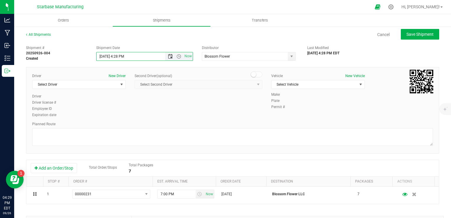
click at [168, 56] on span "Open the date view" at bounding box center [170, 56] width 5 height 5
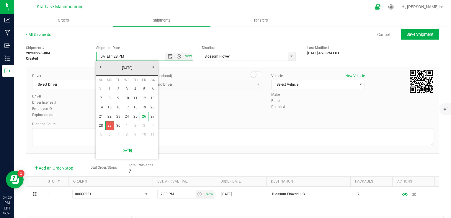
click at [109, 124] on link "29" at bounding box center [109, 125] width 9 height 9
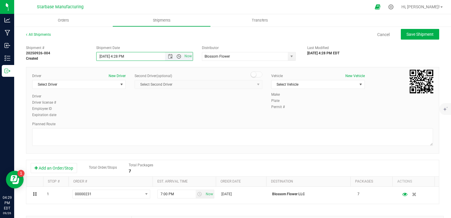
click at [176, 55] on span "Open the time view" at bounding box center [178, 56] width 5 height 5
click at [114, 71] on li "10:00 AM" at bounding box center [143, 70] width 94 height 8
type input "9/29/2025 10:00 AM"
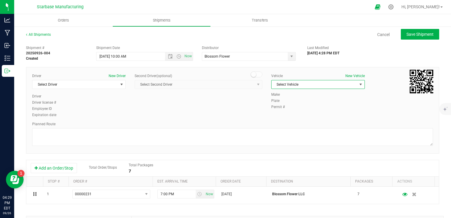
click at [295, 84] on span "Select Vehicle" at bounding box center [314, 84] width 86 height 8
click at [280, 104] on li "Tesla Model 3" at bounding box center [315, 103] width 92 height 9
click at [280, 104] on body "Analytics Manufacturing Inbound Inventory Outbound 04:29 PM EDT 09/26/2025 09/2…" at bounding box center [225, 109] width 451 height 218
click at [282, 87] on span "Tesla Model 3" at bounding box center [314, 84] width 86 height 8
click at [280, 94] on li "TBD" at bounding box center [315, 94] width 92 height 9
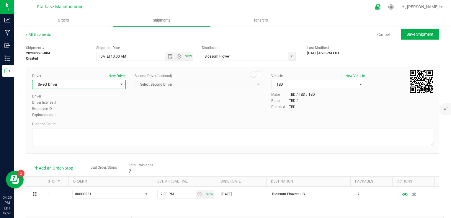
click at [106, 82] on span "Select Driver" at bounding box center [75, 84] width 86 height 8
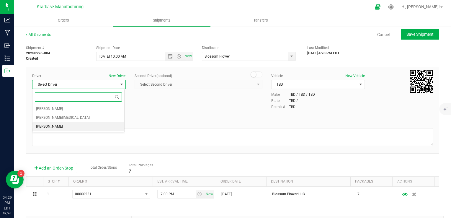
click at [97, 125] on li "TBD TBD" at bounding box center [78, 126] width 92 height 9
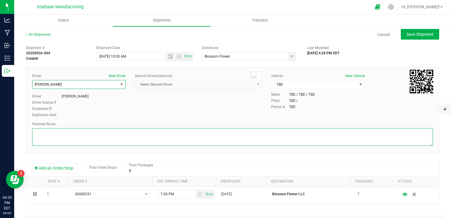
click at [132, 131] on textarea at bounding box center [232, 137] width 400 height 18
type textarea "TBD"
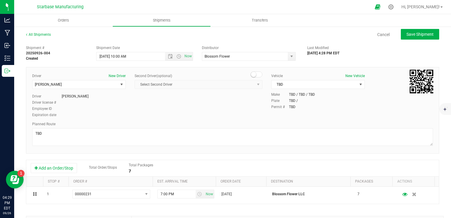
click at [198, 113] on div "Driver New Driver TBD TBD Select Driver Dean Baltulonis Steve Pica TBD TBD Driv…" at bounding box center [232, 95] width 409 height 45
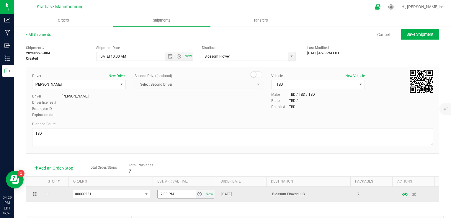
click at [197, 193] on span "select" at bounding box center [199, 193] width 5 height 5
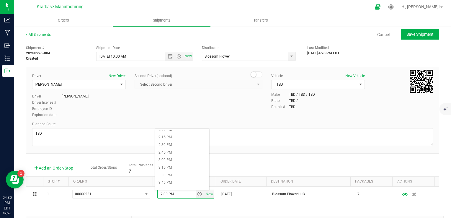
scroll to position [472, 0]
click at [166, 175] on li "5:00 PM" at bounding box center [182, 177] width 54 height 8
click at [425, 34] on span "Save Shipment" at bounding box center [419, 34] width 27 height 5
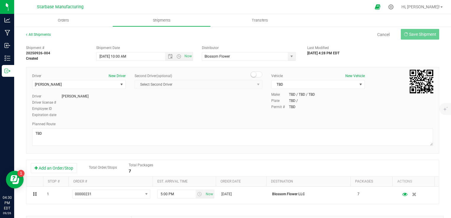
type input "9/29/2025 2:00 PM"
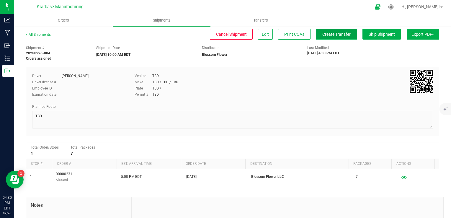
click at [323, 37] on button "Create Transfer" at bounding box center [335, 34] width 41 height 11
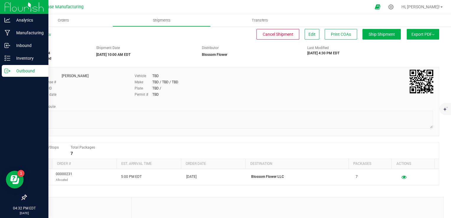
click at [5, 73] on icon at bounding box center [7, 71] width 6 height 6
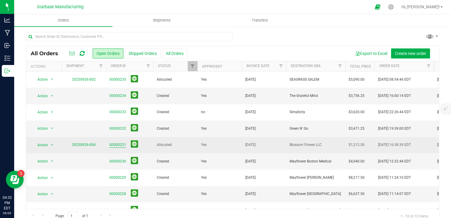
click at [118, 146] on link "00000231" at bounding box center [117, 145] width 17 height 6
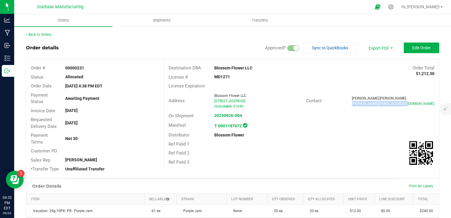
drag, startPoint x: 407, startPoint y: 101, endPoint x: 343, endPoint y: 106, distance: 63.8
click at [343, 106] on div "Contact Damaris Aponte Damaris@getblossomflower.com" at bounding box center [369, 100] width 137 height 13
copy span "Damaris@getblossomflower.com"
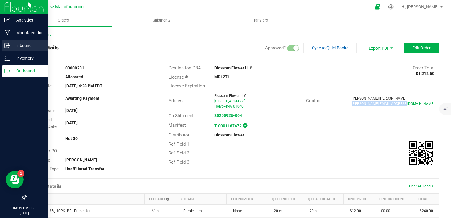
click at [11, 48] on p "Inbound" at bounding box center [27, 45] width 35 height 7
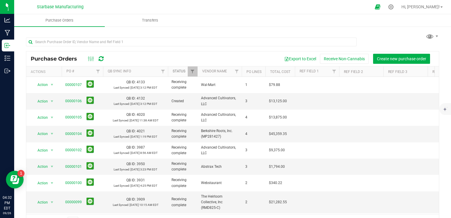
click at [177, 72] on link "Status" at bounding box center [178, 71] width 13 height 4
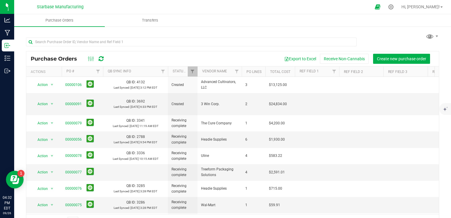
click at [77, 70] on th "PO #" at bounding box center [82, 71] width 41 height 10
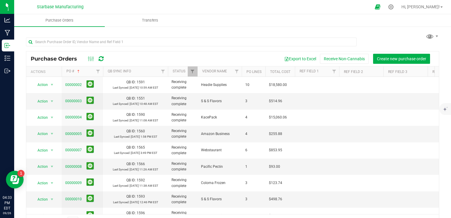
click at [81, 70] on th "PO #" at bounding box center [82, 71] width 41 height 10
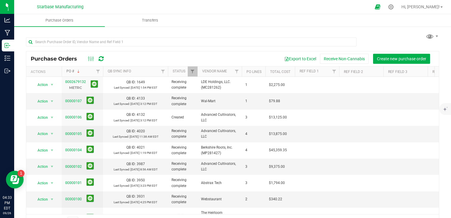
click at [77, 71] on span at bounding box center [78, 71] width 5 height 5
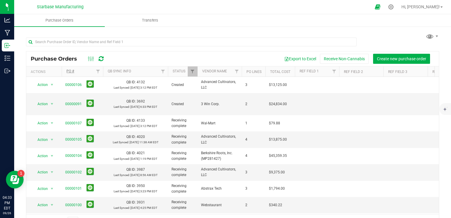
click at [77, 71] on th "PO #" at bounding box center [82, 71] width 41 height 10
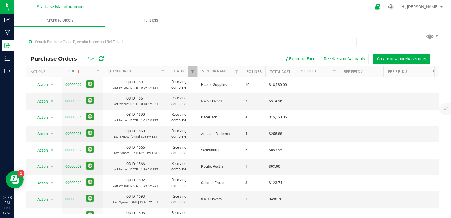
click at [79, 70] on span at bounding box center [78, 71] width 5 height 5
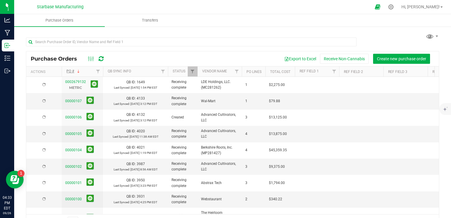
click at [81, 70] on th "PO #" at bounding box center [82, 71] width 41 height 10
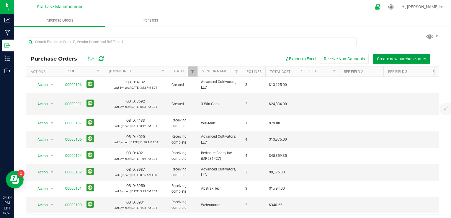
click at [402, 60] on span "Create new purchase order" at bounding box center [401, 58] width 49 height 5
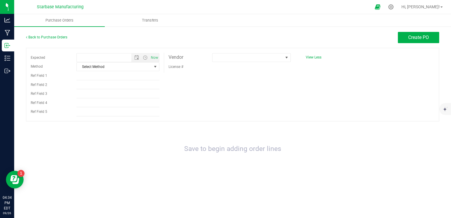
type input "9/26/2025 4:34 PM"
click at [230, 60] on span at bounding box center [247, 57] width 70 height 8
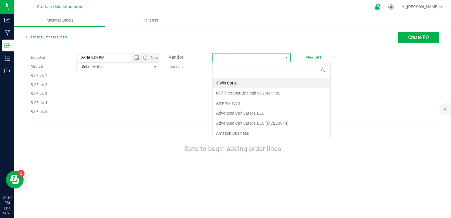
scroll to position [9, 78]
type input "onlin"
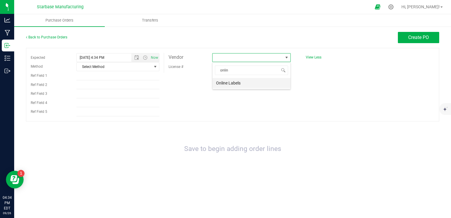
click at [242, 81] on li "Online Labels" at bounding box center [251, 83] width 78 height 10
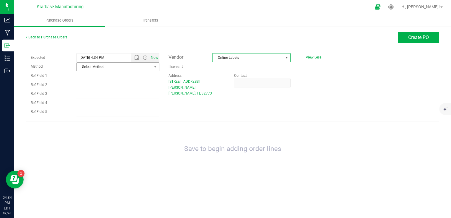
click at [128, 70] on span "Select Method" at bounding box center [114, 67] width 75 height 8
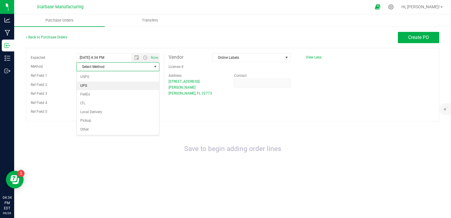
click at [129, 86] on li "UPS" at bounding box center [118, 85] width 82 height 9
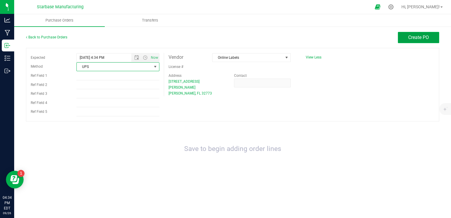
click at [413, 42] on button "Create PO" at bounding box center [417, 37] width 41 height 11
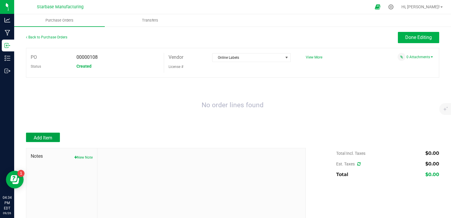
click at [57, 136] on button "Add Item" at bounding box center [43, 136] width 34 height 9
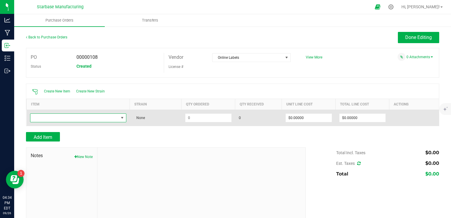
click at [66, 116] on span "NO DATA FOUND" at bounding box center [74, 118] width 88 height 8
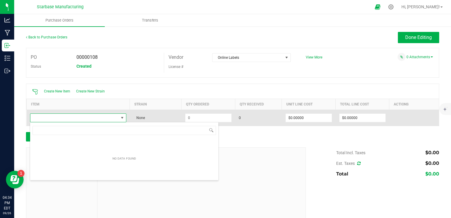
scroll to position [9, 94]
type input "3"
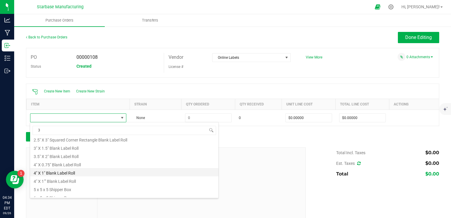
scroll to position [59, 0]
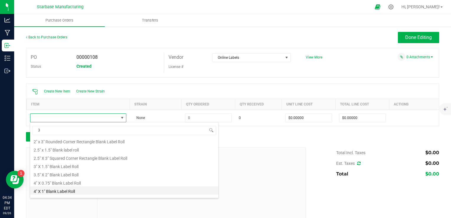
click at [78, 164] on li "3" X 1.5" Blank Label Roll" at bounding box center [124, 165] width 188 height 8
type input "$0.02060"
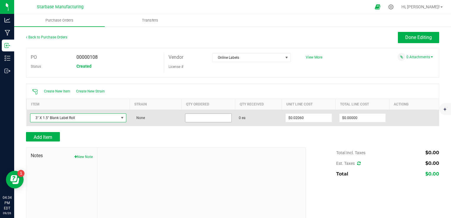
click at [195, 120] on input at bounding box center [208, 118] width 46 height 8
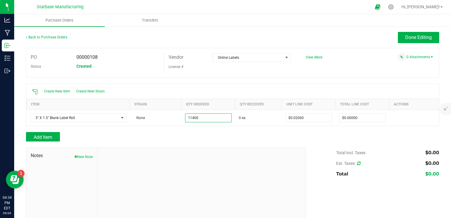
type input "11400 ea"
click at [258, 142] on div at bounding box center [232, 144] width 413 height 6
click at [93, 54] on span "00000108" at bounding box center [86, 57] width 21 height 6
copy span "00000108"
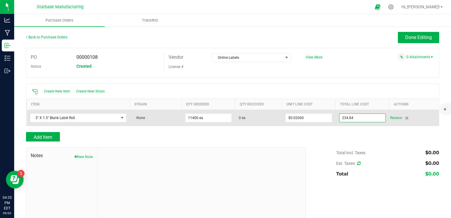
click at [343, 119] on input "234.84" at bounding box center [362, 118] width 46 height 8
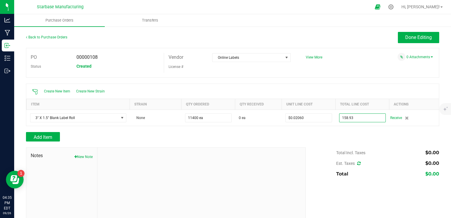
type input "$158.93000"
click at [340, 127] on div at bounding box center [232, 129] width 413 height 6
type input "11400"
type input "$0.01394"
click at [50, 137] on span "Add Item" at bounding box center [43, 137] width 19 height 6
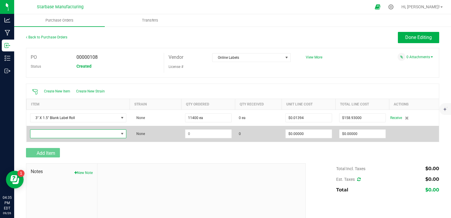
click at [58, 133] on span "NO DATA FOUND" at bounding box center [74, 133] width 88 height 8
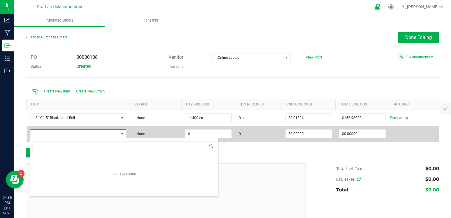
scroll to position [9, 94]
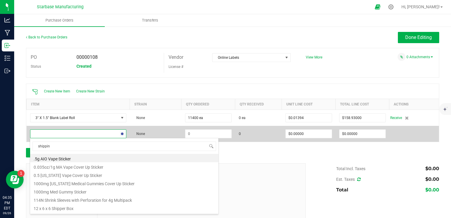
type input "shipping"
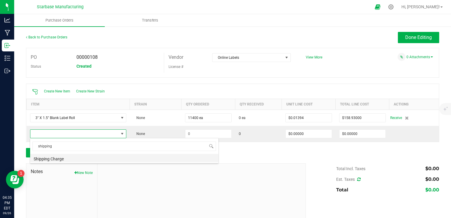
click at [65, 157] on li "Shipping Charge" at bounding box center [124, 158] width 188 height 8
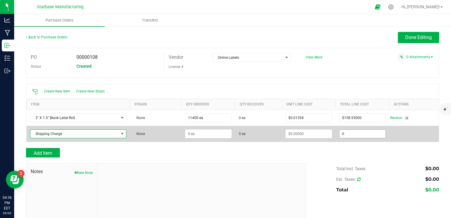
click at [357, 133] on input "0" at bounding box center [362, 133] width 46 height 8
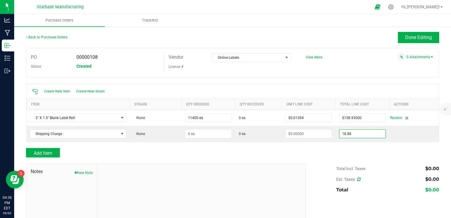
type input "$18.88000"
click at [335, 147] on div at bounding box center [232, 145] width 413 height 6
click at [357, 178] on icon at bounding box center [359, 179] width 4 height 4
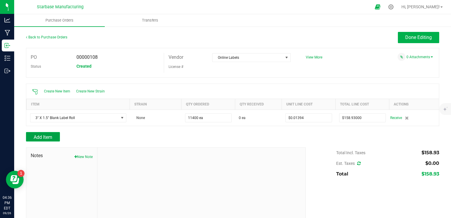
click at [45, 138] on span "Add Item" at bounding box center [43, 137] width 19 height 6
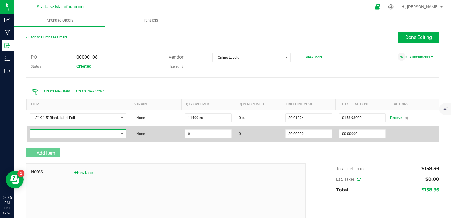
drag, startPoint x: 61, startPoint y: 134, endPoint x: 70, endPoint y: 129, distance: 9.5
click at [62, 134] on span "NO DATA FOUND" at bounding box center [74, 133] width 88 height 8
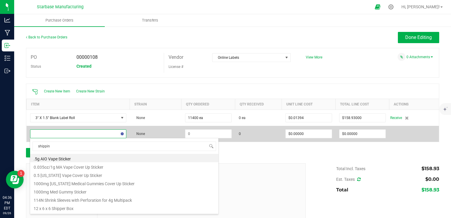
type input "shipping"
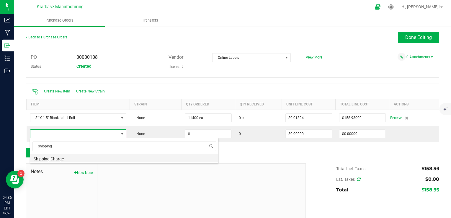
click at [78, 160] on li "Shipping Charge" at bounding box center [124, 158] width 188 height 8
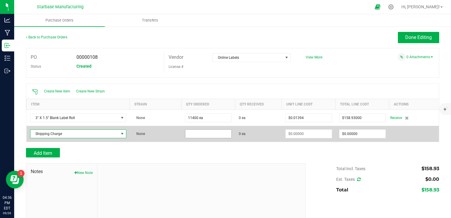
click at [199, 136] on input at bounding box center [208, 133] width 46 height 8
type input "1 ea"
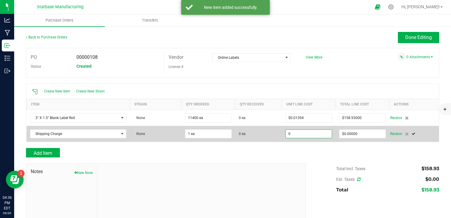
type input "$0.00000"
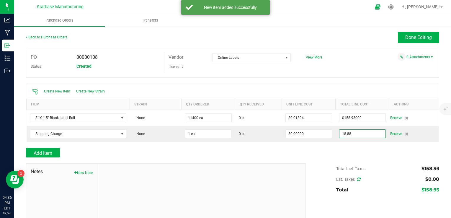
type input "$18.88000"
click at [337, 151] on div "Add Item" at bounding box center [232, 152] width 413 height 9
type input "1"
type input "$18.88000"
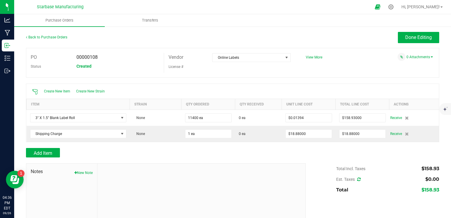
click at [351, 177] on span "Est. Taxes" at bounding box center [348, 179] width 24 height 5
click at [357, 179] on icon at bounding box center [359, 179] width 4 height 4
click at [418, 40] on span "Done Editing" at bounding box center [418, 37] width 27 height 6
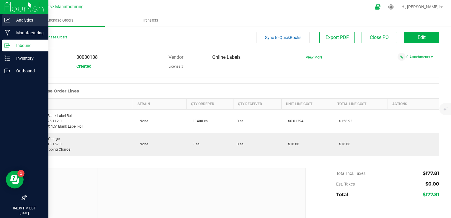
click at [11, 21] on p "Analytics" at bounding box center [27, 20] width 35 height 7
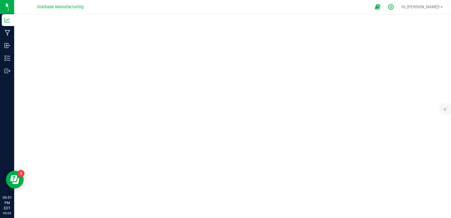
click at [394, 7] on icon at bounding box center [390, 7] width 6 height 6
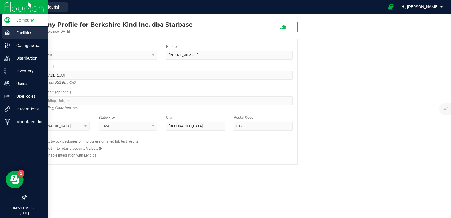
click at [23, 33] on p "Facilities" at bounding box center [27, 32] width 35 height 7
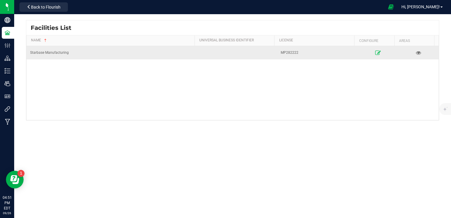
click at [375, 52] on icon at bounding box center [378, 52] width 6 height 4
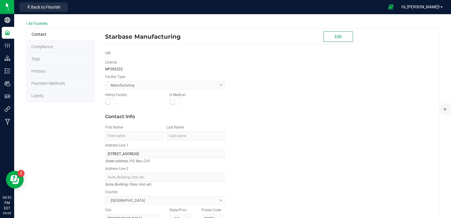
click at [67, 97] on li "Labels" at bounding box center [60, 96] width 69 height 12
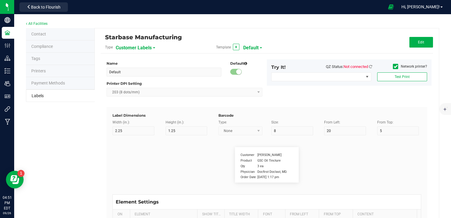
click at [131, 49] on span "Customer Labels" at bounding box center [134, 48] width 36 height 10
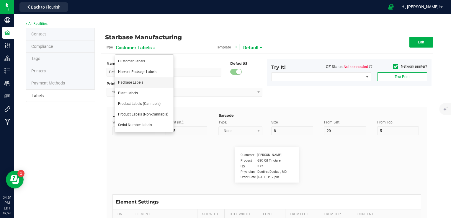
click at [128, 80] on span "Package Labels" at bounding box center [130, 82] width 25 height 4
type input "Shipping Box Label"
type input "3"
type input "1.5"
type input "5"
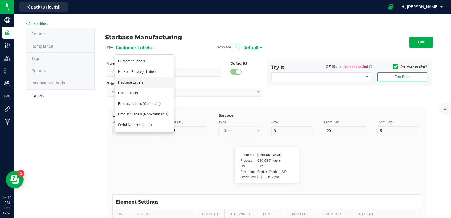
type input "40"
type input "SKU Name"
type input "9"
type input "15"
type input "13"
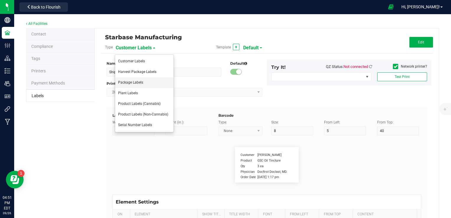
type input "Gelato Pen"
type input "Lot Number"
type input "20"
type input "9"
type input "15"
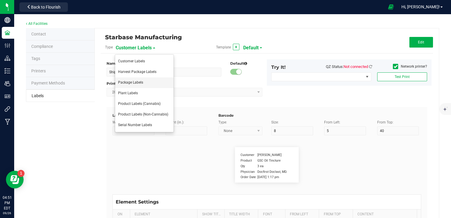
type input "17"
type input "LOT918234"
type input "Box #"
type input "20"
type input "9"
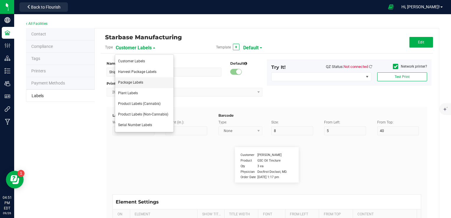
type input "15"
type input "26"
type input "Tag#"
type input "9"
type input "15"
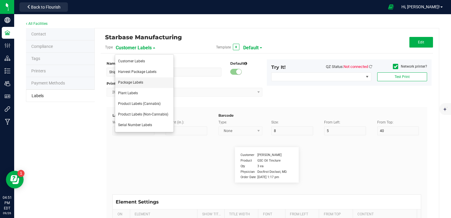
type input "8"
type input "CADMODS-20230420-096"
type input "Quantity"
type input "22"
type input "9"
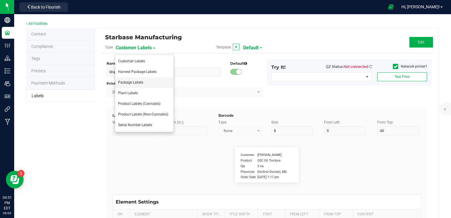
type input "15"
type input "21.5"
type input "44 ea"
type input "Strain"
type input "25"
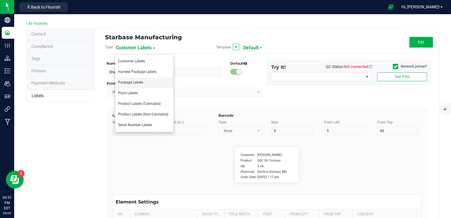
type input "10"
type input "15"
type input "Gelato"
type input "Package Date"
type input "25"
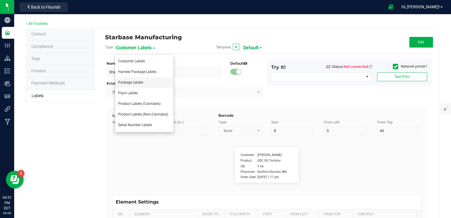
type input "10"
type input "25"
type input "[DATE] 10:14pm"
type input "SKU"
type input "25"
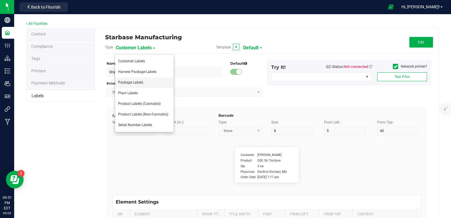
type input "10"
type input "42P017"
type input "Ref Field 1"
type input "25"
type input "10"
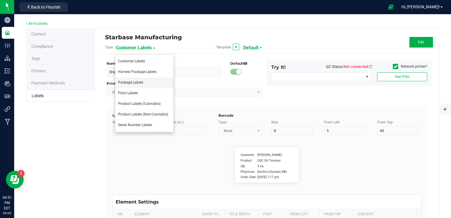
type input "35"
type input "Ref Field 1 Value"
type input "Ref Field 2"
type input "25"
type input "10"
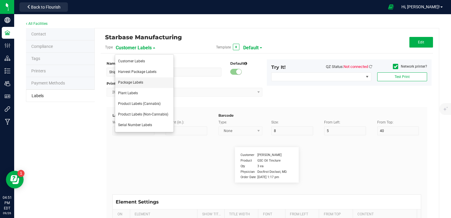
type input "35"
type input "Ref Field 2 Value"
type input "Ref Field 3"
type input "25"
type input "10"
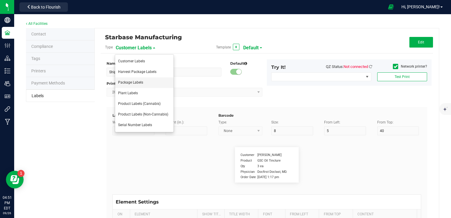
type input "35"
type input "Ref Field 3 Value"
type input "Item Ref Field 1"
type input "25"
type input "10"
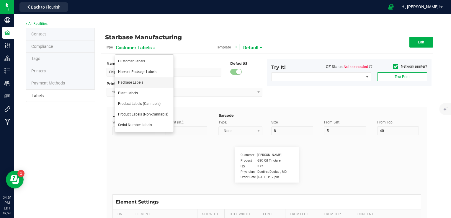
type input "35"
type input "Item Ref Field 1 Value"
type input "Item Ref Field 2"
type input "25"
type input "10"
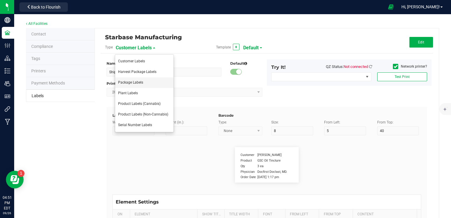
type input "35"
type input "Item Ref Field 2 Value"
type input "Item Ref Field 3"
type input "25"
type input "10"
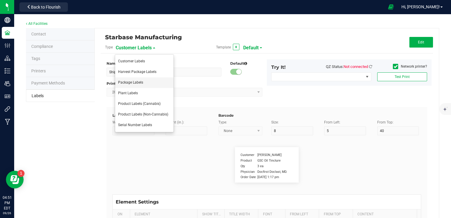
type input "35"
type input "Item Ref Field 3 Value"
type input "Item Ref Field 4"
type input "25"
type input "10"
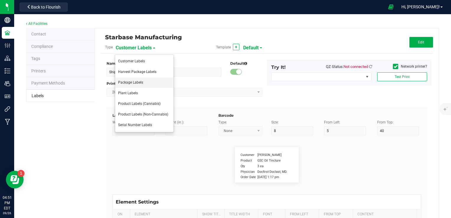
type input "35"
type input "Item Ref Field 4 Value"
type input "Item Ref Field 5"
type input "25"
type input "10"
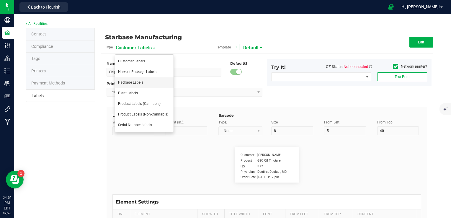
type input "35"
type input "Item Ref Field 5 Value"
type input "NDC Number"
type input "25"
type input "10"
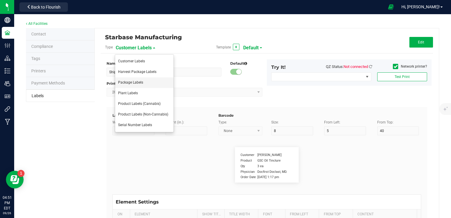
type input "35"
type input "[PHONE_NUMBER]"
type input "Number of Servings"
type input "25"
type input "10"
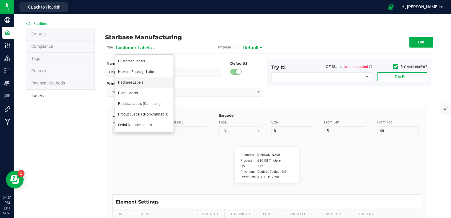
type input "35"
type input "4 servings/item"
type input "Serving Size"
type input "25"
type input "10"
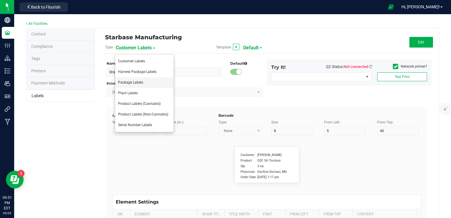
type input "35"
type input "1 cup"
type input "Serving Size (Grams)"
type input "25"
type input "10"
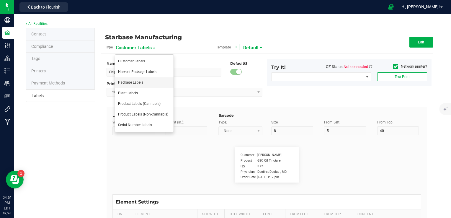
type input "35"
type input "4 g"
type input "Doses Per Unit"
type input "25"
type input "10"
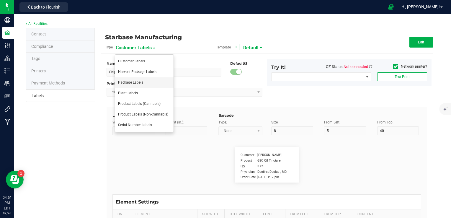
type input "35"
type input "20"
type input "Item Ingredients"
type input "25"
type input "10"
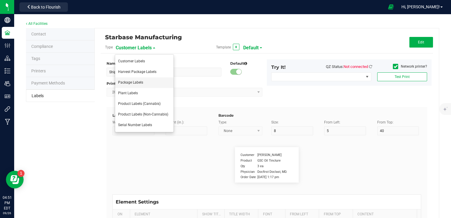
type input "35"
type input "Ingredient one, ingredient two"
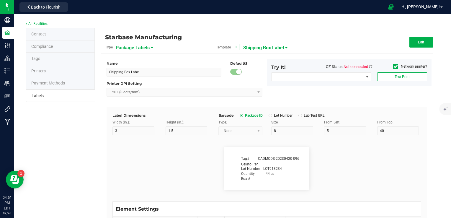
click at [275, 50] on span "Shipping Box Label" at bounding box center [263, 48] width 41 height 10
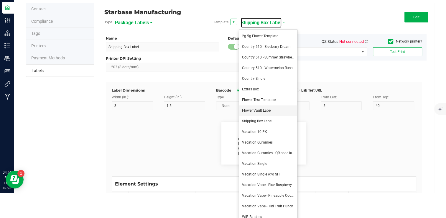
scroll to position [31, 0]
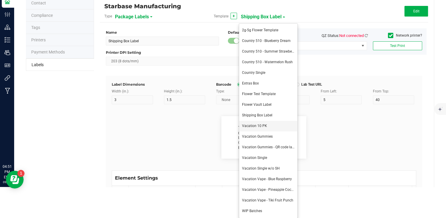
click at [263, 125] on span "Vacation 10 PK" at bounding box center [254, 126] width 25 height 4
type input "Vacation 10 PK"
type input "2.5"
type input "Pkgd:"
type input "7"
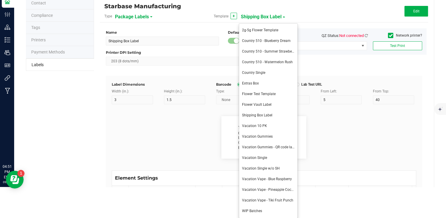
type input "6"
type input "63"
type input "28"
type input "4/20/25"
type input "Cannabinoid Profile"
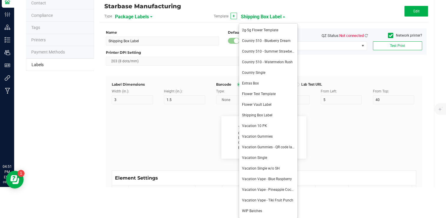
type input "10"
type input "8"
type input "39"
type input "5"
type input "Cannabinoid Profile"
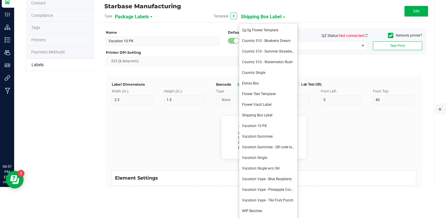
type input "Lab Tested:"
type input "10"
type input "6"
type input "40"
type input "28"
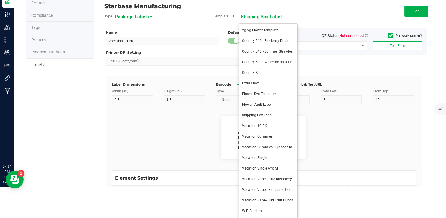
type input "02/01/25"
type input "Produced By Cont'd:"
type input "10"
type input "6"
type input "20"
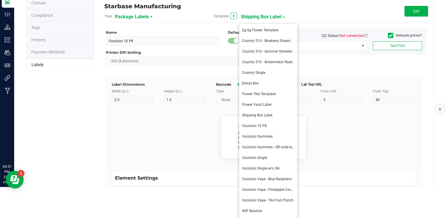
type input "36"
type input "413-344-0264, info@thestarbase.com, www.starbase.com"
type input "TAC:"
type input "9"
type input "6"
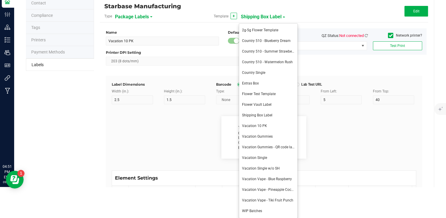
type input "45"
type input "8"
type input "17.68"
type input "CBG:"
type input "9"
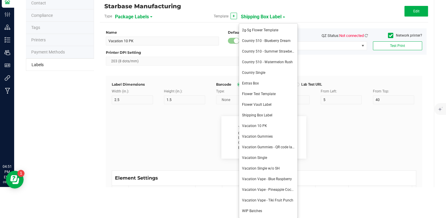
type input "6"
type input "45"
type input "20"
type input "19.49"
type input "CBN:"
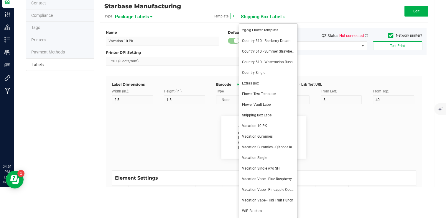
type input "9"
type input "6"
type input "45"
type input "22"
type input "14.91"
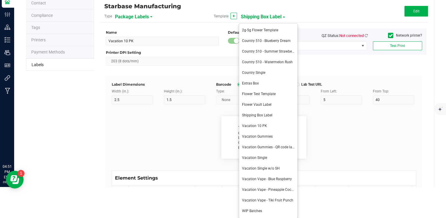
type input "Produced & Packaged By:"
type input "6"
type input "20"
type input "32"
type input "Starbase MFG, MP282222"
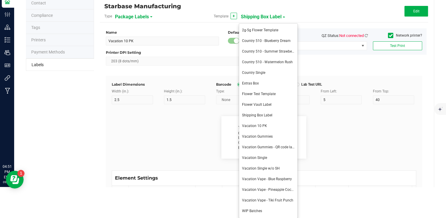
type input "Cultivator:"
type input "9.5"
type input "6"
type input "20"
type input "30"
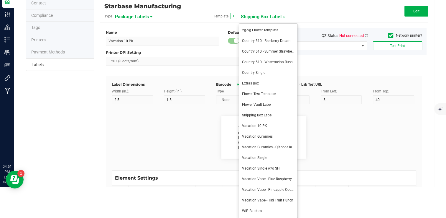
type input "MC281359, 1-800-000-000, email.address@cultivatorsemail.com"
type input "Total THC:"
type input "11"
type input "6"
type input "43"
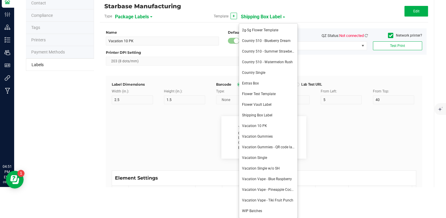
type input "10"
type input "28.03"
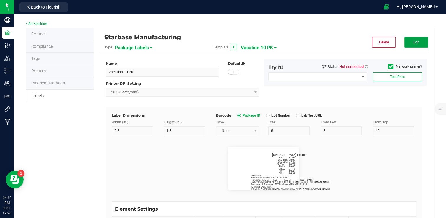
click at [414, 41] on span "Edit" at bounding box center [416, 42] width 6 height 4
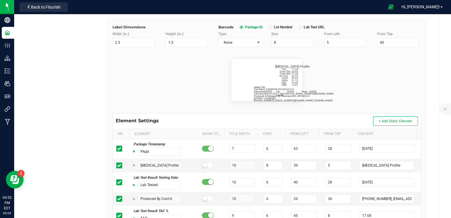
scroll to position [88, 0]
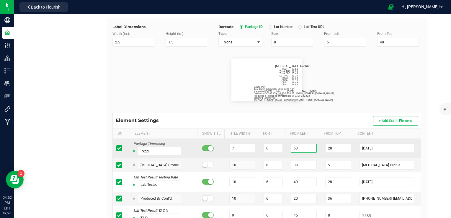
click at [302, 147] on input "63" at bounding box center [304, 148] width 26 height 9
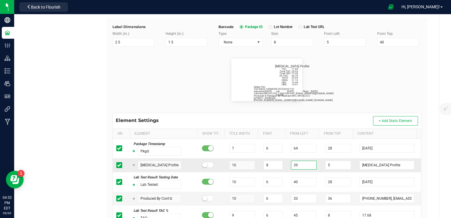
click at [300, 166] on input "39" at bounding box center [304, 164] width 26 height 9
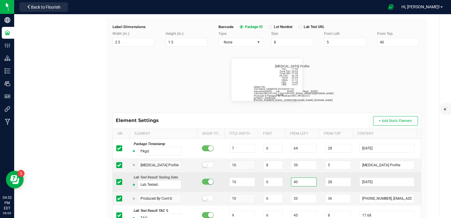
click at [300, 183] on input "40" at bounding box center [304, 181] width 26 height 9
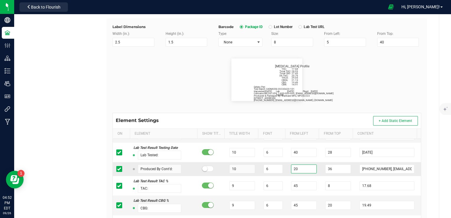
click at [301, 166] on input "20" at bounding box center [304, 168] width 26 height 9
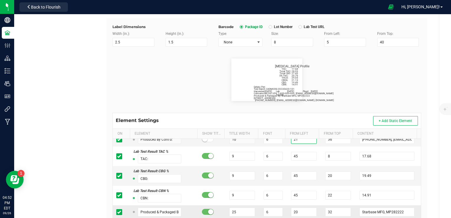
scroll to position [88, 0]
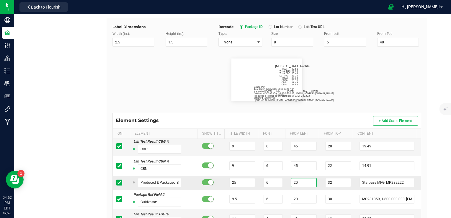
click at [293, 183] on input "20" at bounding box center [304, 182] width 26 height 9
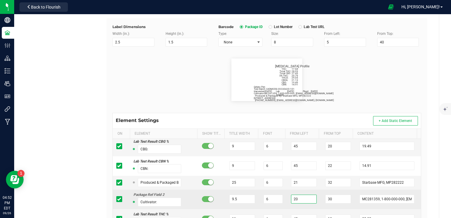
click at [294, 198] on input "20" at bounding box center [304, 198] width 26 height 9
click at [303, 207] on td "21" at bounding box center [304, 198] width 34 height 19
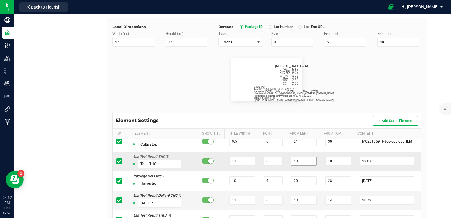
scroll to position [147, 0]
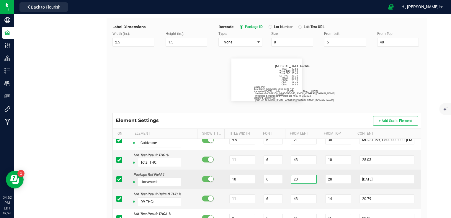
click at [299, 180] on input "20" at bounding box center [304, 179] width 26 height 9
click at [311, 185] on td "21" at bounding box center [304, 178] width 34 height 19
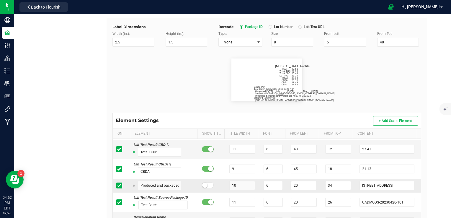
scroll to position [265, 0]
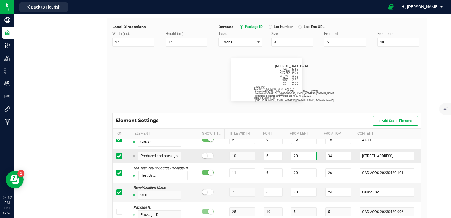
click at [300, 154] on input "20" at bounding box center [304, 155] width 26 height 9
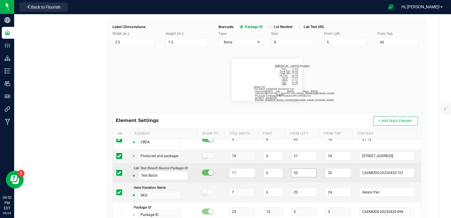
click at [295, 176] on td "20" at bounding box center [304, 172] width 34 height 19
click at [296, 172] on input "20" at bounding box center [304, 172] width 26 height 9
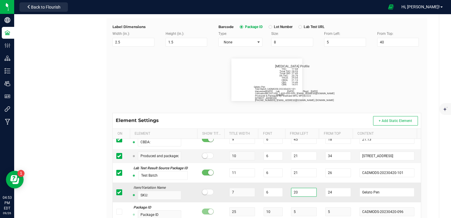
click at [296, 189] on input "20" at bounding box center [304, 192] width 26 height 9
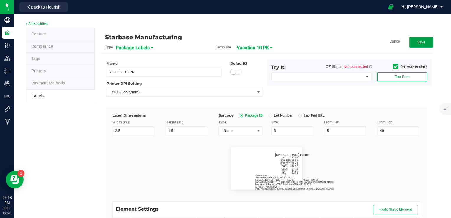
click at [413, 38] on button "Save" at bounding box center [421, 42] width 24 height 11
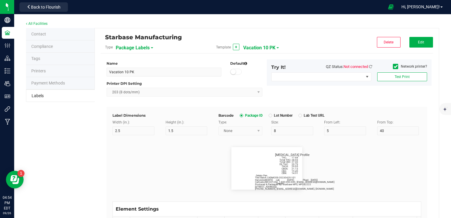
click at [368, 65] on div "Try It! QZ Status: Not connected" at bounding box center [322, 68] width 110 height 9
click at [369, 65] on icon at bounding box center [370, 67] width 3 height 4
click at [364, 105] on div "Name Vacation 10 PK Default Printer DPI Setting 203 (8 dots/mm) Try It! QZ Stat…" at bounding box center [266, 82] width 329 height 47
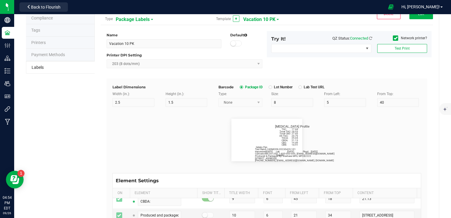
scroll to position [88, 0]
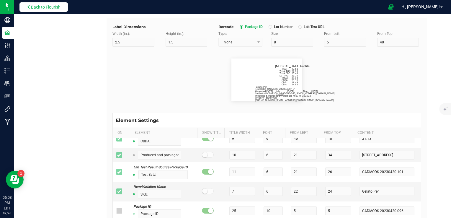
click at [42, 6] on span "Back to Flourish" at bounding box center [45, 7] width 29 height 5
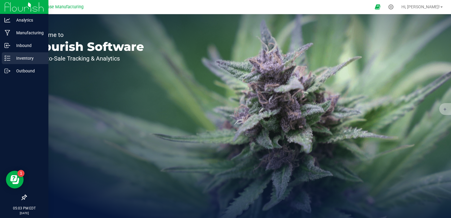
click at [11, 59] on p "Inventory" at bounding box center [27, 58] width 35 height 7
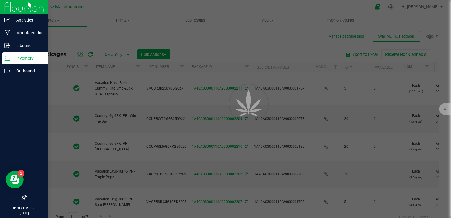
click at [112, 37] on input "text" at bounding box center [127, 37] width 202 height 9
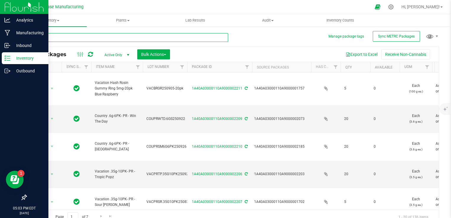
paste input "1675"
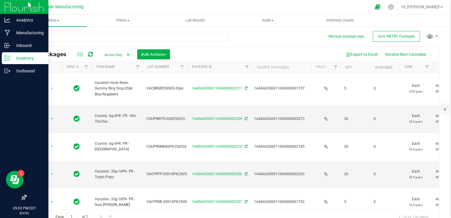
click at [114, 55] on div "Inventory All packages All inventory Waste log Create inventory Plants All plan…" at bounding box center [232, 115] width 436 height 203
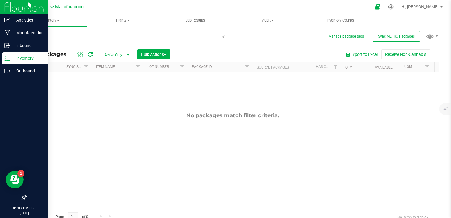
click at [114, 55] on span "Active Only" at bounding box center [115, 55] width 32 height 8
click at [113, 89] on li "All" at bounding box center [115, 90] width 32 height 9
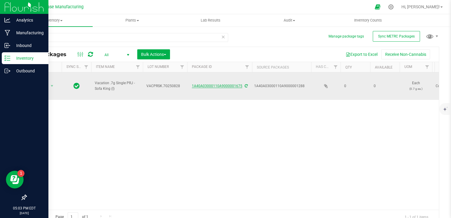
click at [202, 84] on link "1A40A03000110A9000001675" at bounding box center [217, 86] width 50 height 4
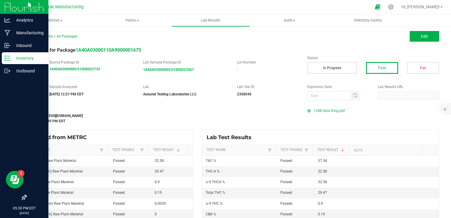
click at [8, 56] on line at bounding box center [8, 56] width 3 height 0
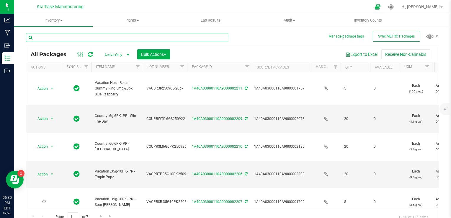
click at [107, 39] on input "text" at bounding box center [127, 37] width 202 height 9
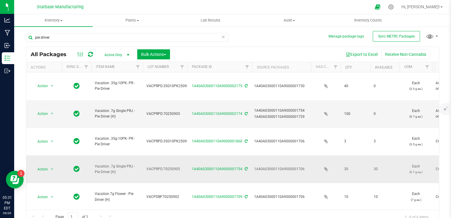
drag, startPoint x: 179, startPoint y: 128, endPoint x: 145, endPoint y: 128, distance: 33.9
click at [145, 155] on td "VACPRPD.7G250905" at bounding box center [165, 169] width 44 height 28
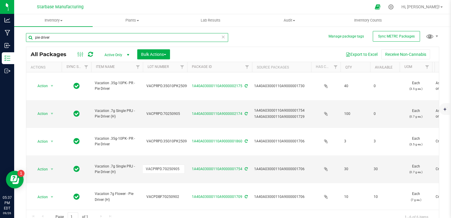
click at [96, 38] on input "pie driver" at bounding box center [127, 37] width 202 height 9
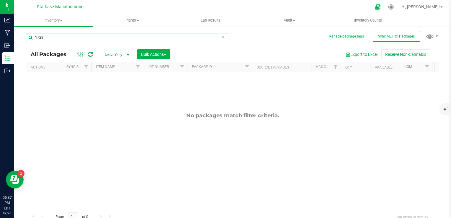
click at [98, 38] on input "1729" at bounding box center [127, 37] width 202 height 9
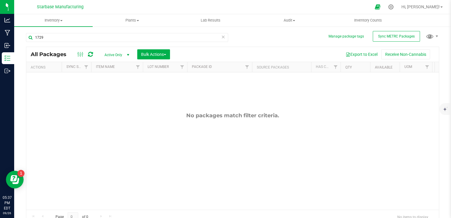
click at [110, 52] on span "Active Only" at bounding box center [115, 55] width 32 height 8
drag, startPoint x: 110, startPoint y: 52, endPoint x: 111, endPoint y: 89, distance: 36.9
click at [111, 89] on li "All" at bounding box center [115, 90] width 32 height 9
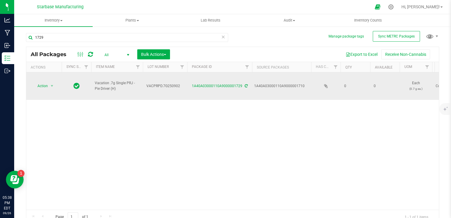
drag, startPoint x: 121, startPoint y: 86, endPoint x: 92, endPoint y: 79, distance: 29.6
click at [92, 79] on td "Vacation .7g Single PRJ - Pie Driver (H)" at bounding box center [117, 85] width 52 height 27
copy span "Vacation .7g Single PRJ - Pie Driver (H)"
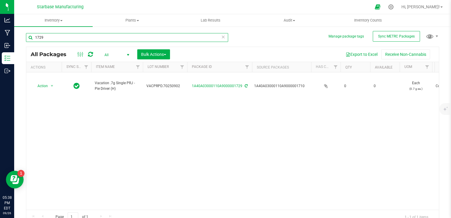
click at [73, 39] on input "1729" at bounding box center [127, 37] width 202 height 9
paste input "Vacation .7g Single PRJ - Pie Driver (H)"
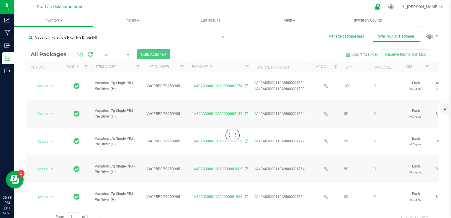
click at [113, 53] on div at bounding box center [232, 135] width 412 height 177
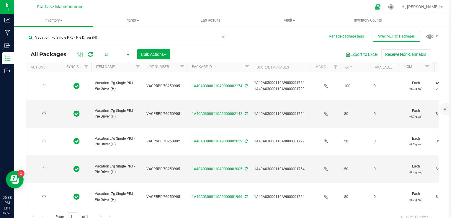
click at [126, 54] on span "select" at bounding box center [128, 54] width 5 height 5
click at [120, 63] on li "Active Only" at bounding box center [115, 64] width 32 height 9
